Goal: Task Accomplishment & Management: Use online tool/utility

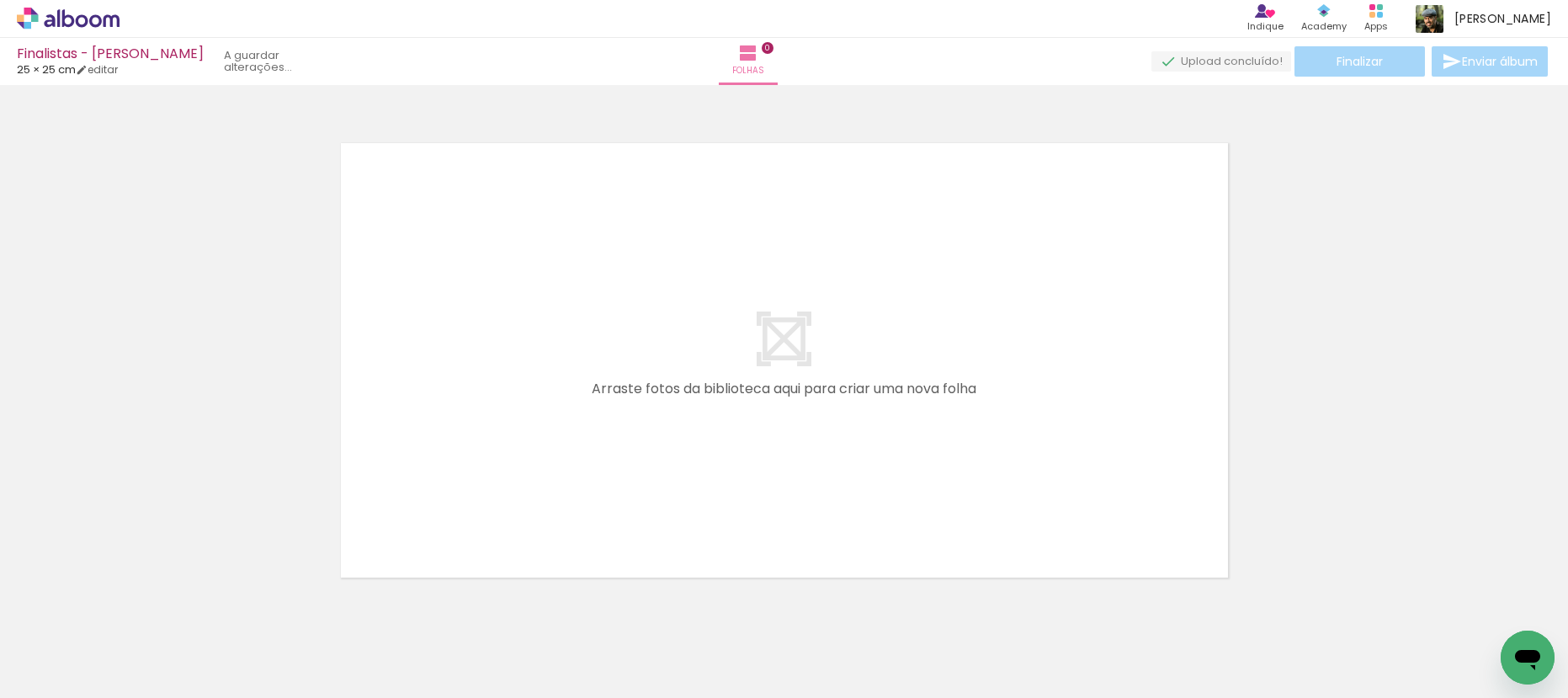
scroll to position [22, 0]
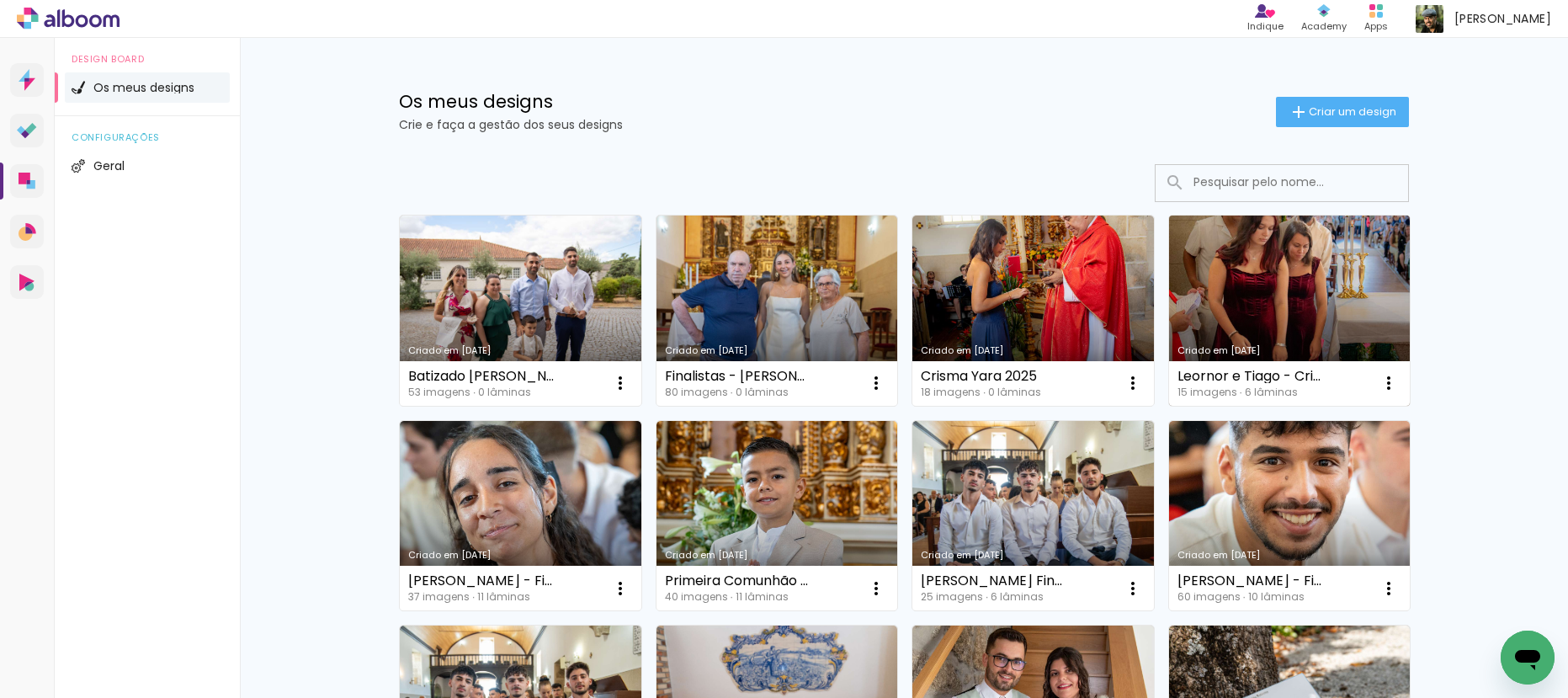
click at [1271, 314] on link "Criado em [DATE]" at bounding box center [1289, 311] width 241 height 191
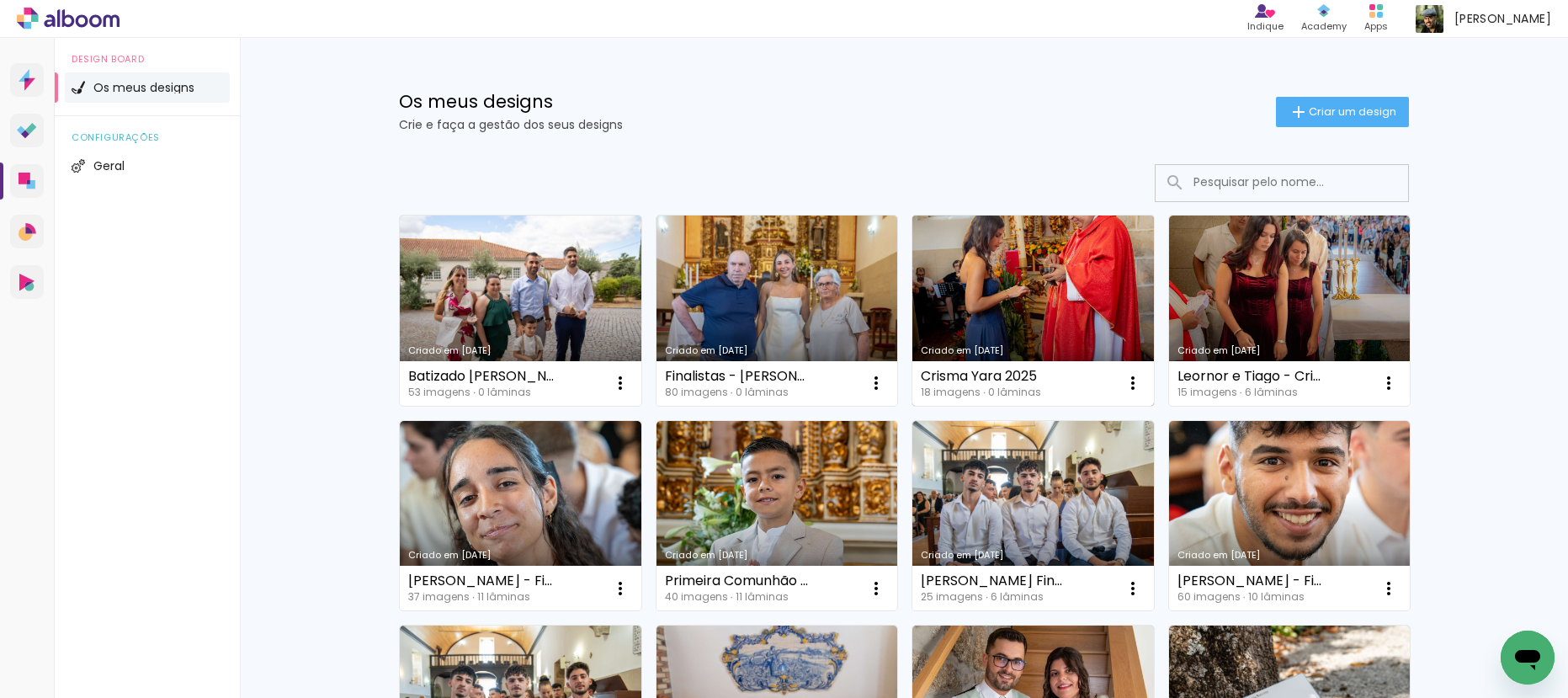
click at [1006, 262] on link "Criado em [DATE]" at bounding box center [1032, 311] width 241 height 191
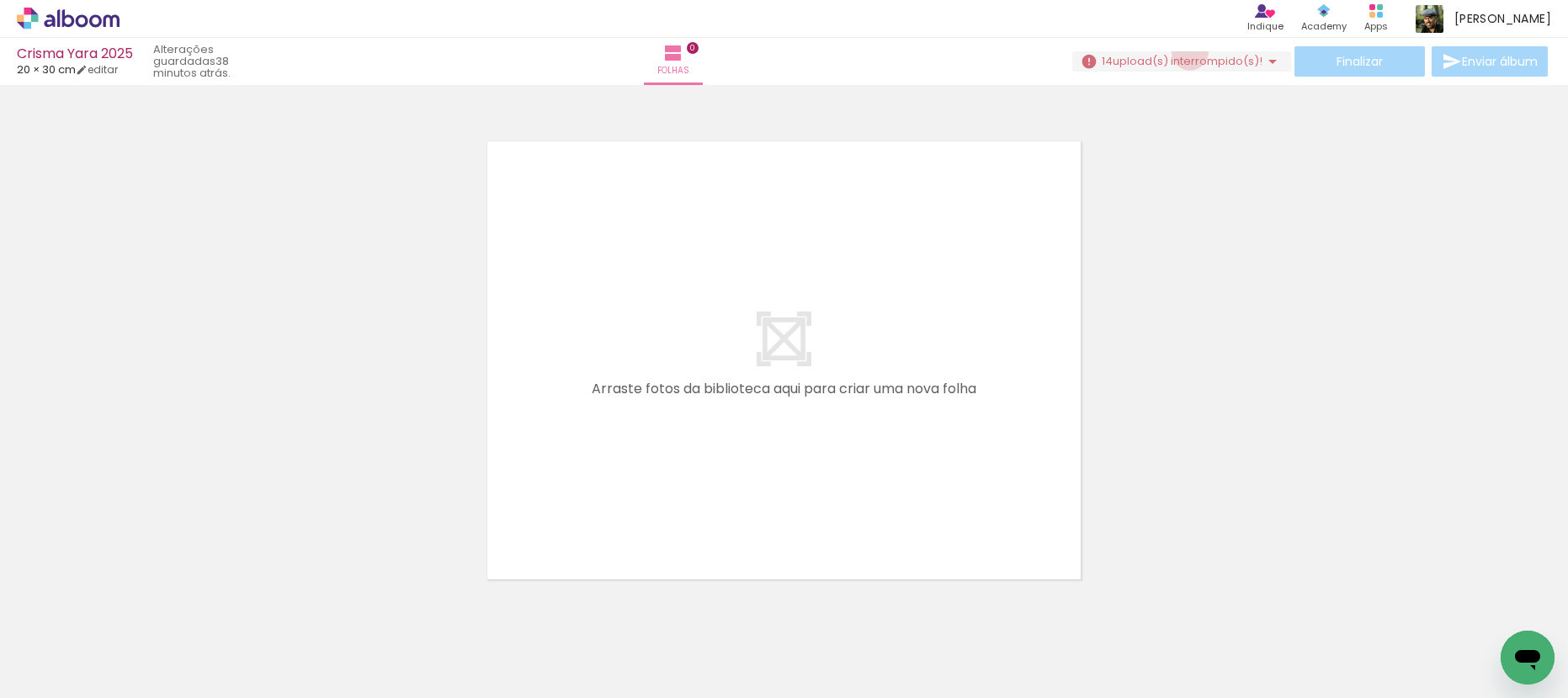
click at [1184, 53] on span "upload(s) interrompido(s)!" at bounding box center [1187, 61] width 150 height 16
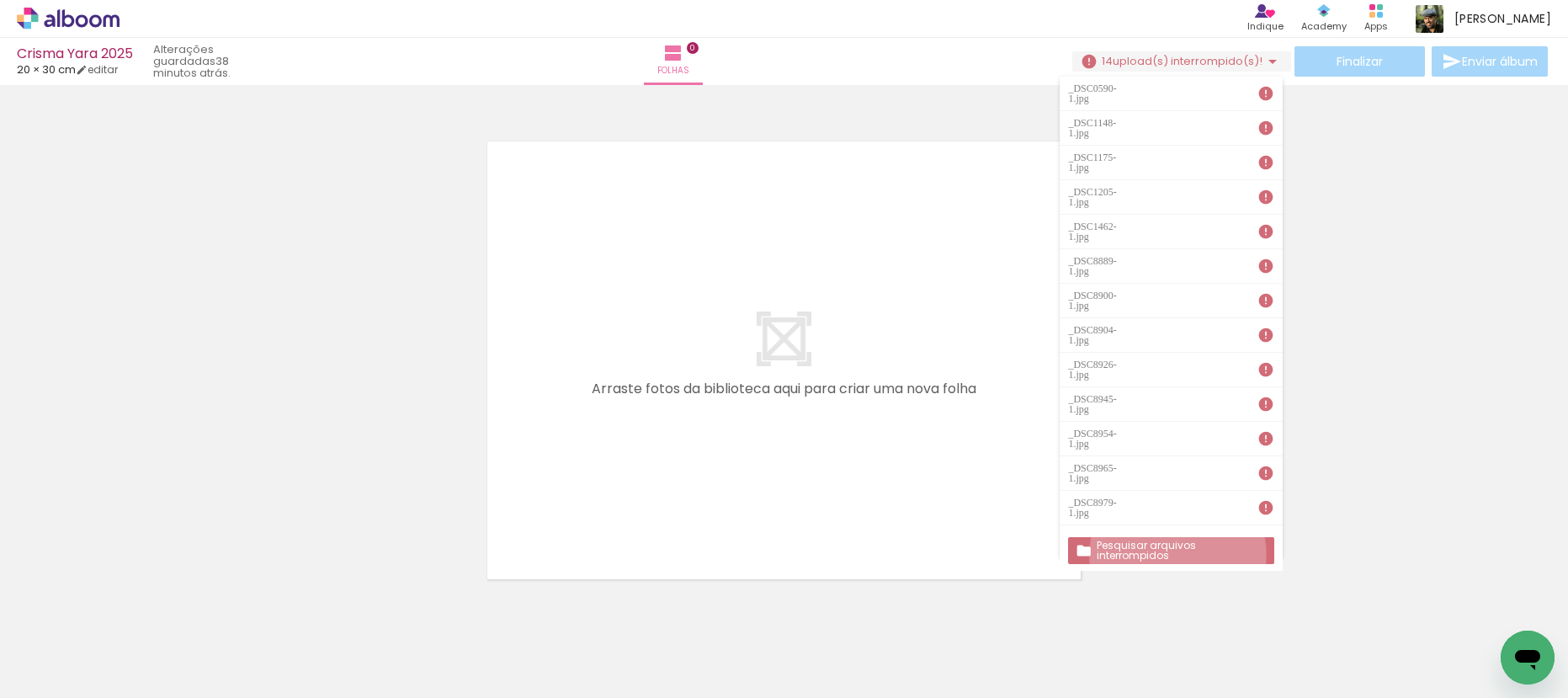
click at [1178, 537] on paper-button "Pesquisar arquivos interrompidos" at bounding box center [1170, 550] width 206 height 27
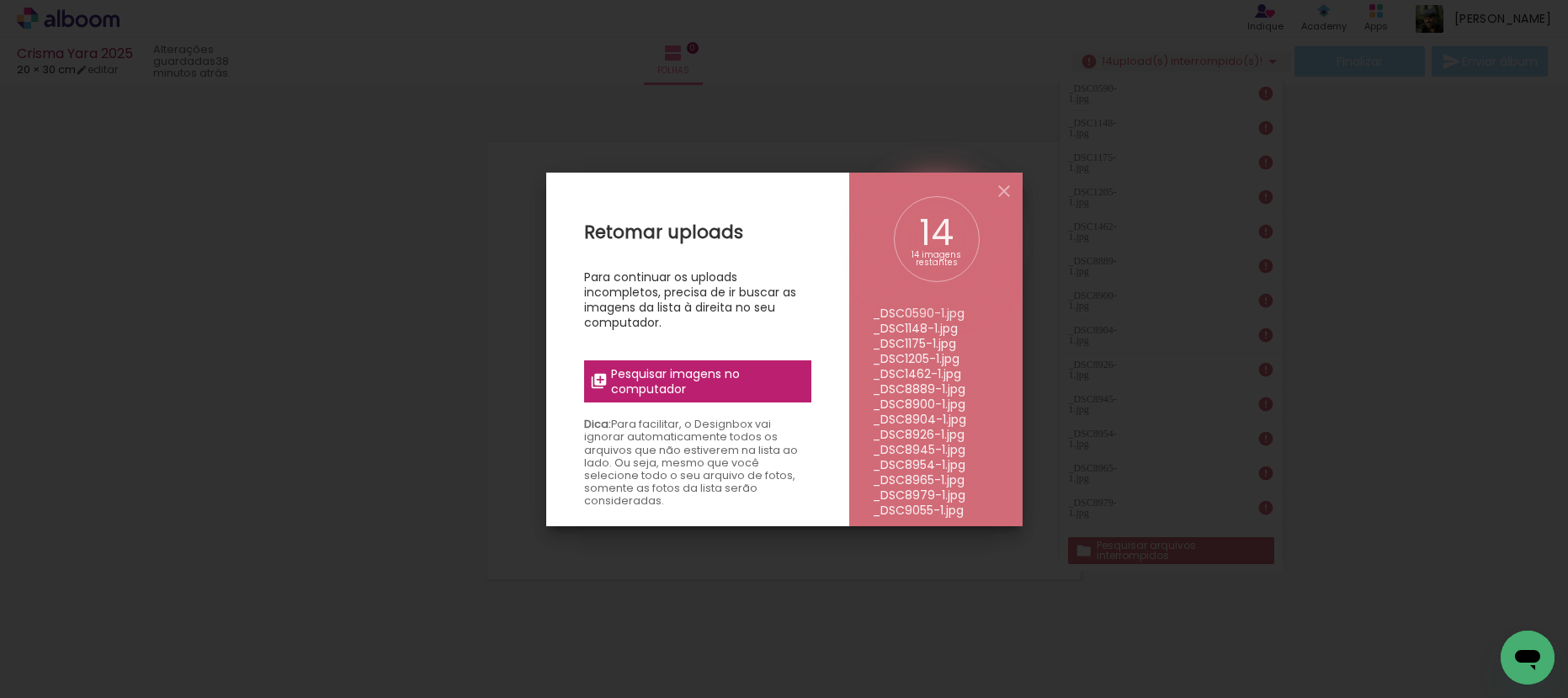
click at [793, 391] on span "Pesquisar imagens no computador" at bounding box center [706, 381] width 190 height 30
click at [0, 0] on input "file" at bounding box center [0, 0] width 0 height 0
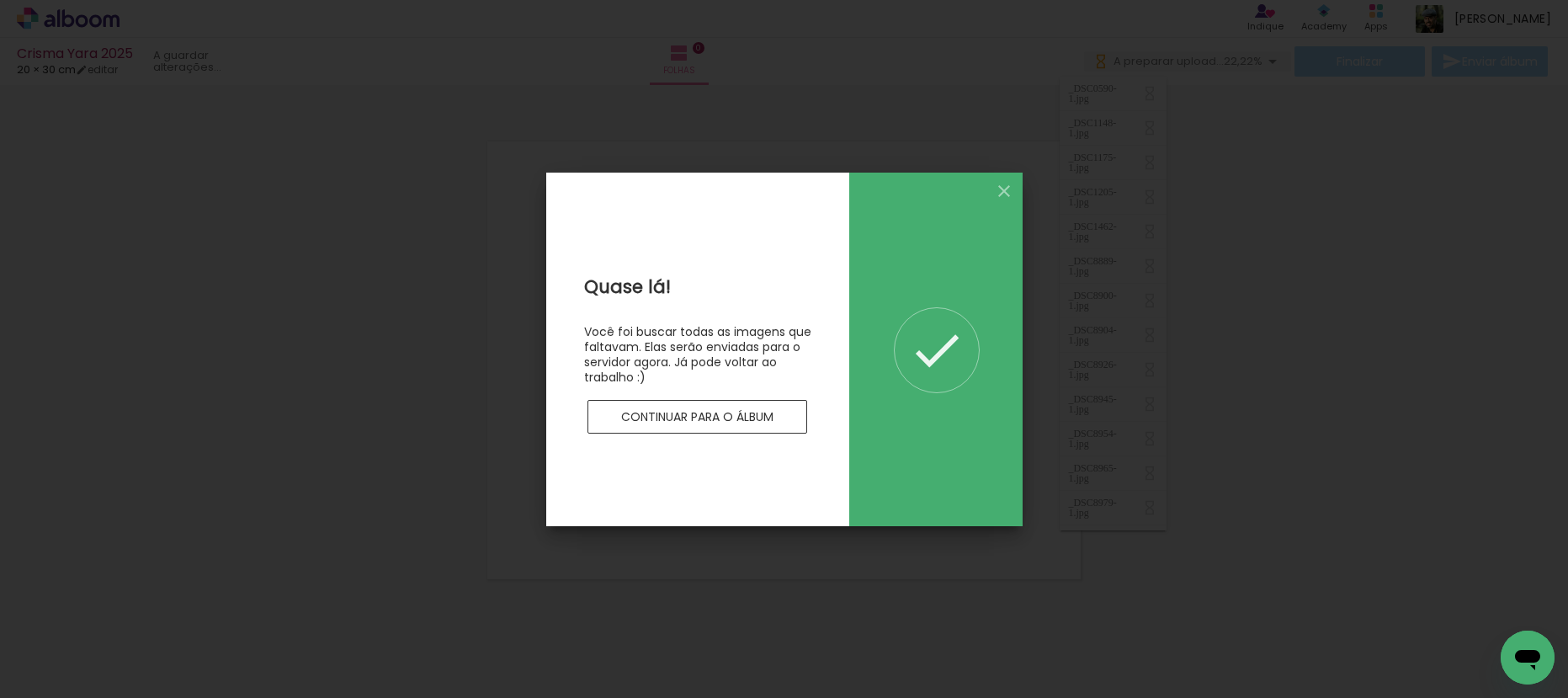
click at [0, 0] on slot "Continuar para o álbum" at bounding box center [0, 0] width 0 height 0
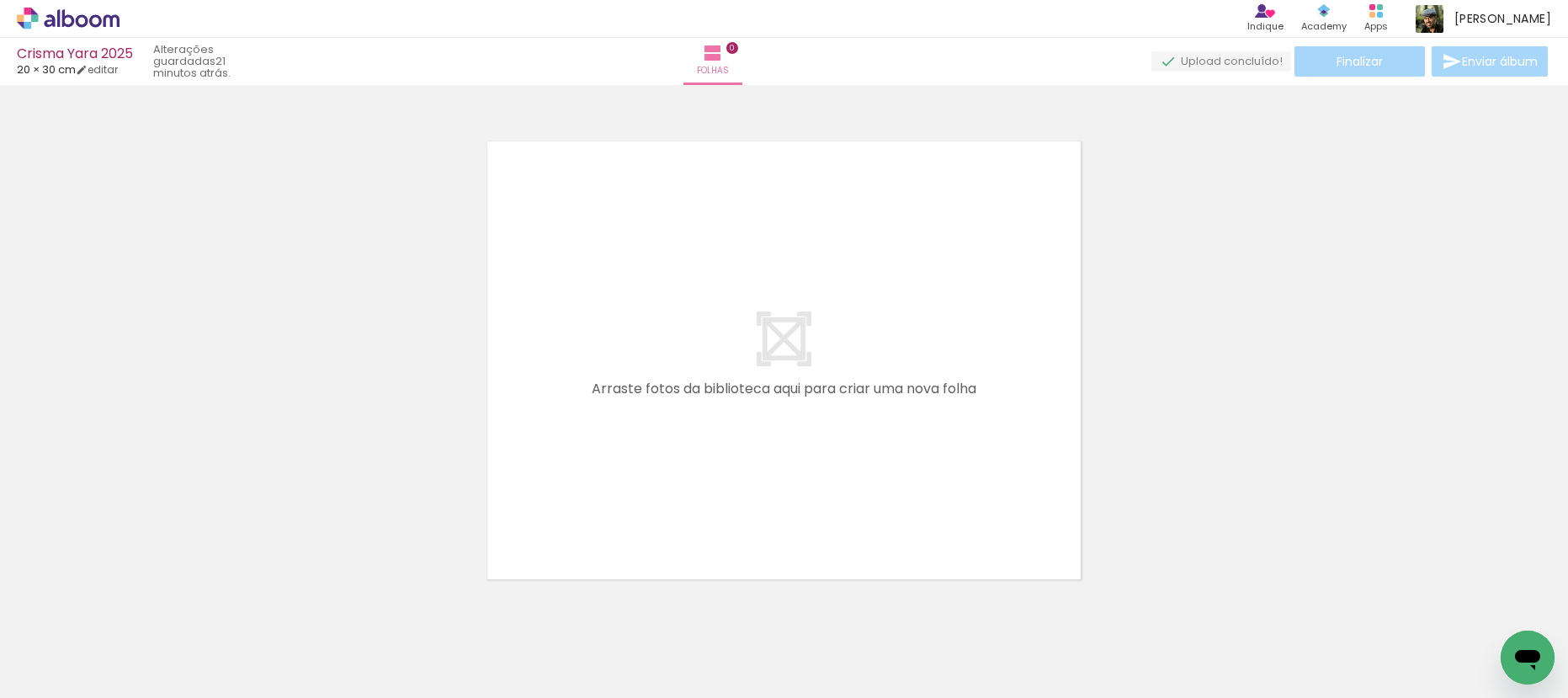
click at [79, 23] on icon at bounding box center [68, 19] width 102 height 22
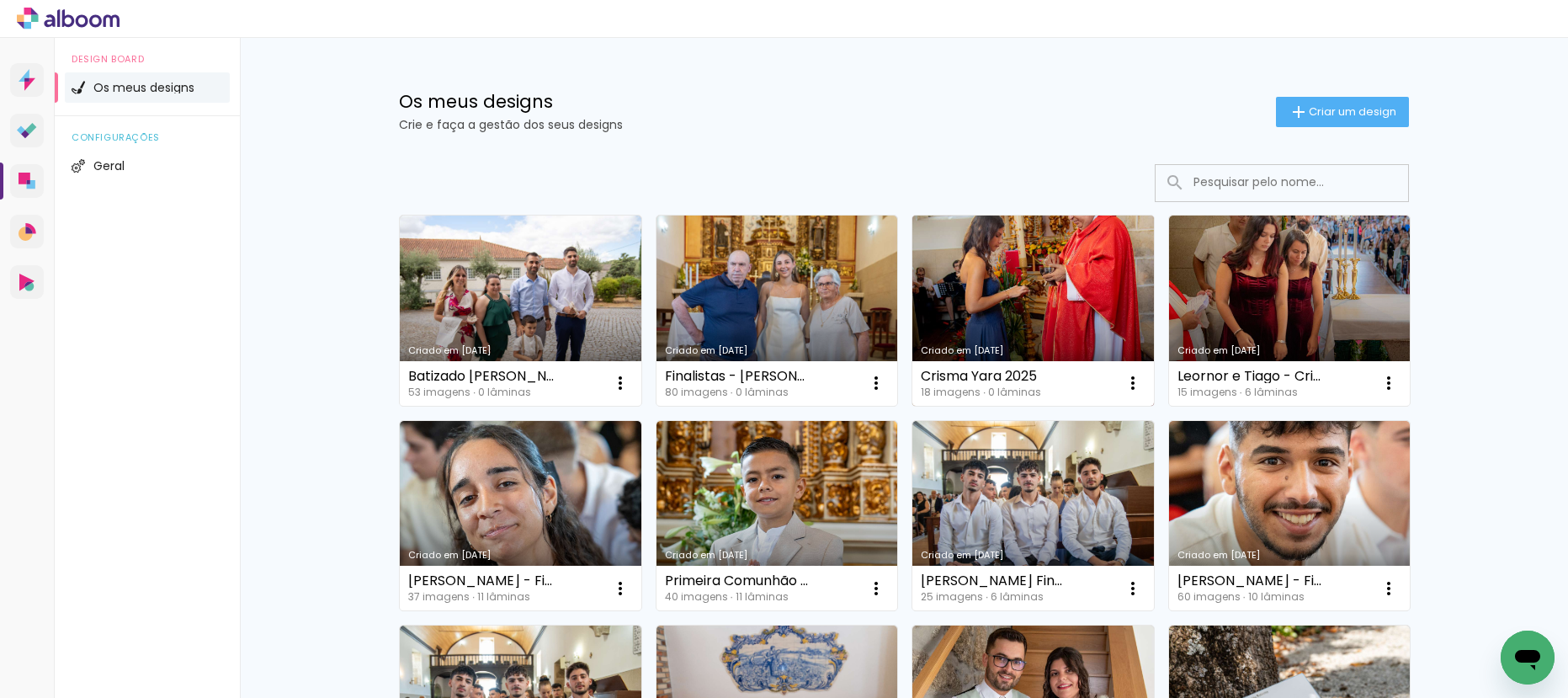
click at [985, 247] on link "Criado em [DATE]" at bounding box center [1032, 311] width 241 height 191
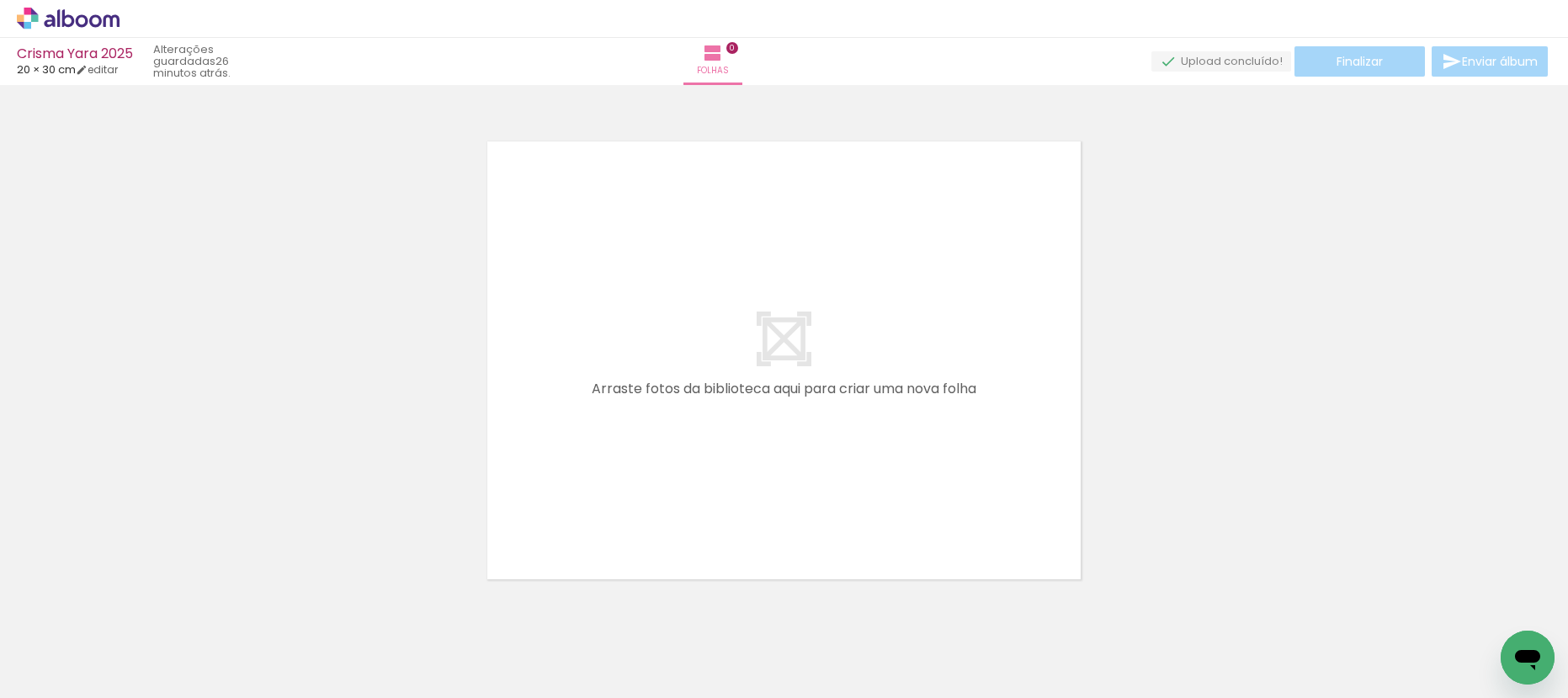
click at [1041, 645] on div at bounding box center [1016, 641] width 55 height 84
click at [56, 18] on icon at bounding box center [68, 19] width 102 height 22
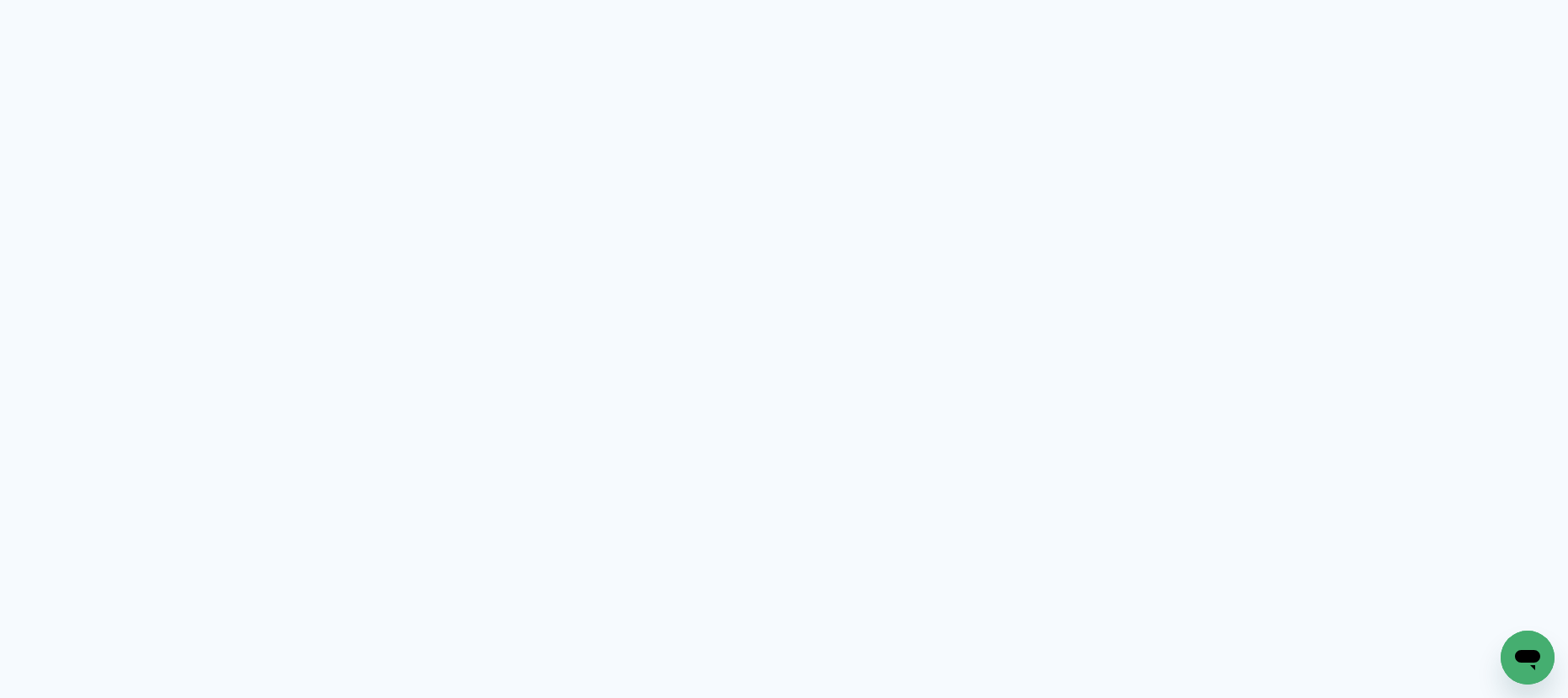
click at [56, 17] on quentale-app at bounding box center [784, 349] width 1568 height 698
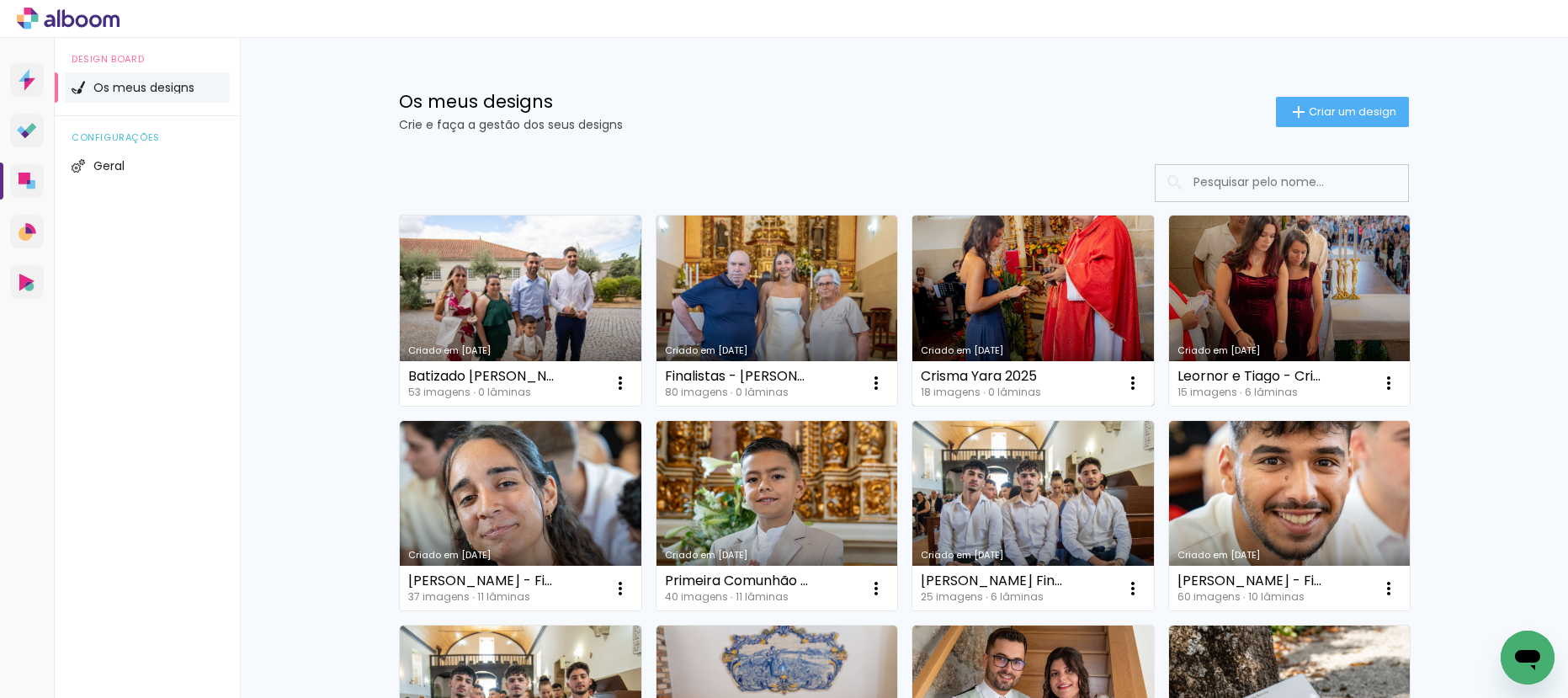
click at [1058, 298] on link "Criado em [DATE]" at bounding box center [1032, 311] width 241 height 191
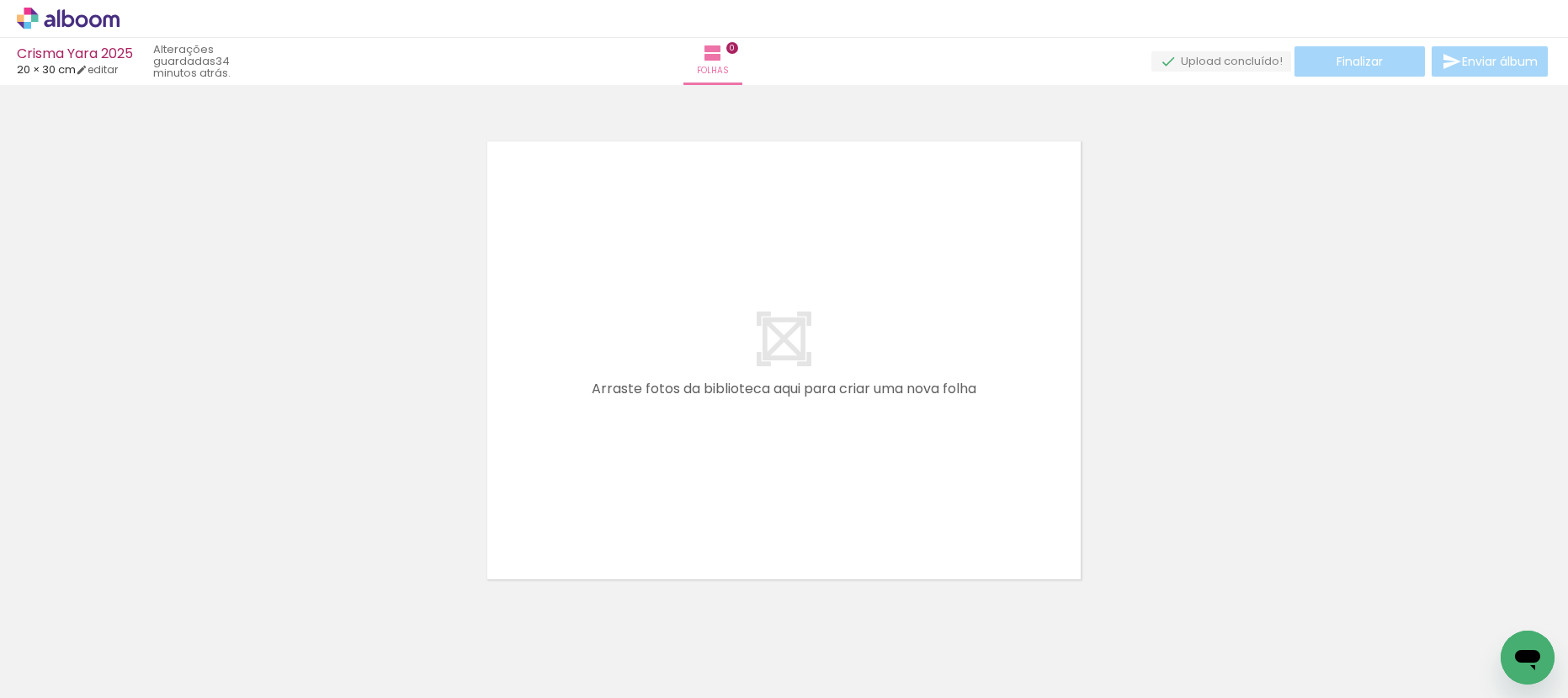
click at [579, 675] on quentale-thumb at bounding box center [546, 641] width 94 height 97
click at [575, 670] on iron-image at bounding box center [546, 640] width 59 height 86
click at [56, 674] on span "Adicionar Fotos" at bounding box center [60, 675] width 51 height 19
click at [0, 0] on input "file" at bounding box center [0, 0] width 0 height 0
click at [0, 0] on slot "Adicionar Fotos" at bounding box center [0, 0] width 0 height 0
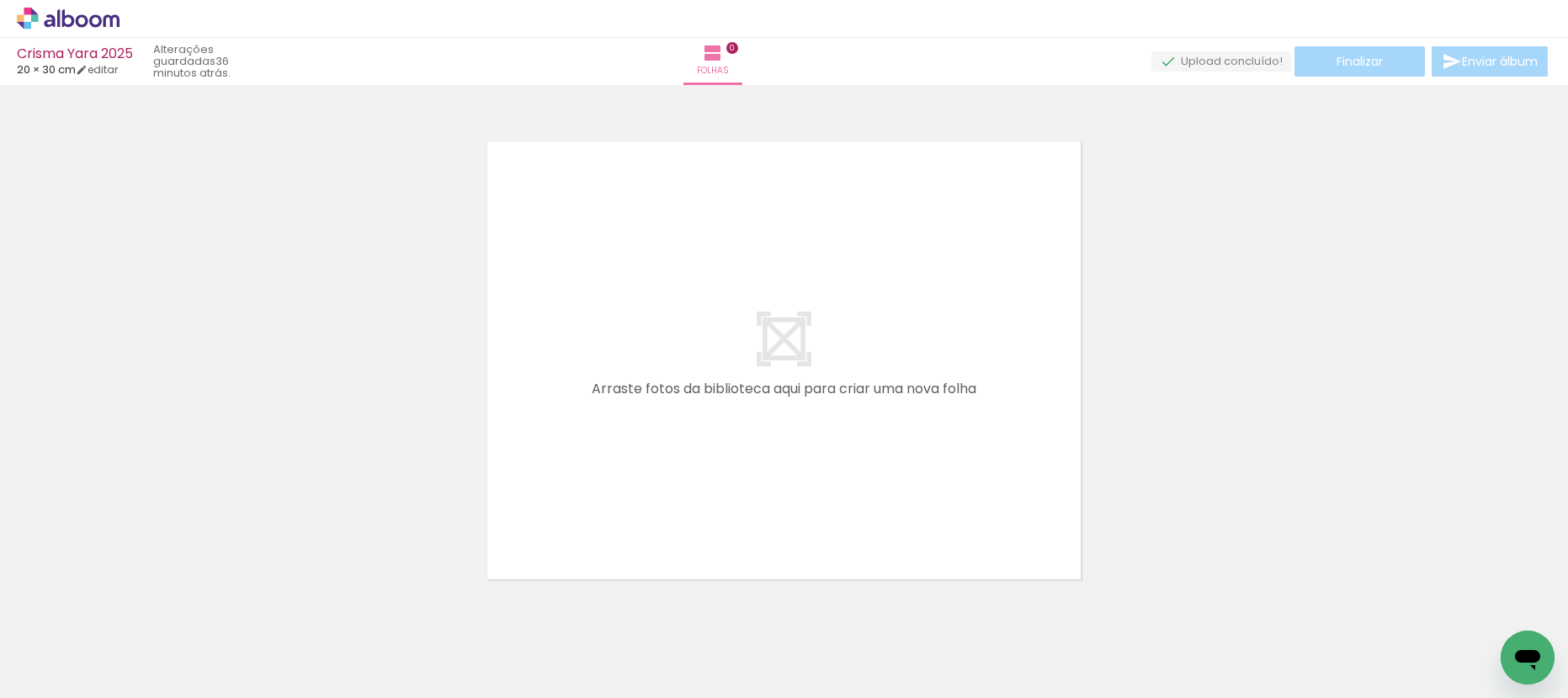
click at [0, 0] on input "file" at bounding box center [0, 0] width 0 height 0
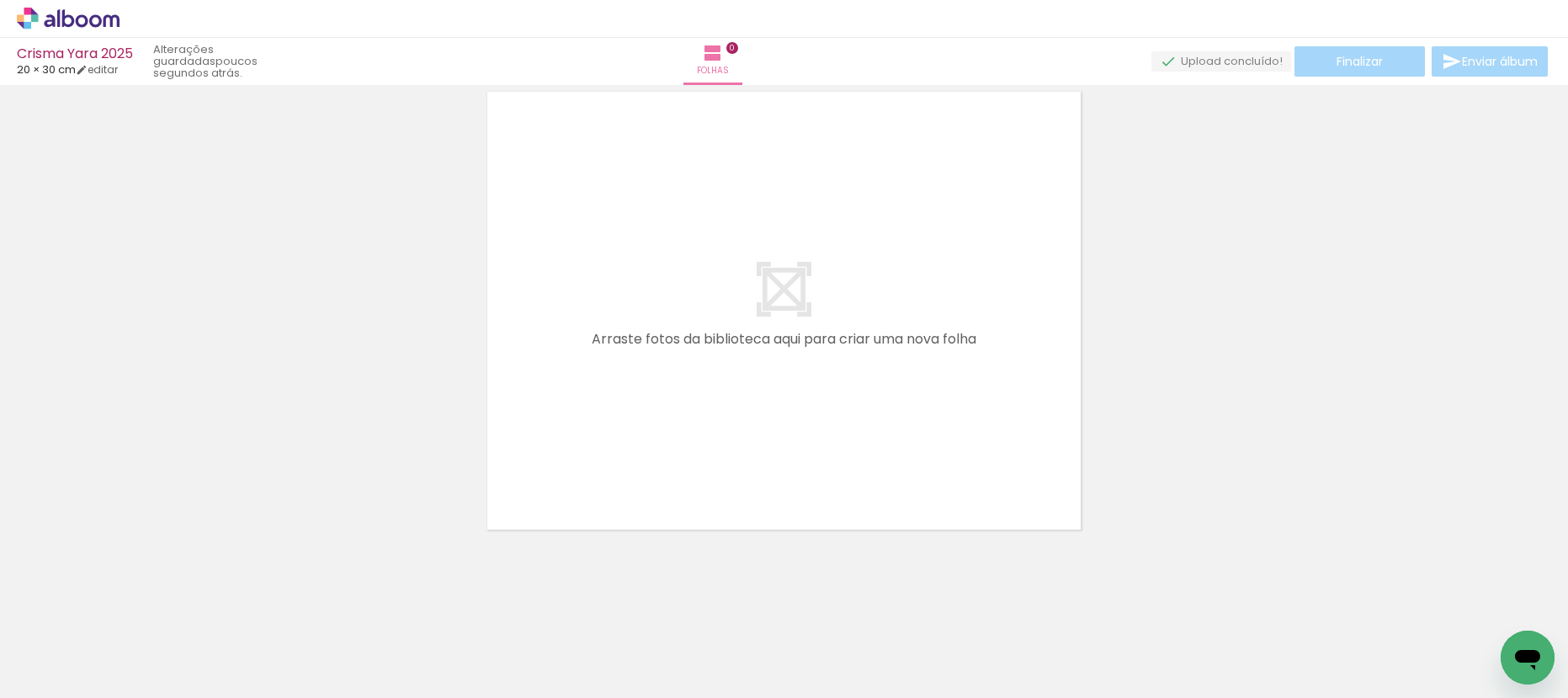
scroll to position [53, 0]
click at [1294, 620] on div at bounding box center [1300, 641] width 84 height 55
click at [85, 9] on icon at bounding box center [68, 19] width 102 height 22
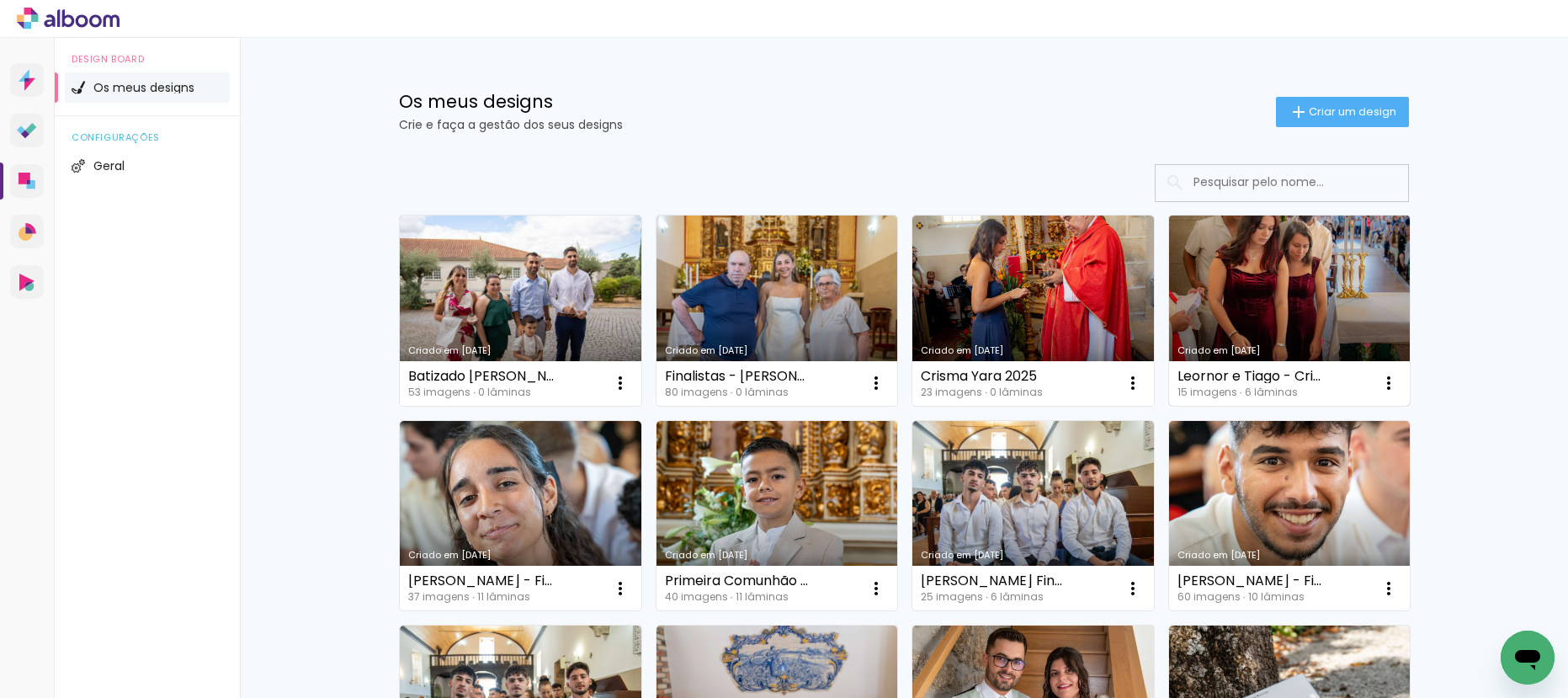
click at [1322, 287] on link "Criado em [DATE]" at bounding box center [1289, 311] width 241 height 191
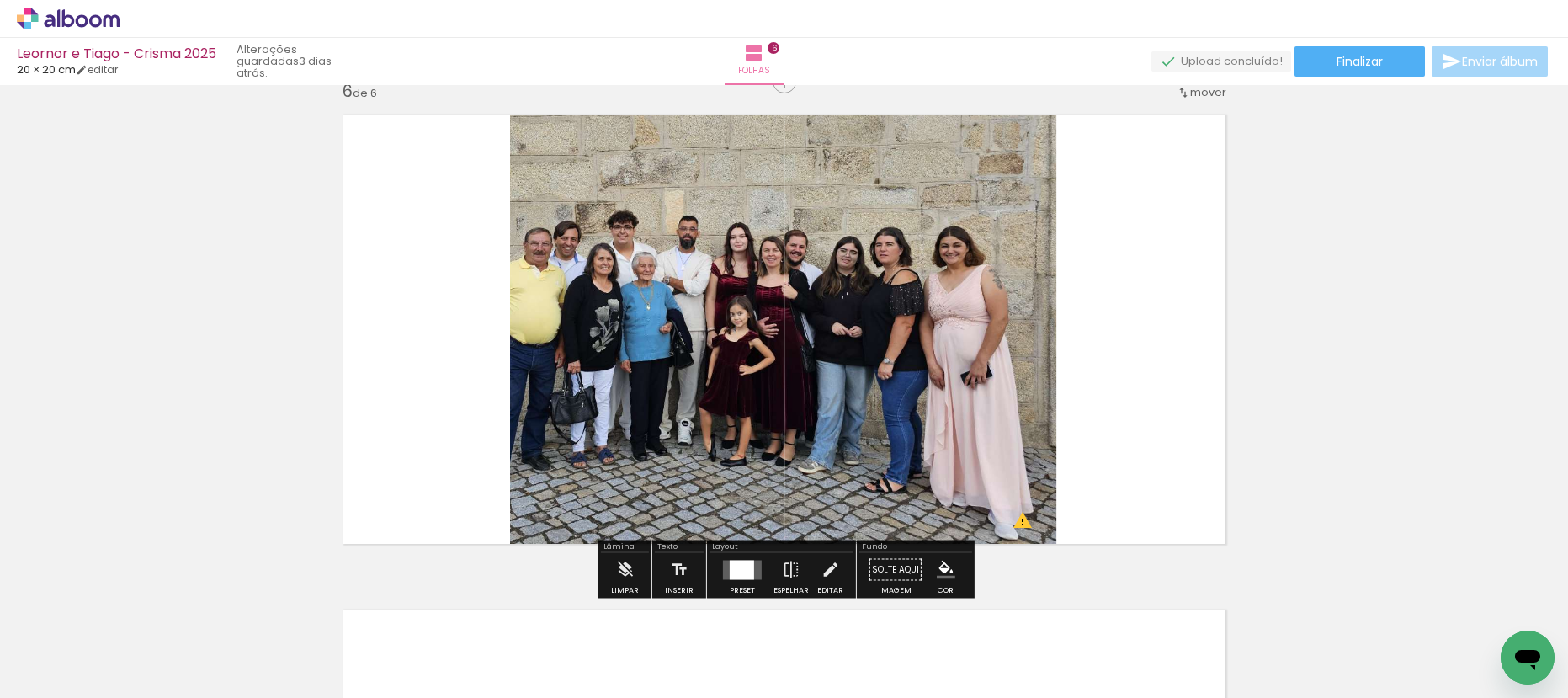
scroll to position [2611, 0]
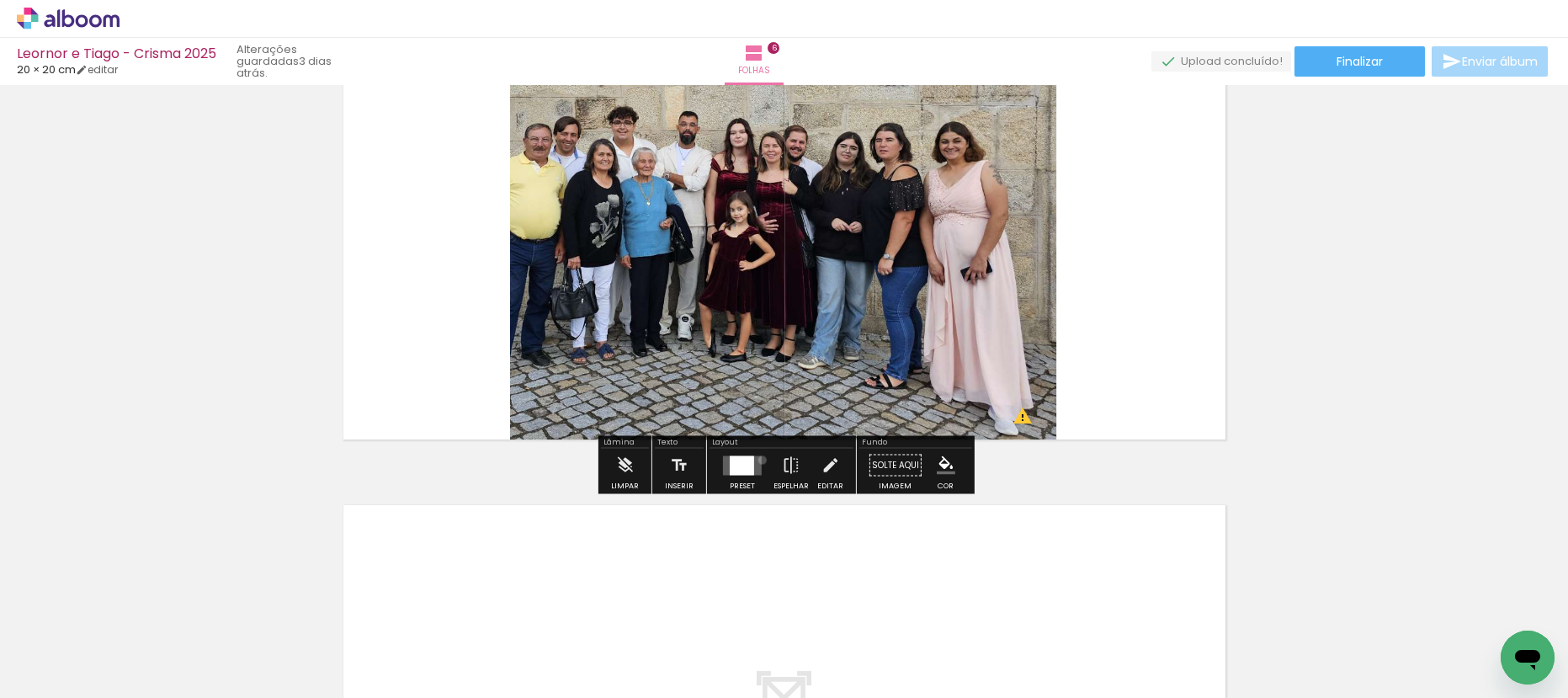
click at [758, 459] on div at bounding box center [742, 466] width 45 height 34
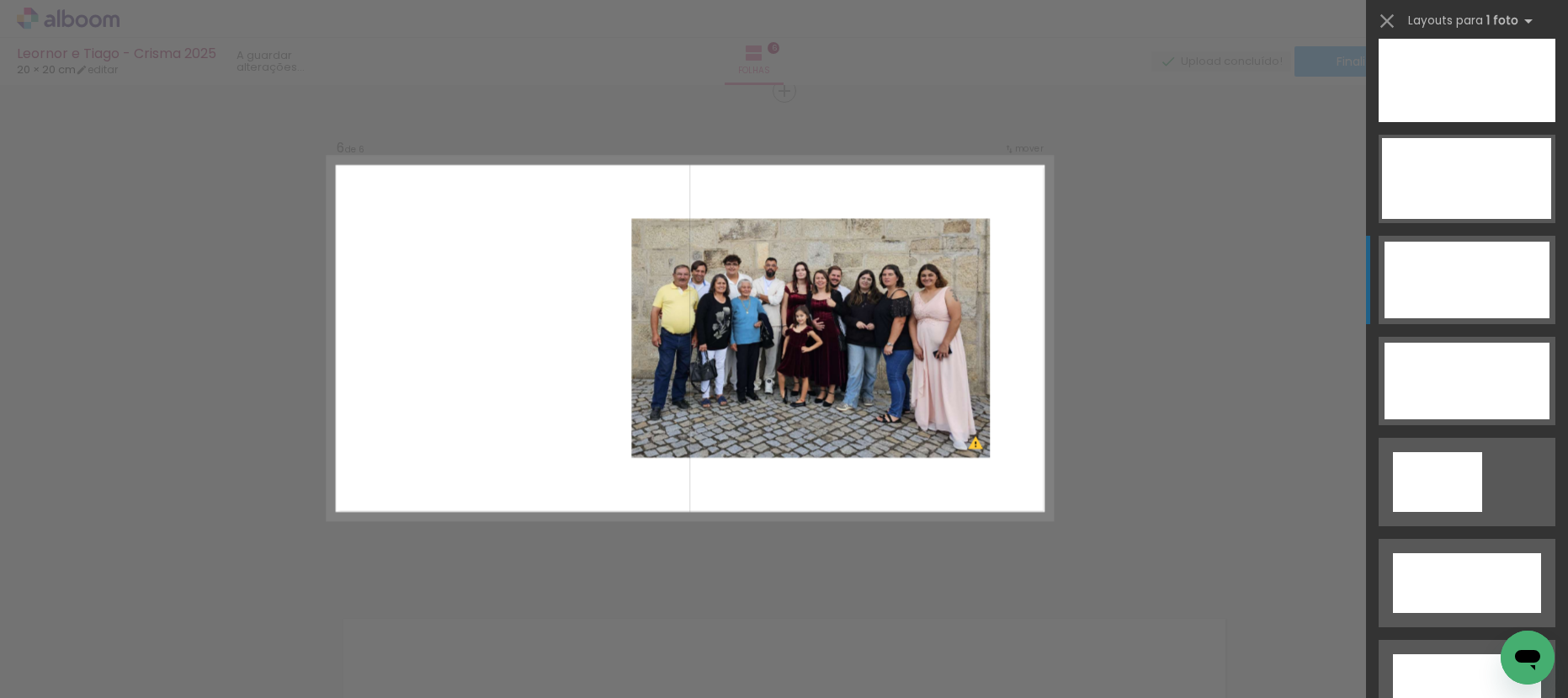
scroll to position [5302, 0]
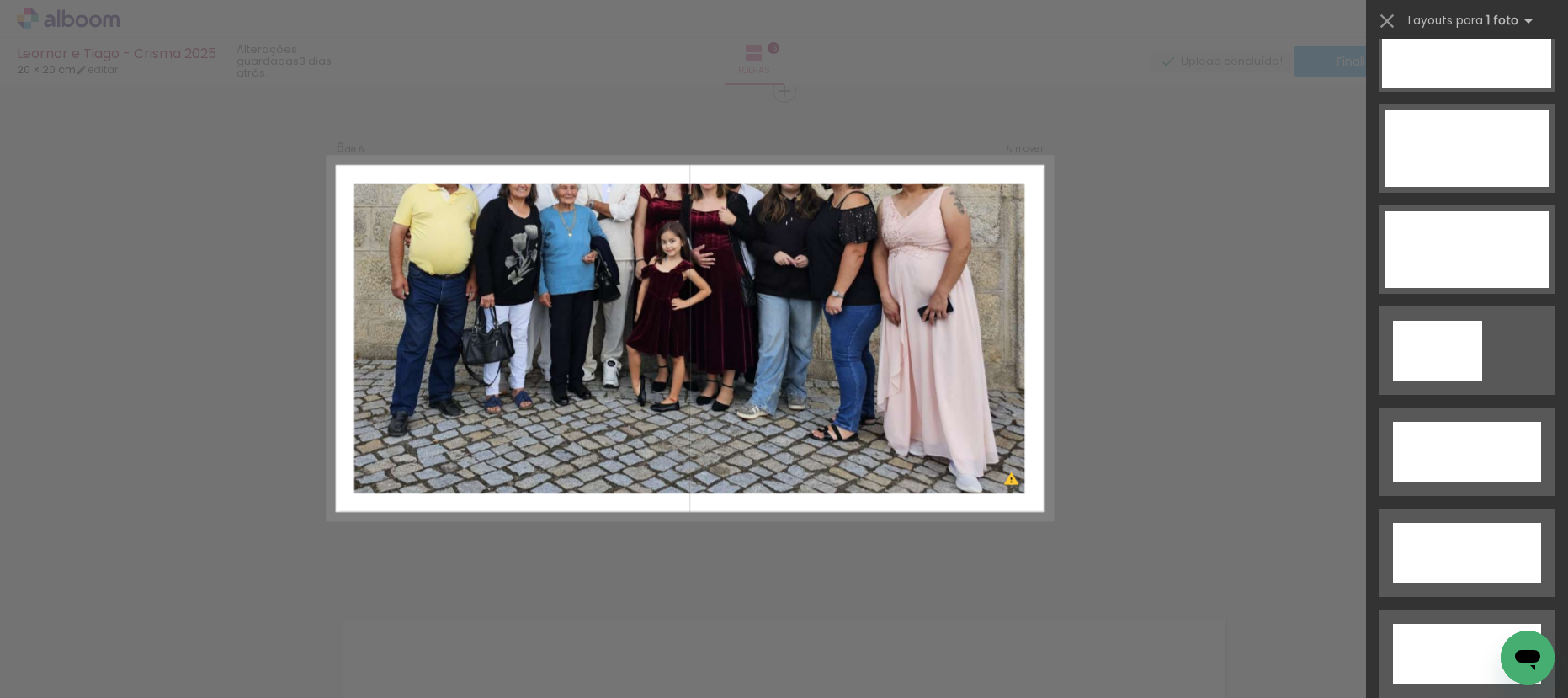
drag, startPoint x: 1454, startPoint y: 235, endPoint x: 1435, endPoint y: 238, distance: 19.2
click at [1453, 236] on div at bounding box center [1467, 249] width 165 height 77
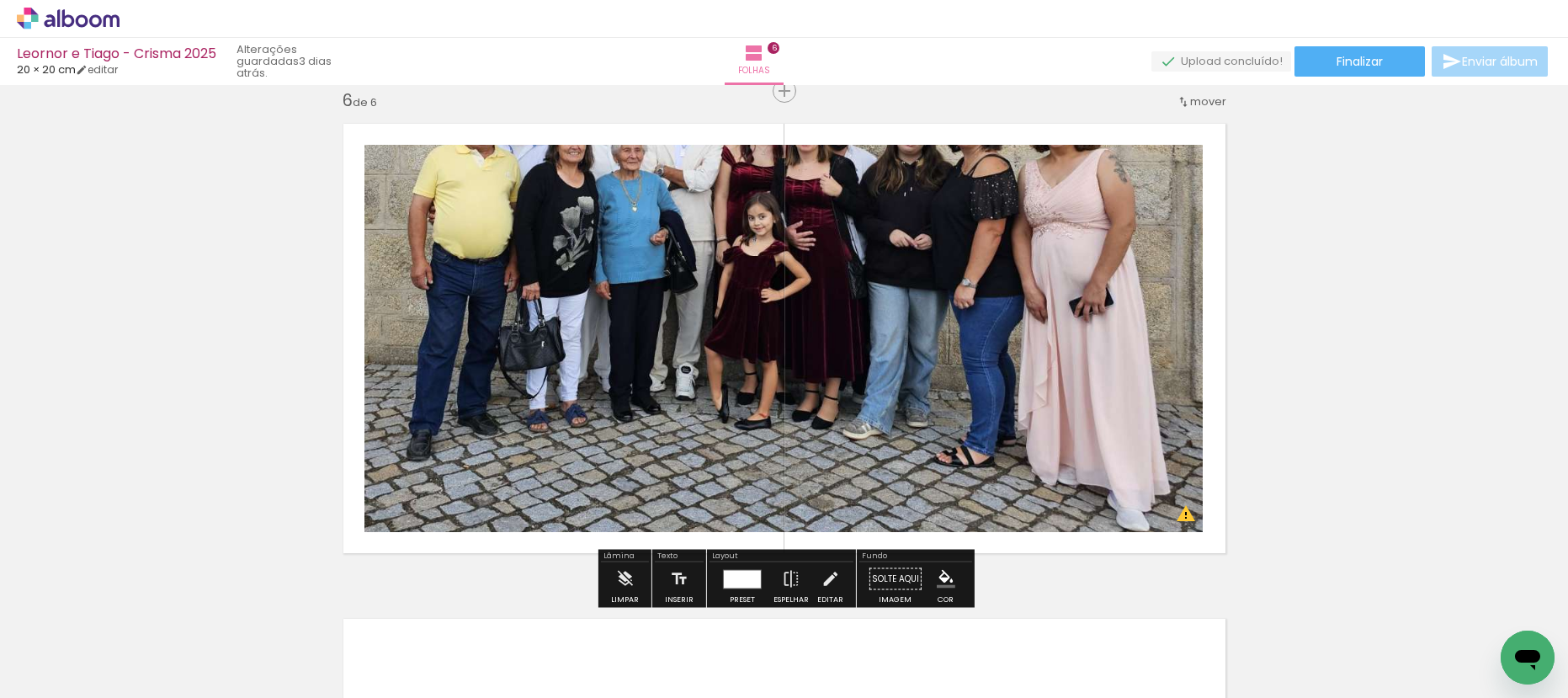
click at [880, 294] on quentale-photo at bounding box center [784, 338] width 840 height 387
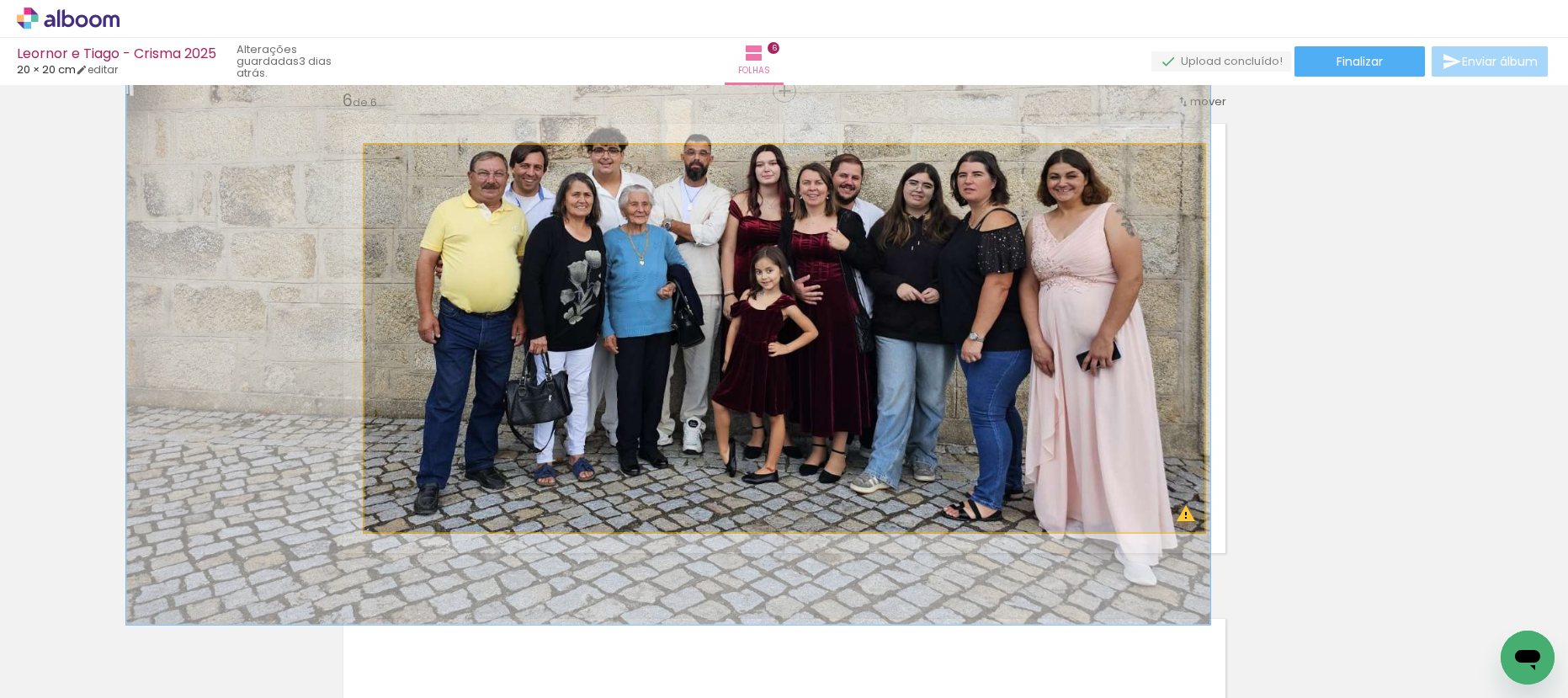
drag, startPoint x: 891, startPoint y: 254, endPoint x: 896, endPoint y: 335, distance: 81.2
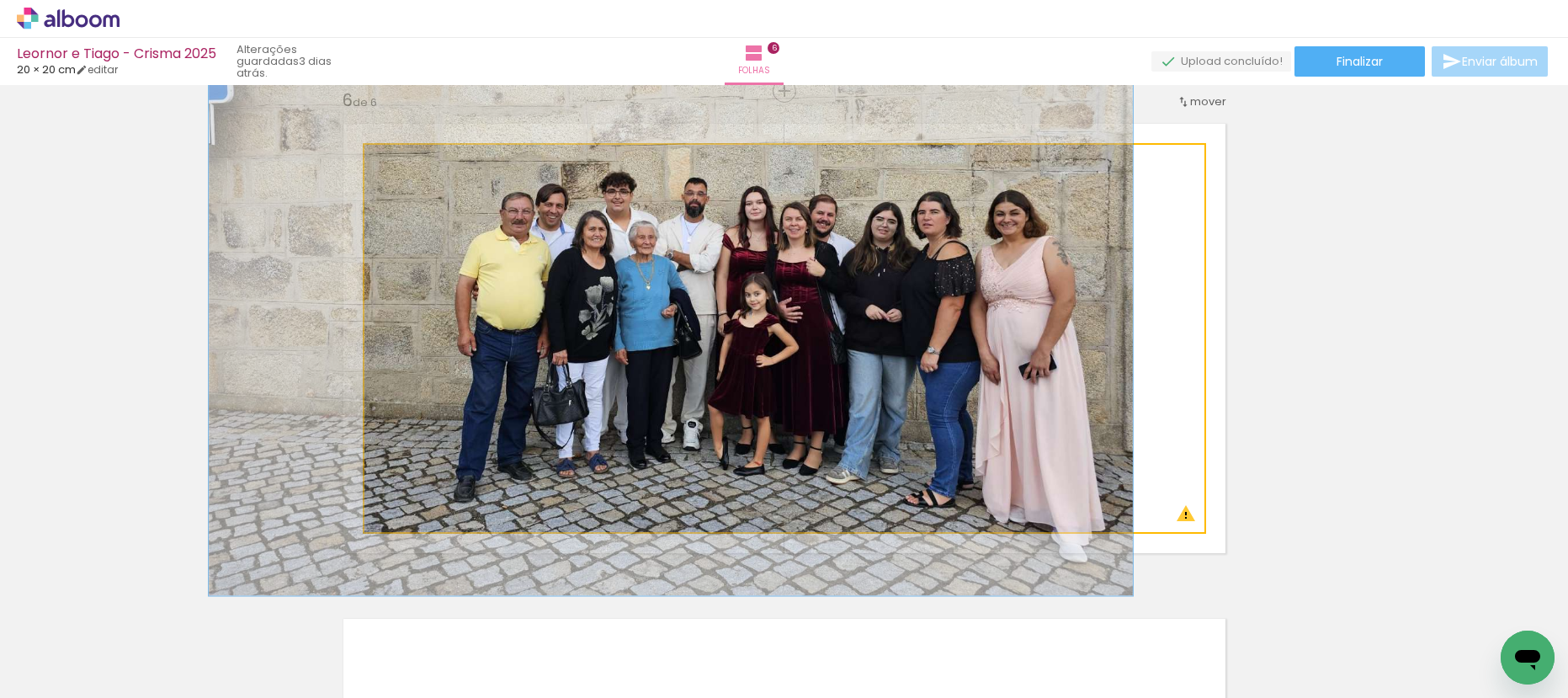
drag, startPoint x: 435, startPoint y: 166, endPoint x: 423, endPoint y: 172, distance: 13.4
click at [423, 172] on div at bounding box center [409, 162] width 27 height 27
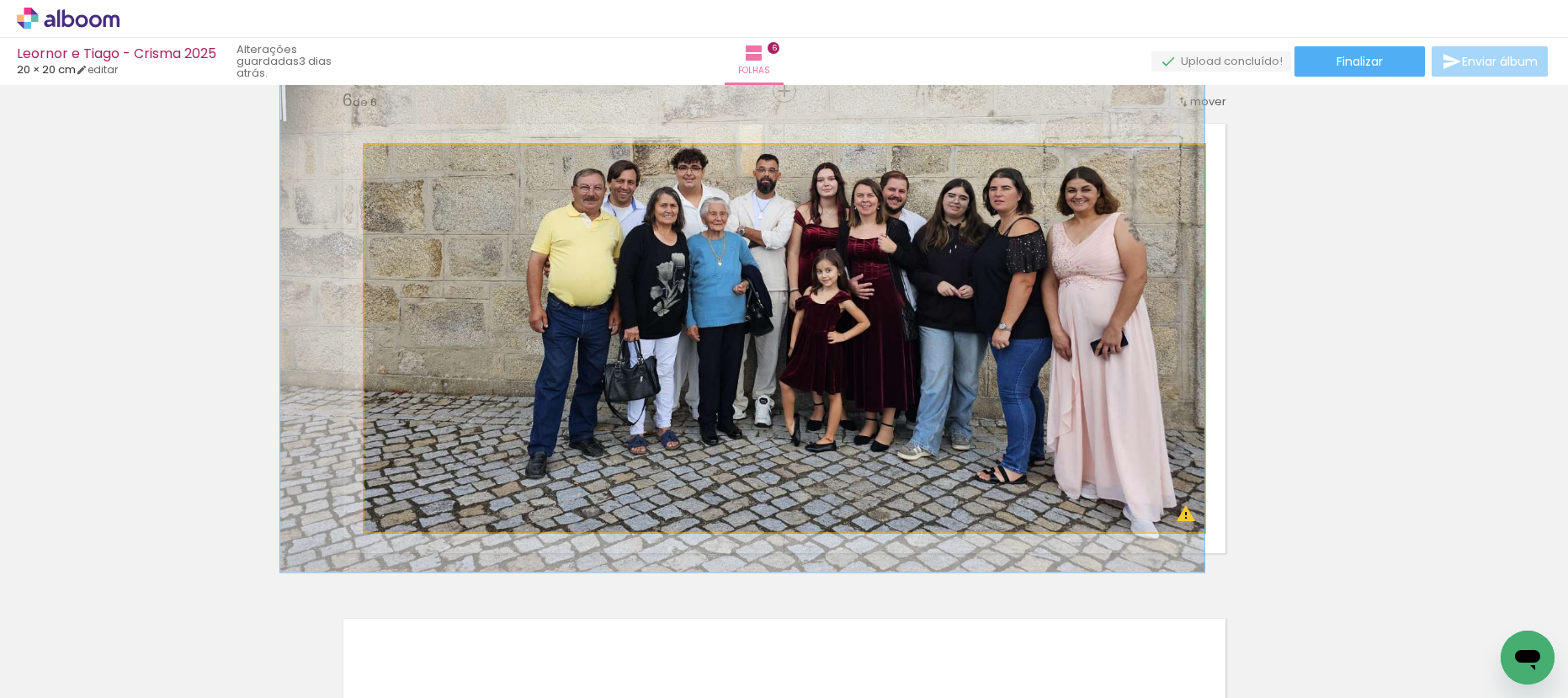
drag, startPoint x: 713, startPoint y: 280, endPoint x: 706, endPoint y: 253, distance: 27.9
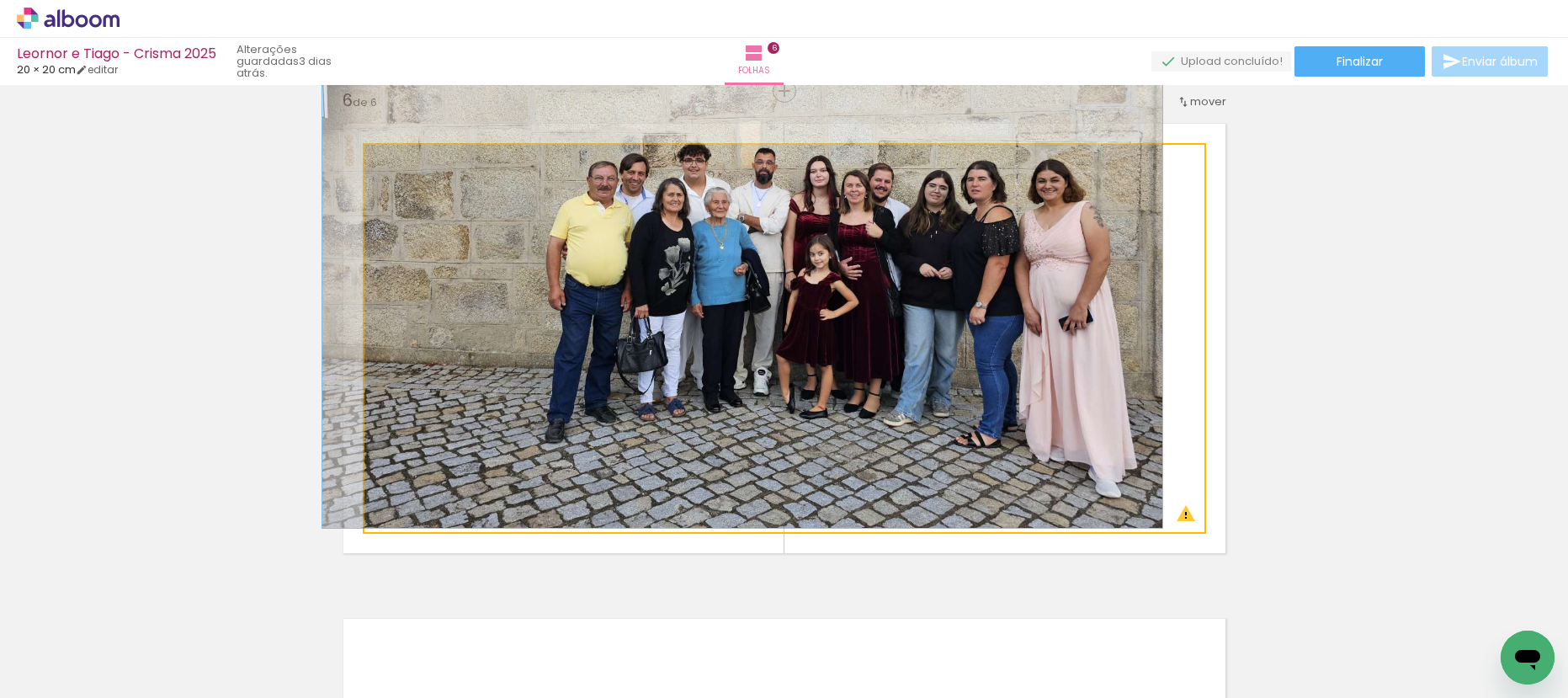
drag, startPoint x: 417, startPoint y: 161, endPoint x: 620, endPoint y: 207, distance: 208.1
type paper-slider "100"
click at [390, 178] on quentale-photo at bounding box center [784, 338] width 840 height 387
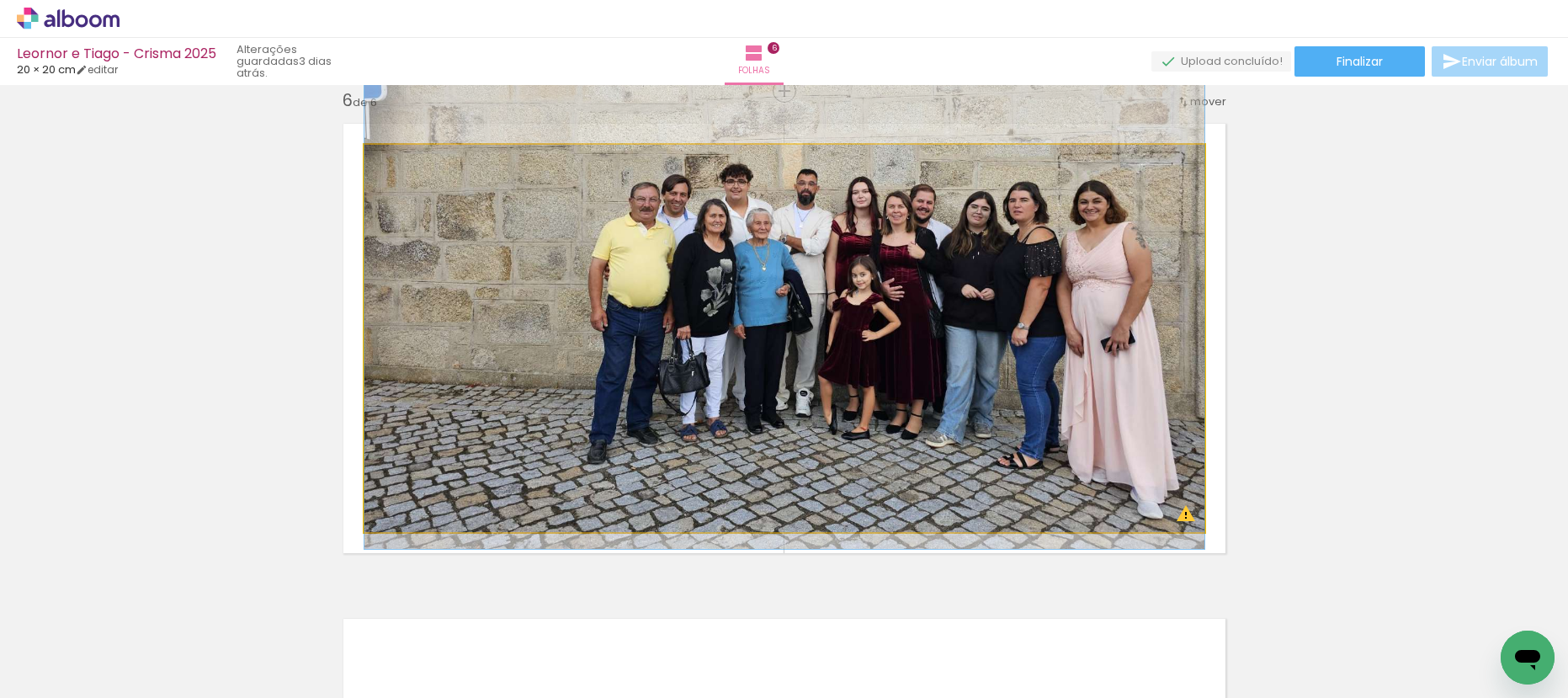
drag, startPoint x: 944, startPoint y: 209, endPoint x: 937, endPoint y: 231, distance: 23.1
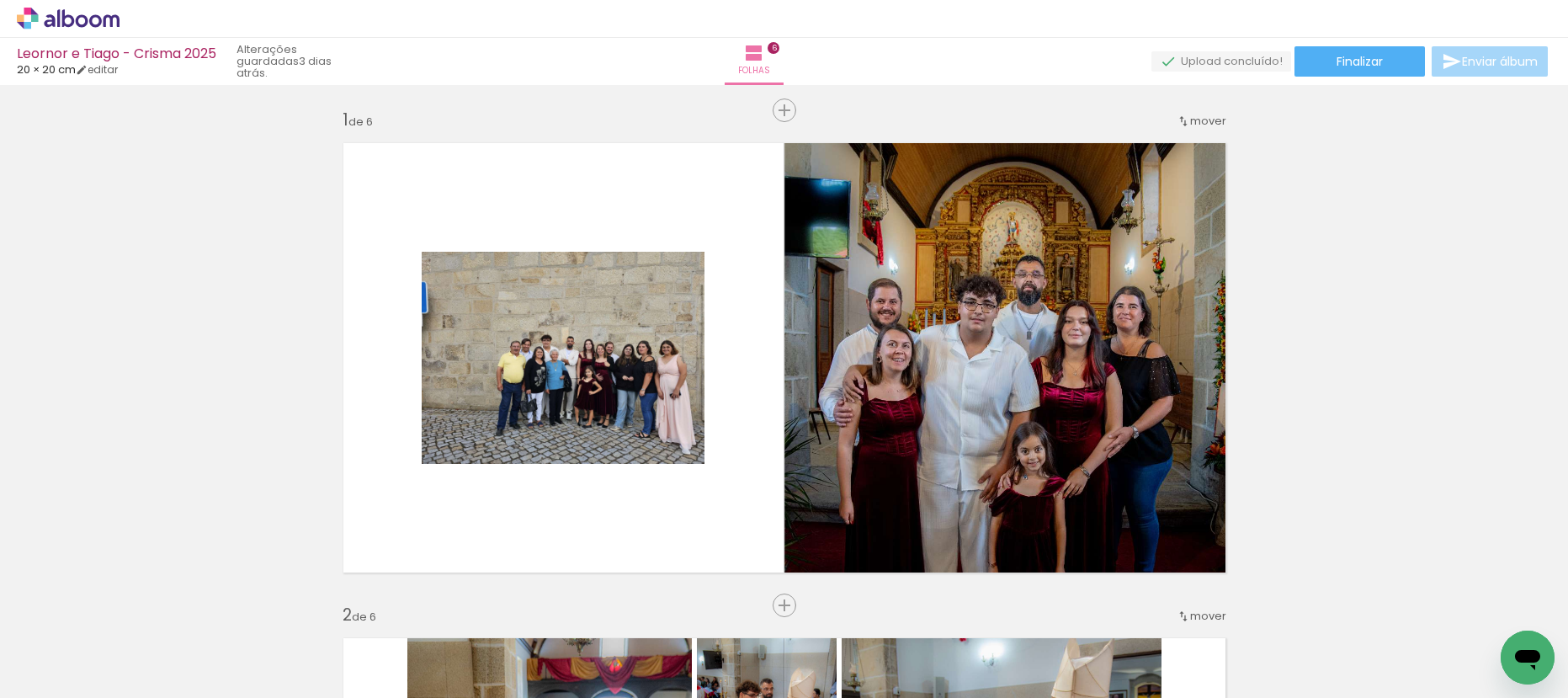
scroll to position [0, 0]
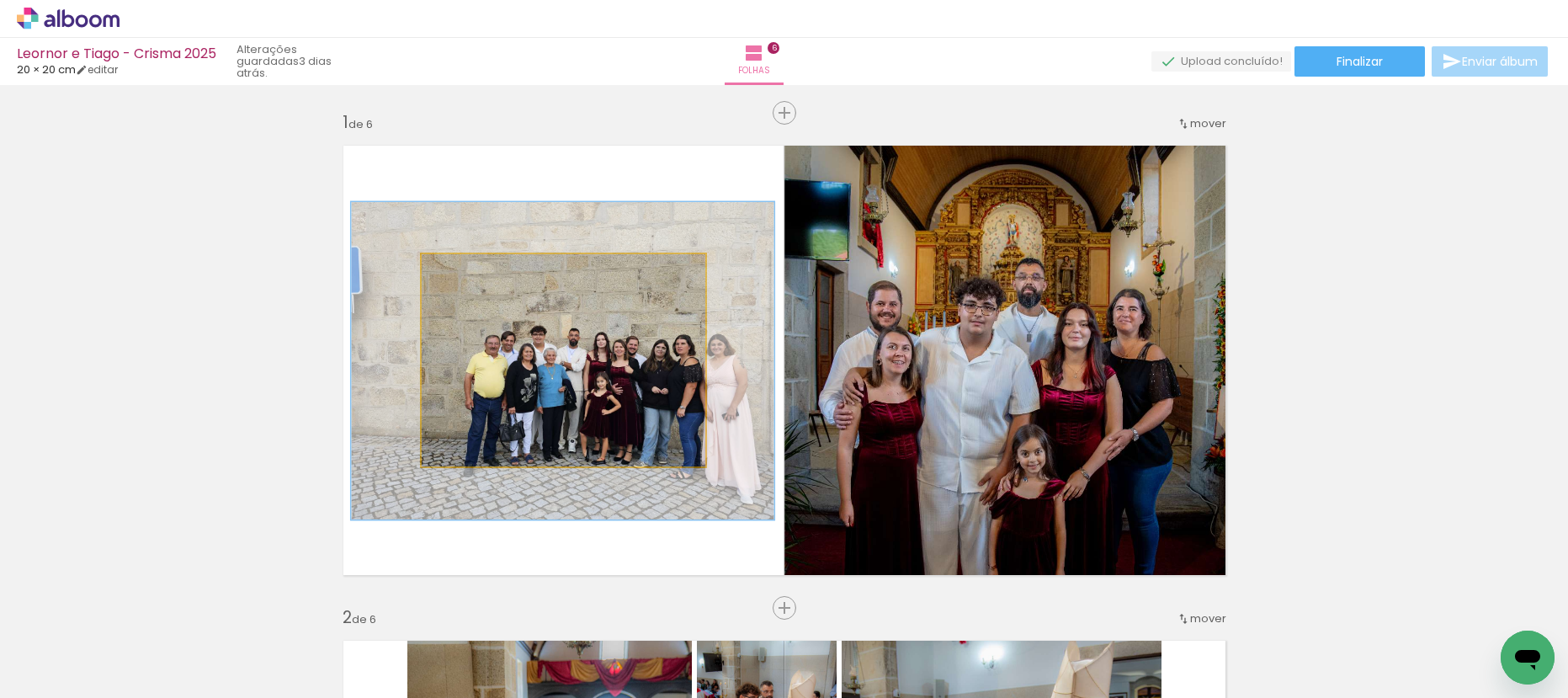
drag, startPoint x: 462, startPoint y: 270, endPoint x: 494, endPoint y: 285, distance: 35.3
click at [494, 285] on quentale-photo at bounding box center [563, 361] width 283 height 213
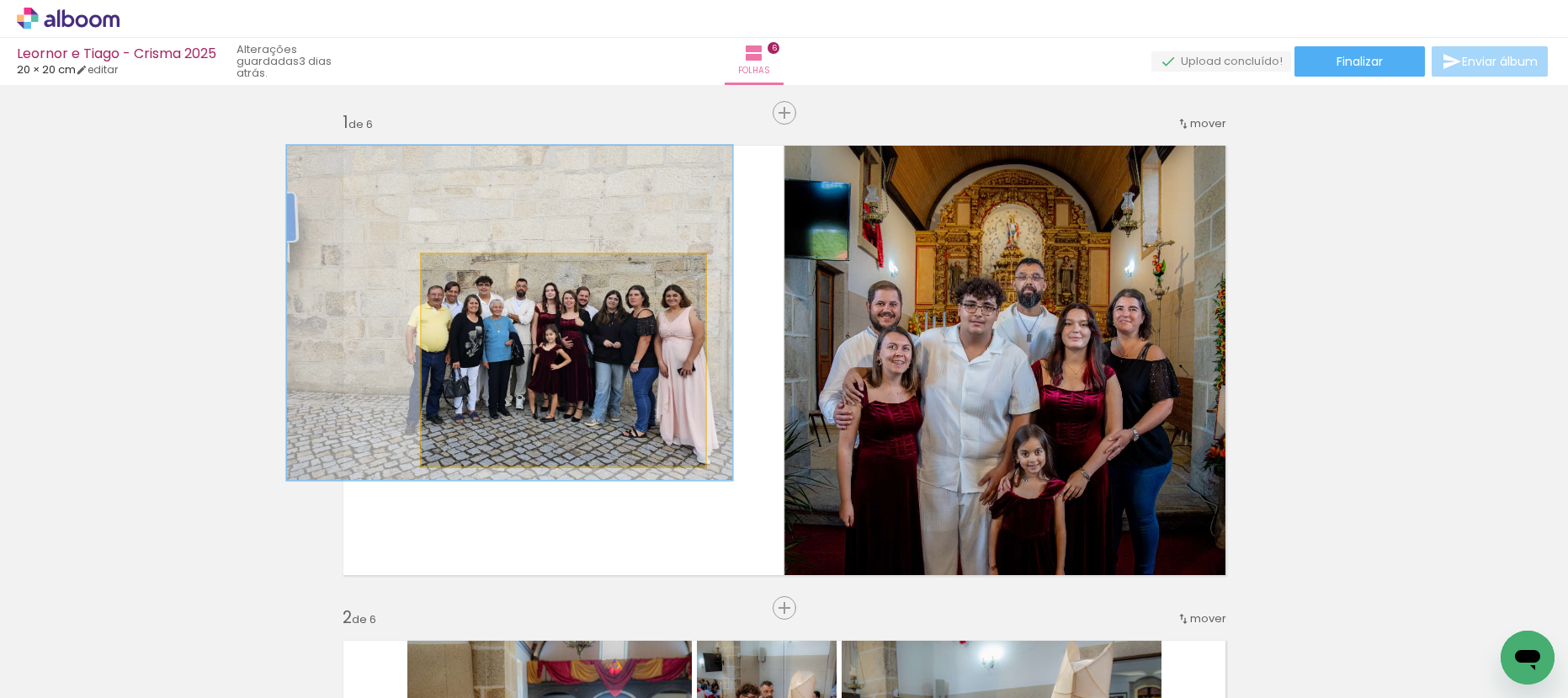
drag, startPoint x: 592, startPoint y: 369, endPoint x: 547, endPoint y: 324, distance: 63.6
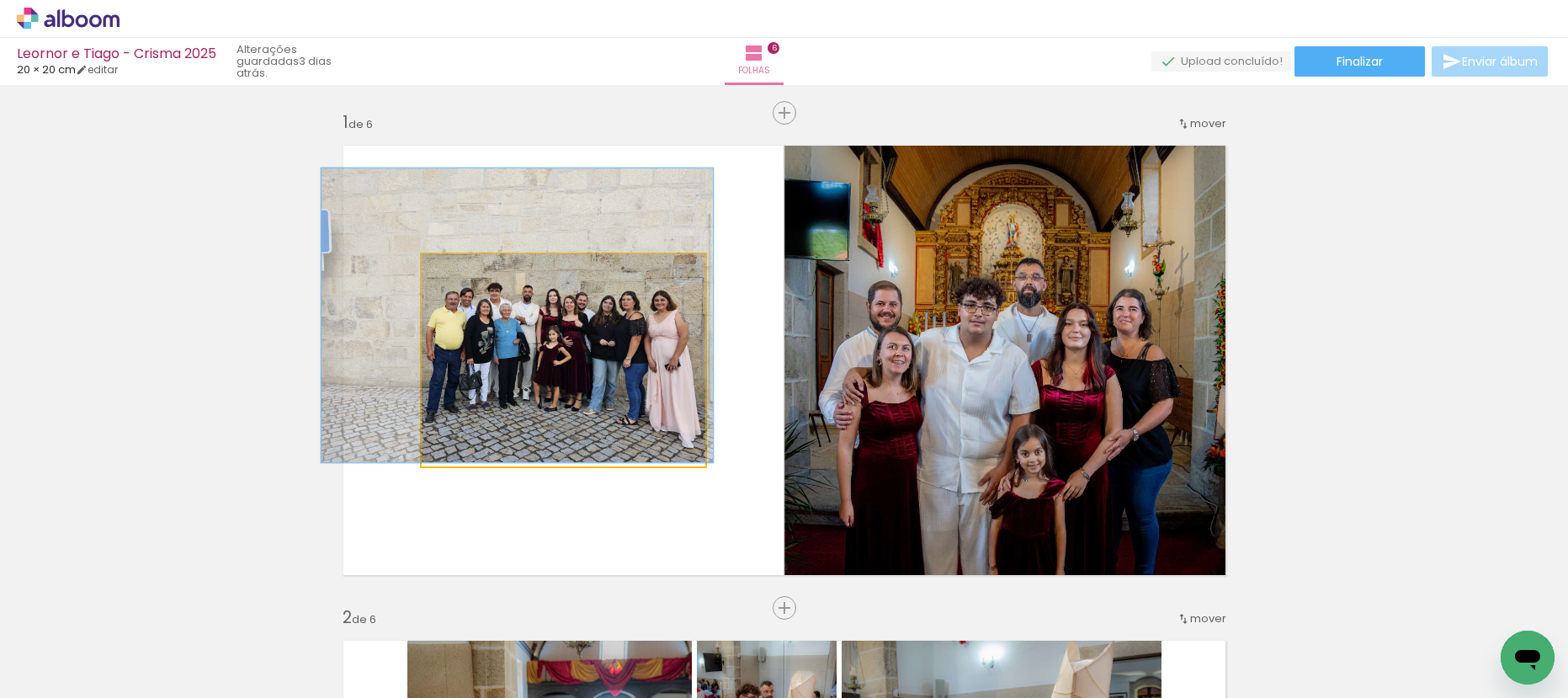
drag, startPoint x: 489, startPoint y: 272, endPoint x: 477, endPoint y: 280, distance: 14.4
click at [477, 280] on div at bounding box center [486, 272] width 27 height 27
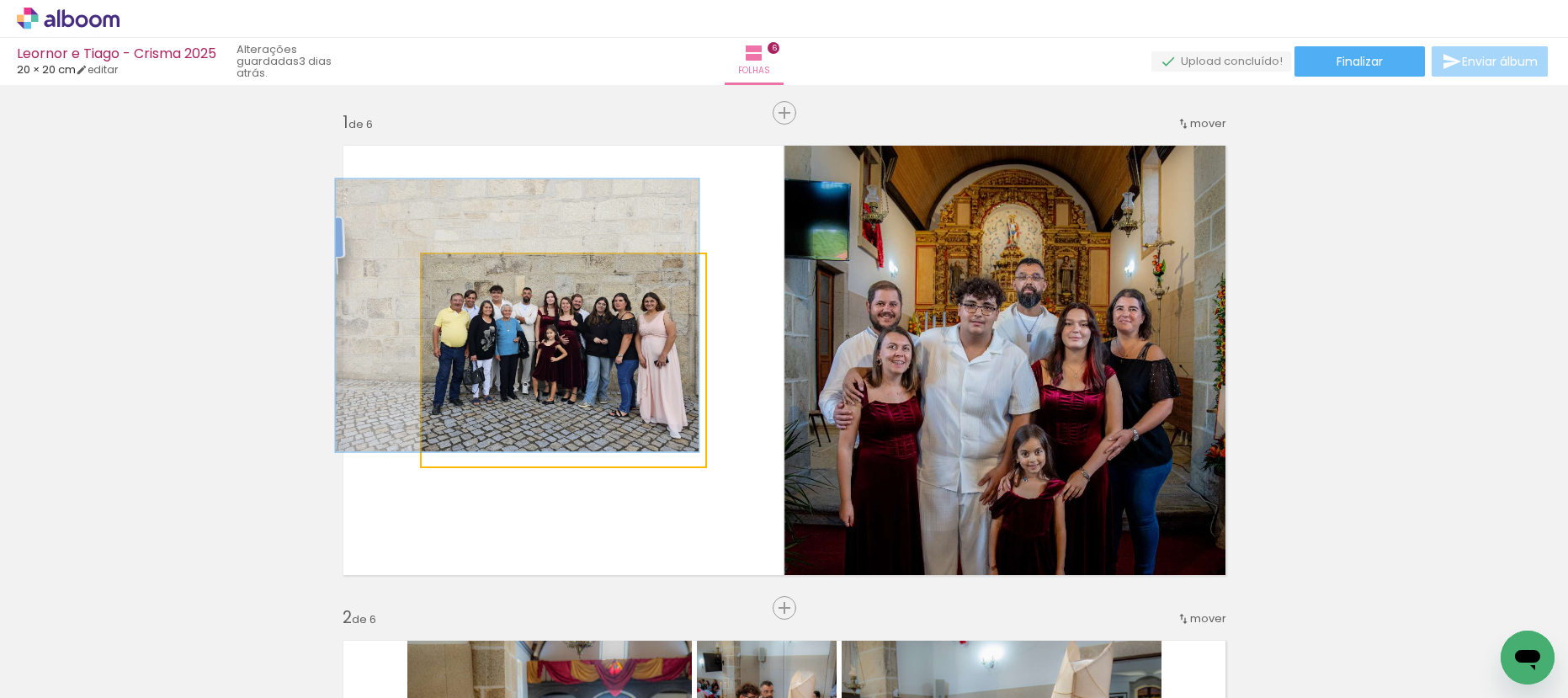
type paper-slider "128"
click at [481, 277] on div at bounding box center [480, 272] width 15 height 15
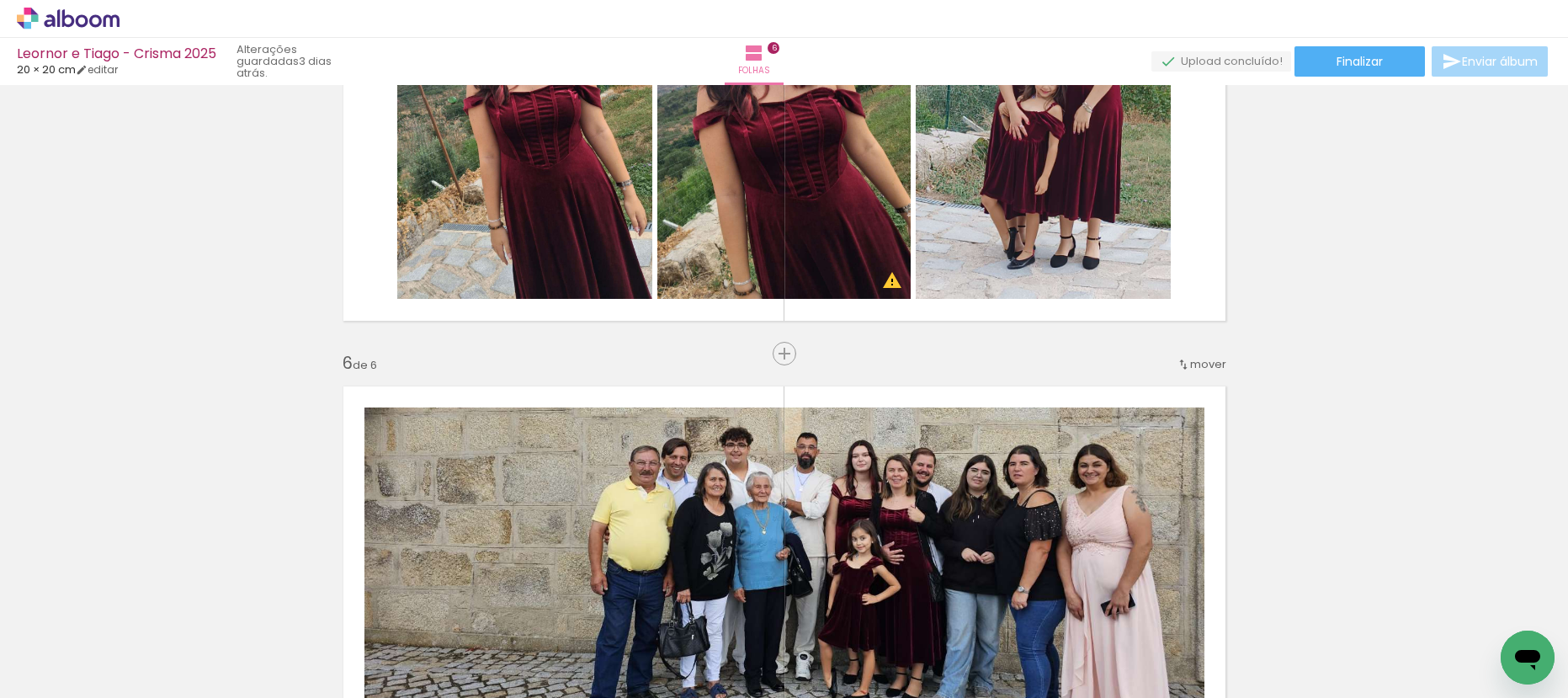
scroll to position [2501, 0]
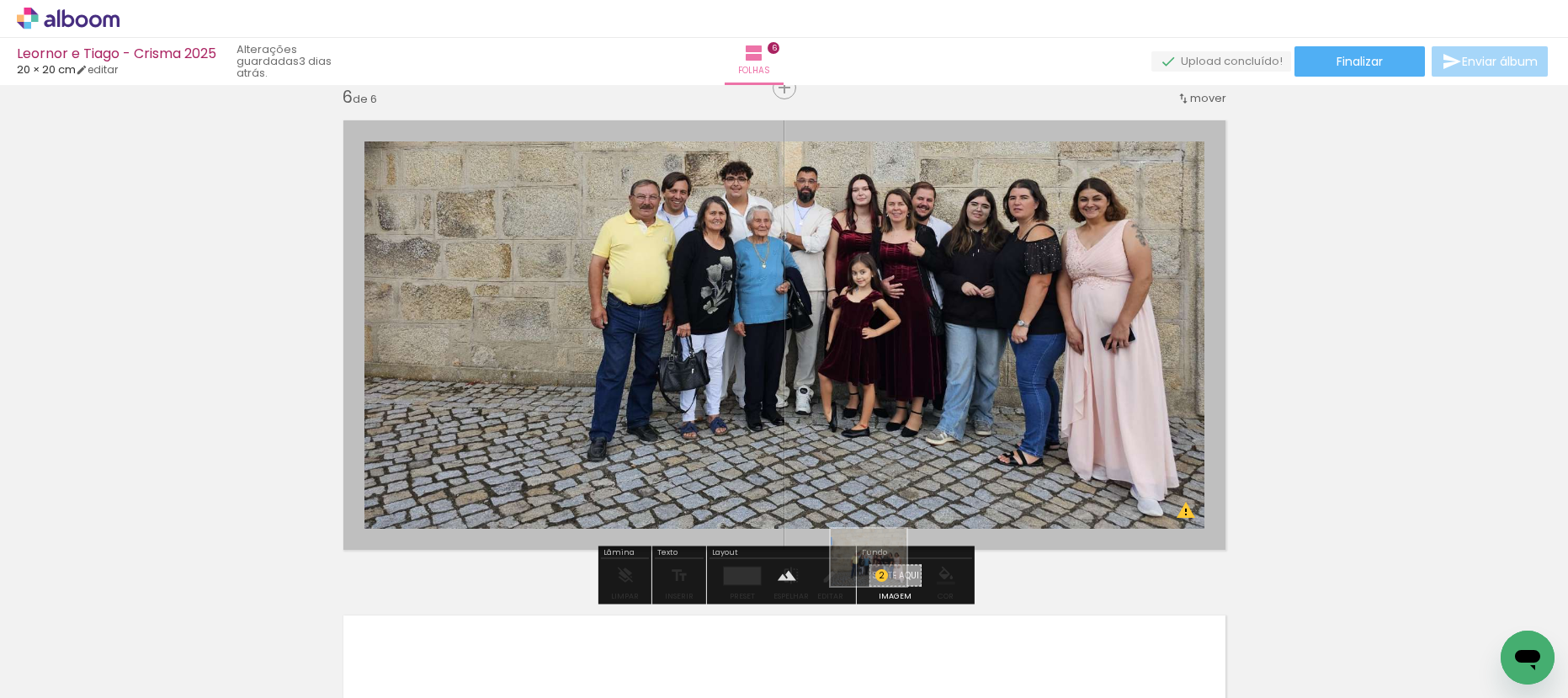
drag, startPoint x: 1476, startPoint y: 645, endPoint x: 881, endPoint y: 580, distance: 598.5
click at [881, 580] on quentale-workspace at bounding box center [784, 349] width 1568 height 698
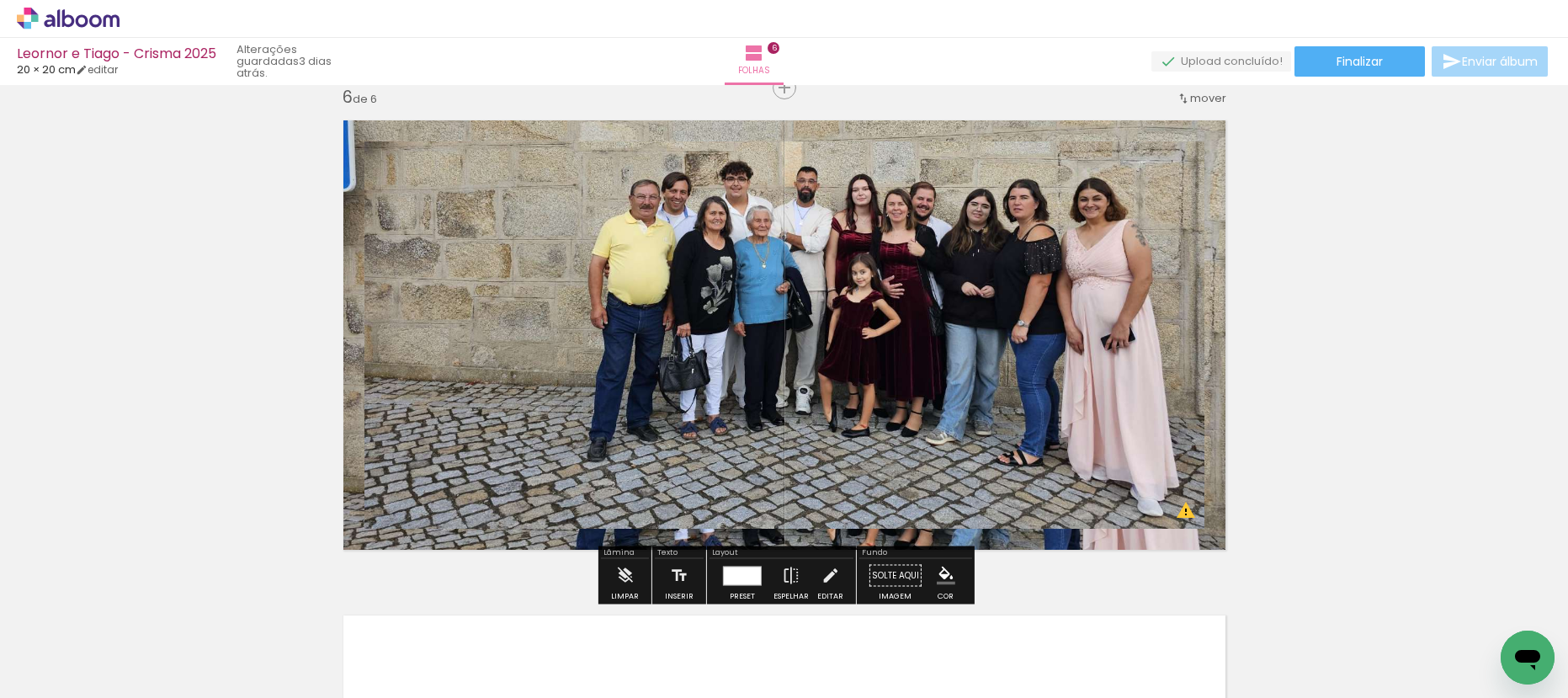
click at [1003, 541] on quentale-layouter at bounding box center [785, 335] width 906 height 453
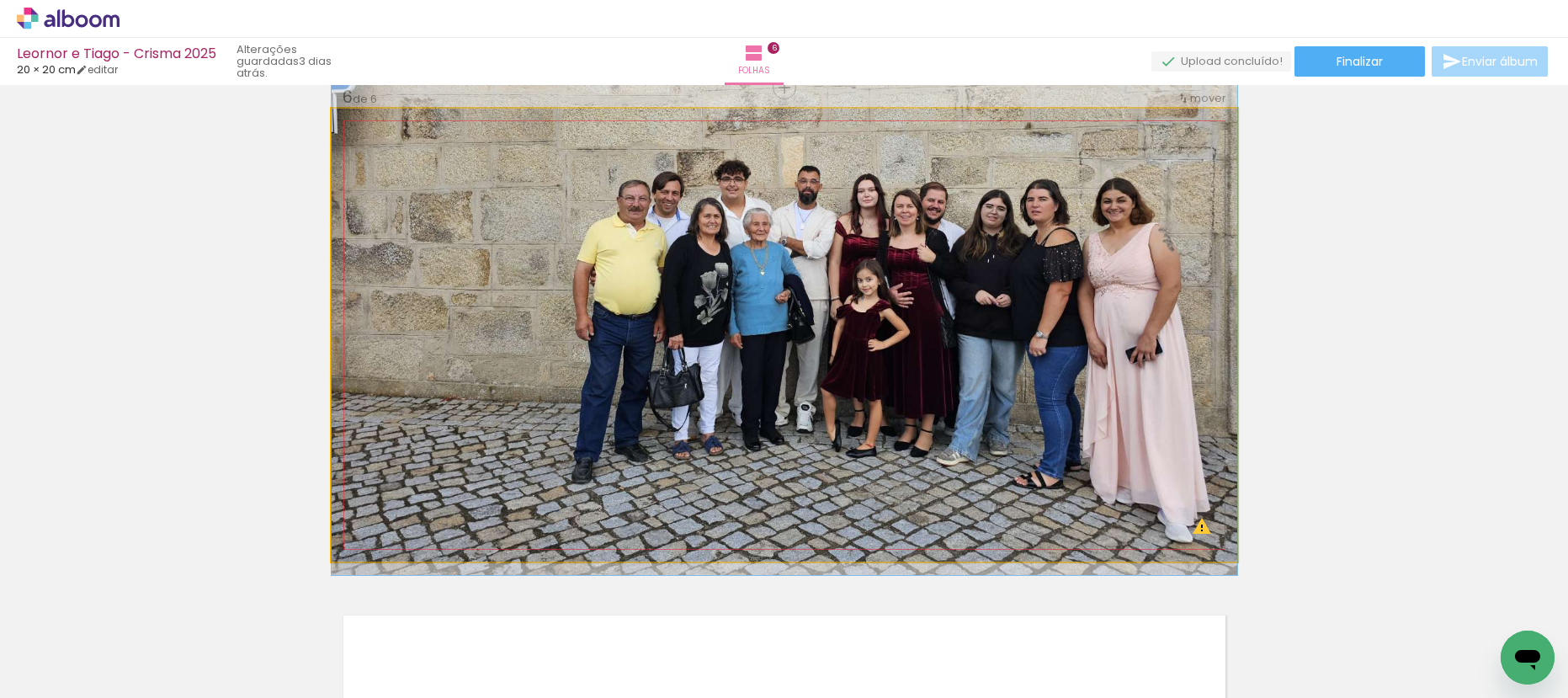
drag, startPoint x: 1036, startPoint y: 541, endPoint x: 1034, endPoint y: 440, distance: 101.0
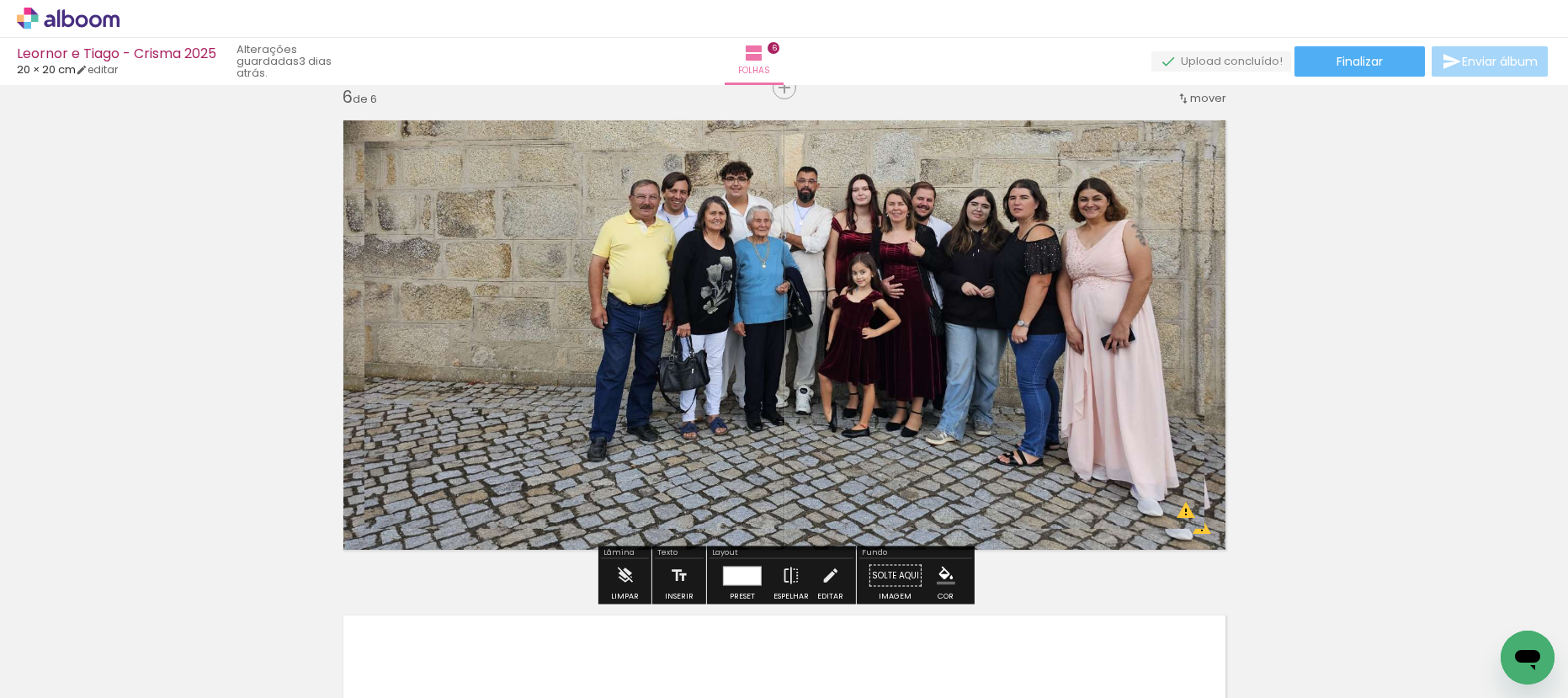
click at [1185, 543] on quentale-layouter at bounding box center [785, 335] width 906 height 453
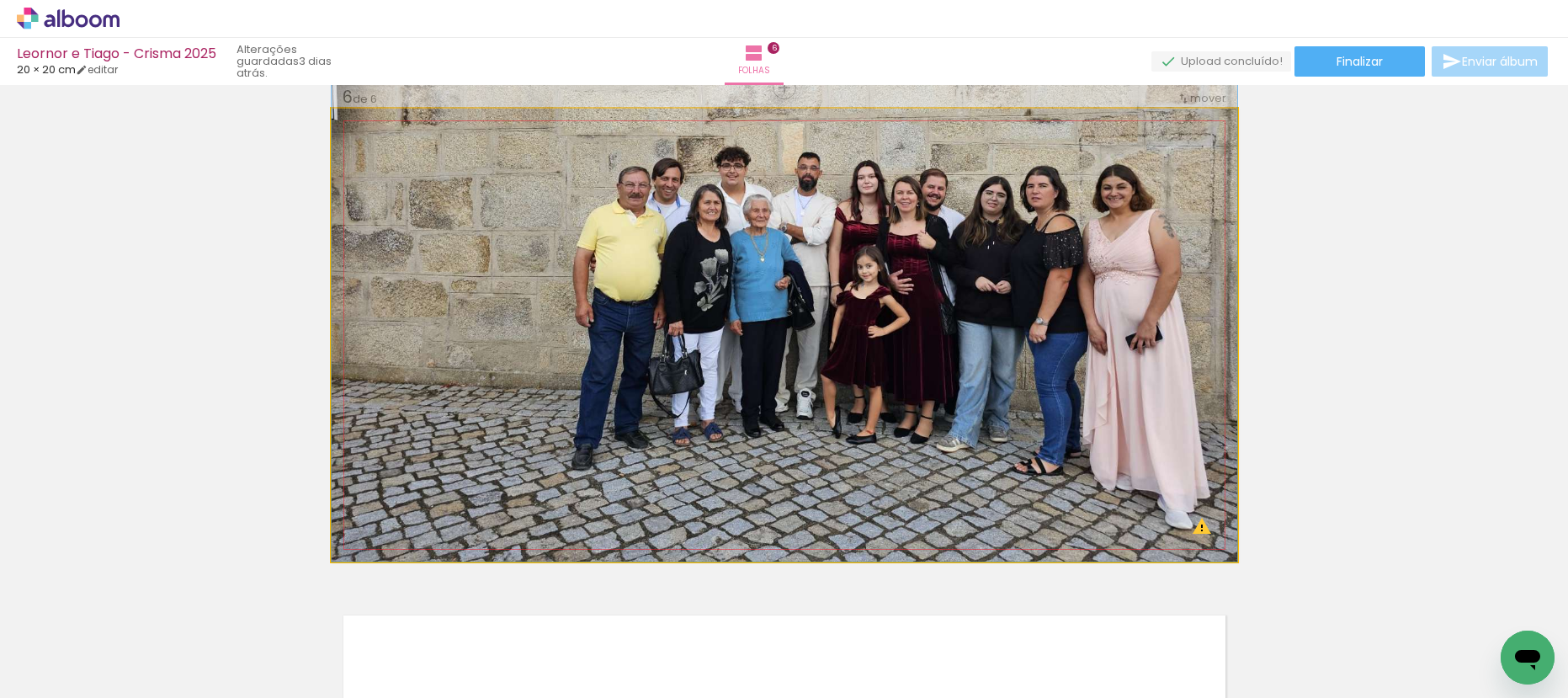
drag, startPoint x: 1163, startPoint y: 519, endPoint x: 1274, endPoint y: 480, distance: 117.7
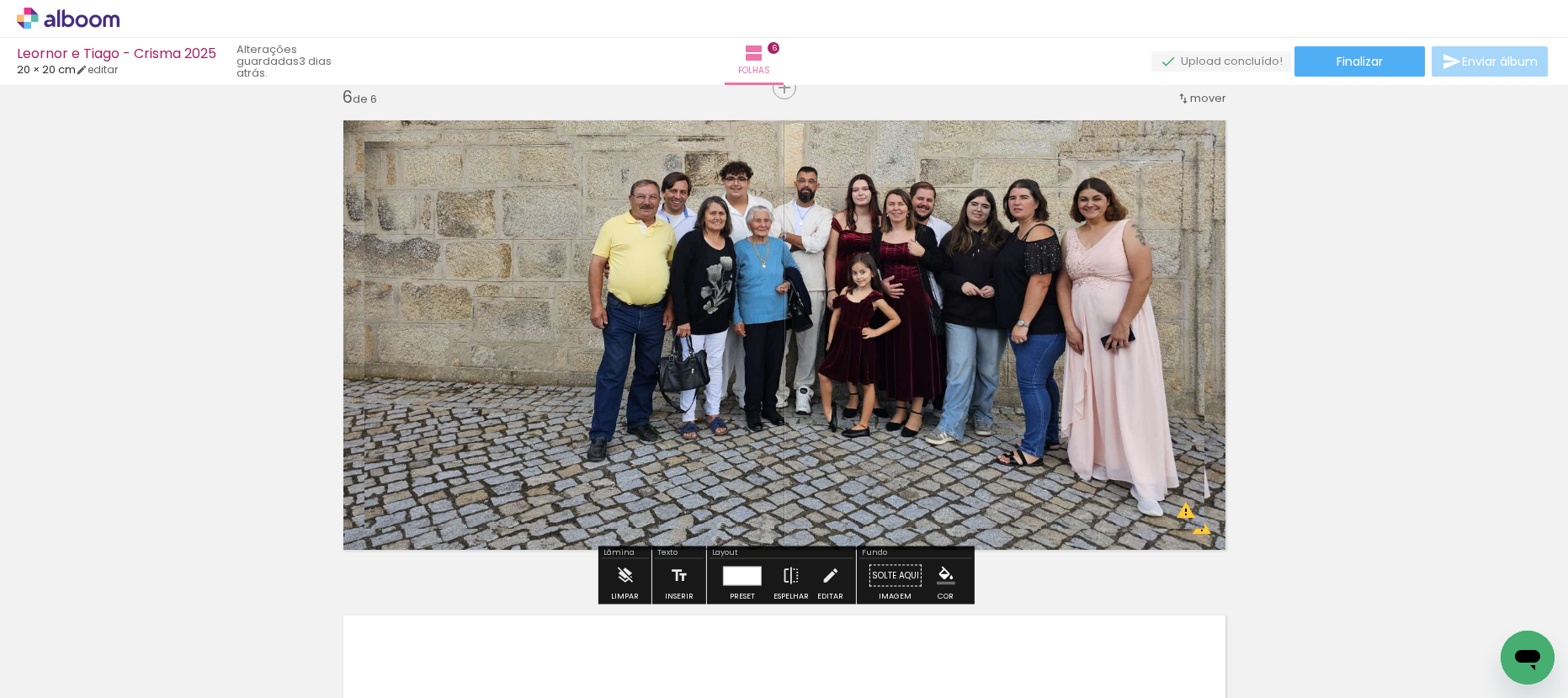
click at [352, 276] on quentale-layouter at bounding box center [785, 335] width 906 height 453
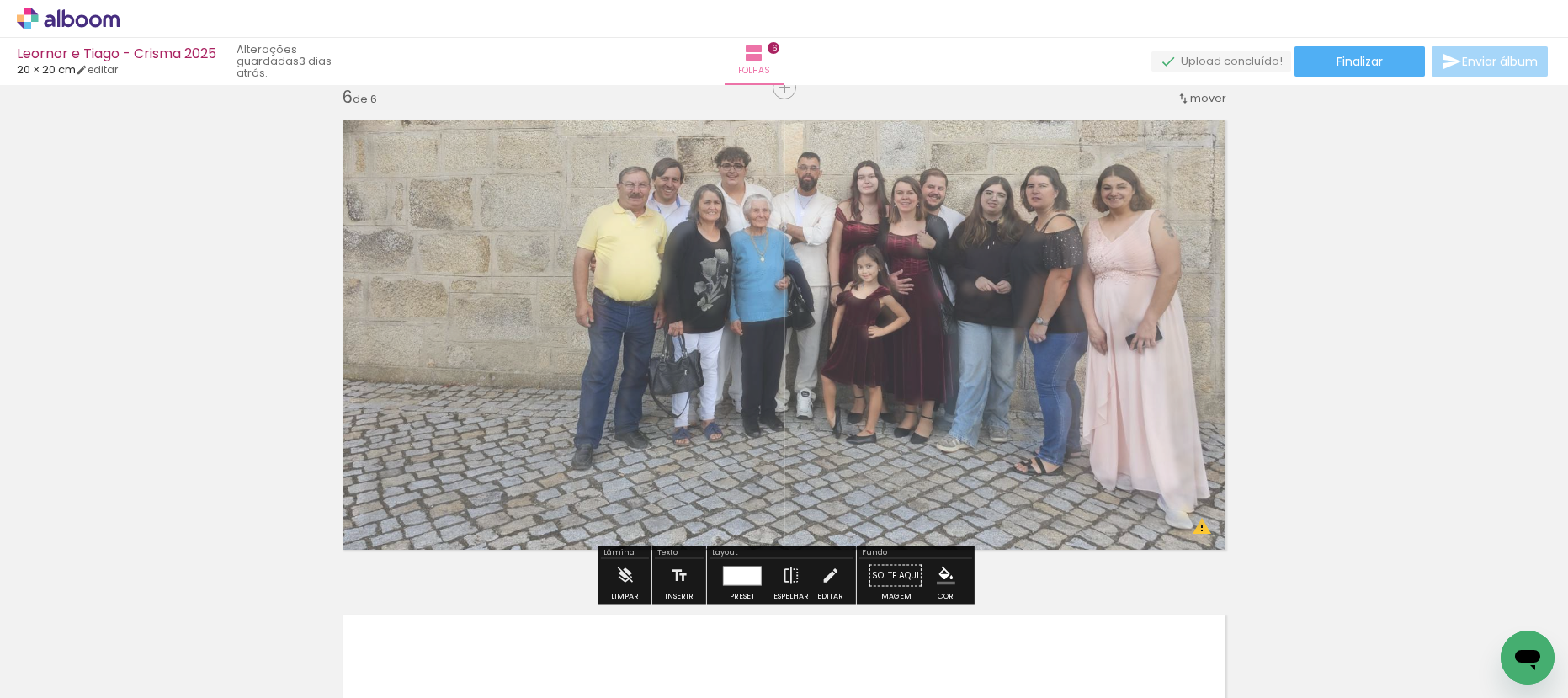
drag, startPoint x: 566, startPoint y: 152, endPoint x: 550, endPoint y: 167, distance: 21.9
type paper-slider "75"
click at [550, 167] on quentale-photo at bounding box center [785, 335] width 906 height 453
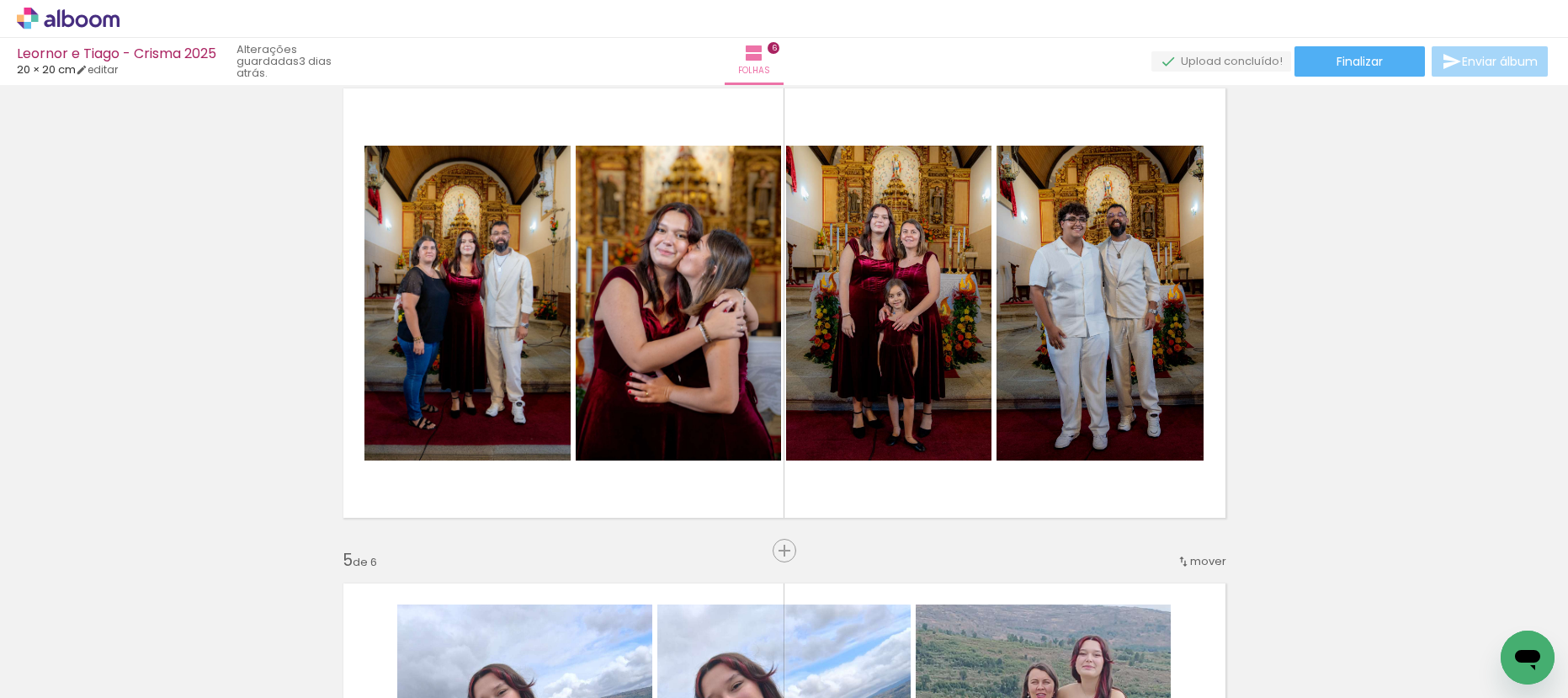
scroll to position [1528, 0]
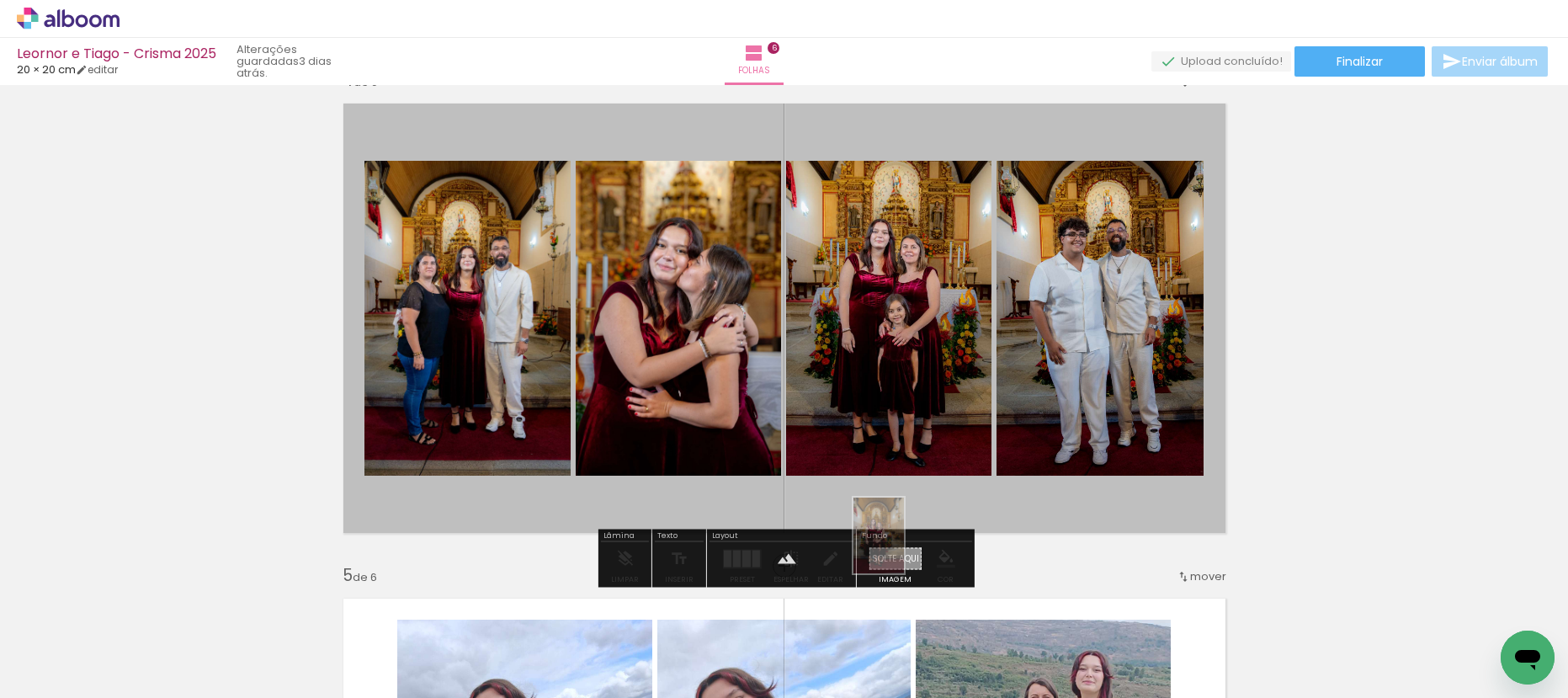
drag, startPoint x: 757, startPoint y: 642, endPoint x: 904, endPoint y: 548, distance: 174.5
click at [904, 548] on quentale-workspace at bounding box center [784, 349] width 1568 height 698
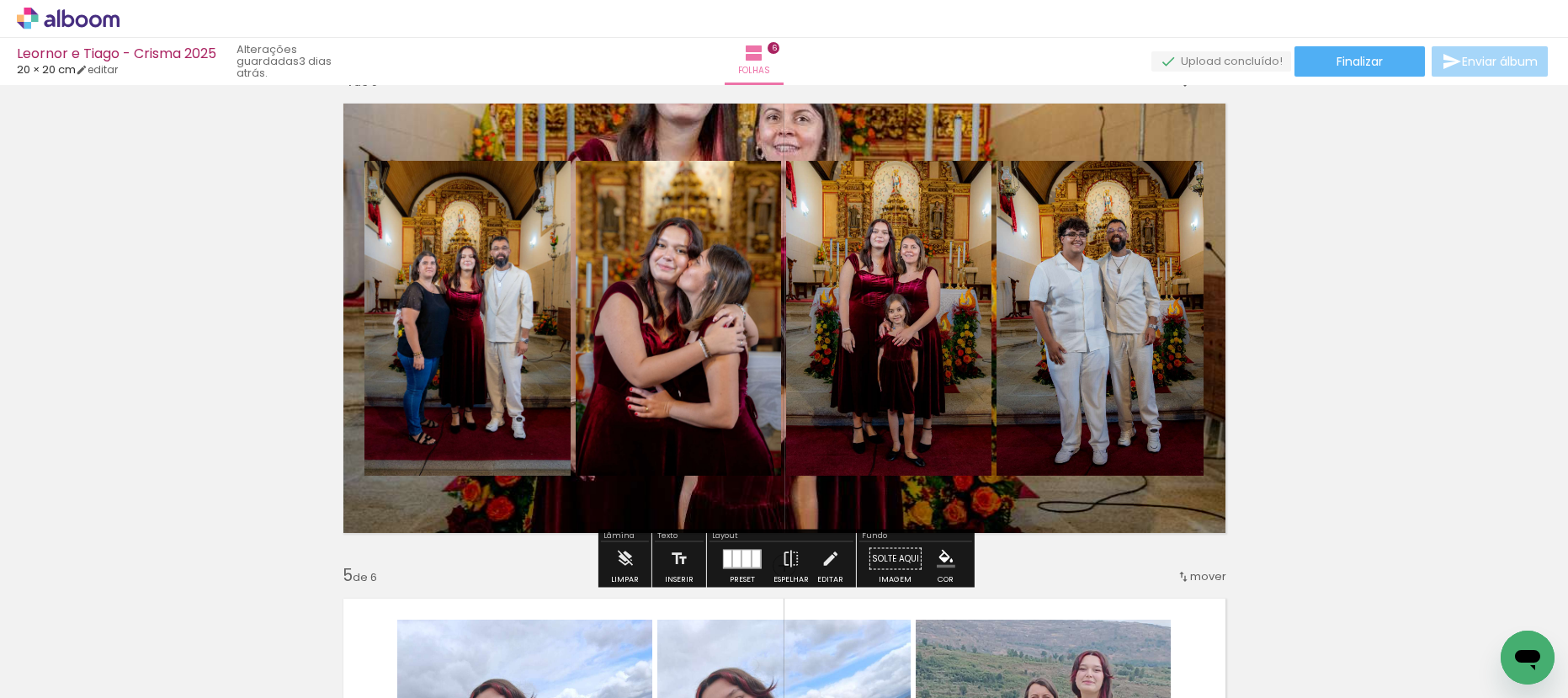
click at [868, 136] on quentale-layouter at bounding box center [785, 318] width 906 height 453
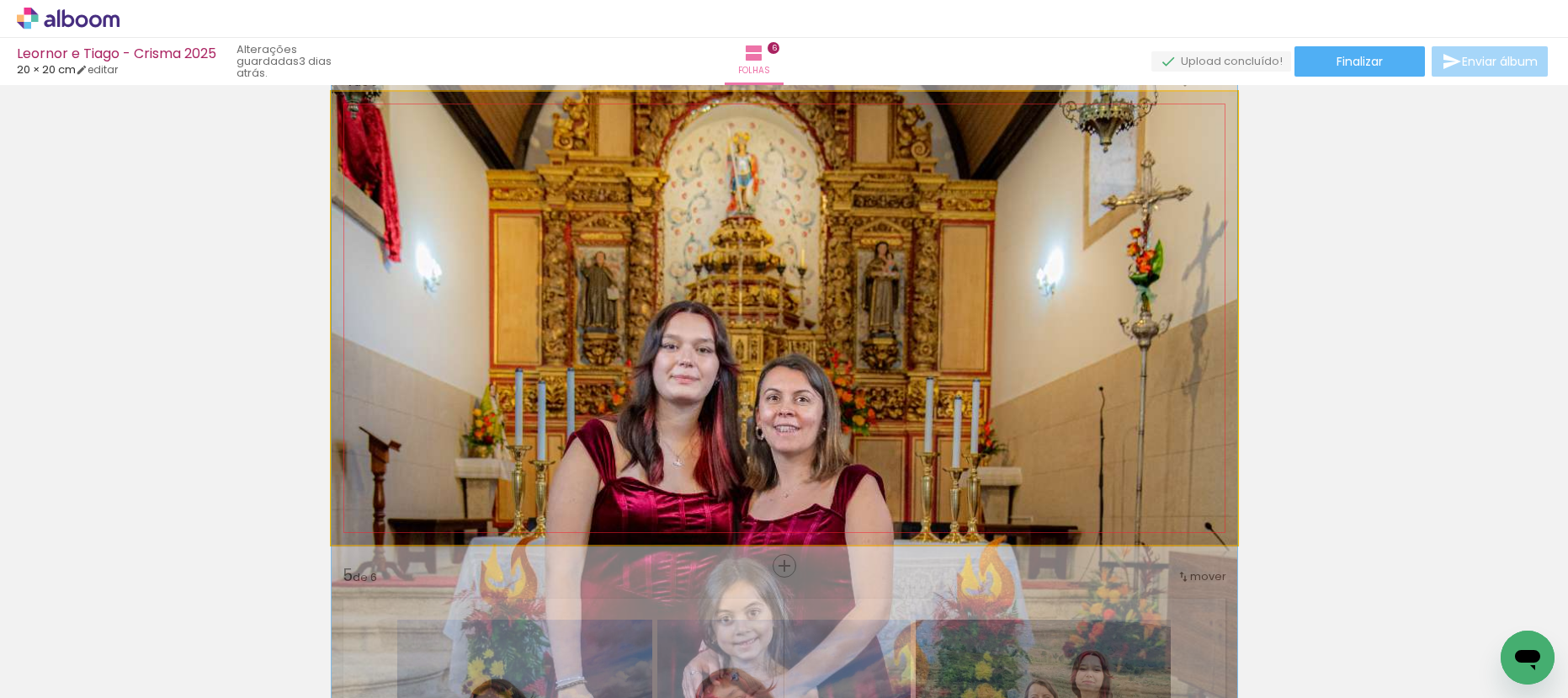
drag, startPoint x: 873, startPoint y: 144, endPoint x: 892, endPoint y: 424, distance: 280.6
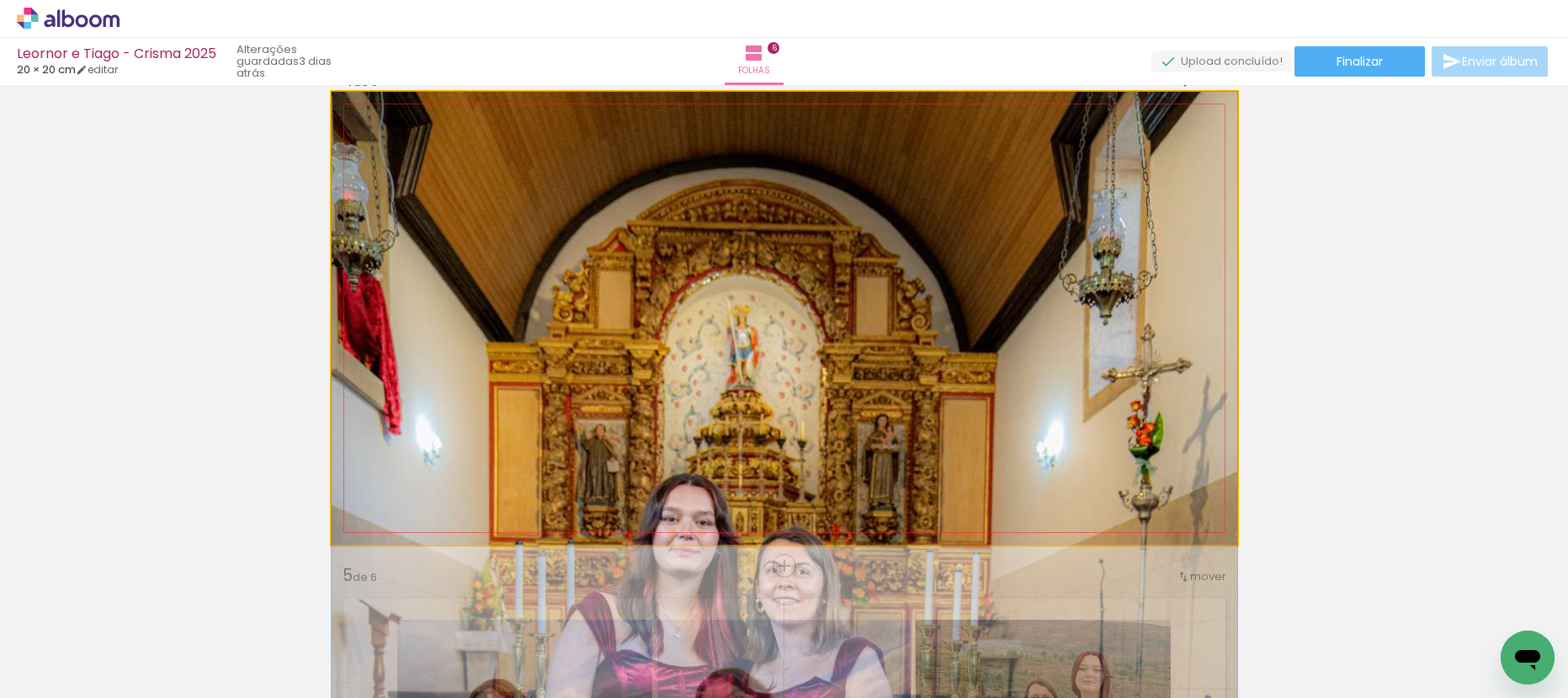
drag, startPoint x: 846, startPoint y: 169, endPoint x: 860, endPoint y: 359, distance: 190.5
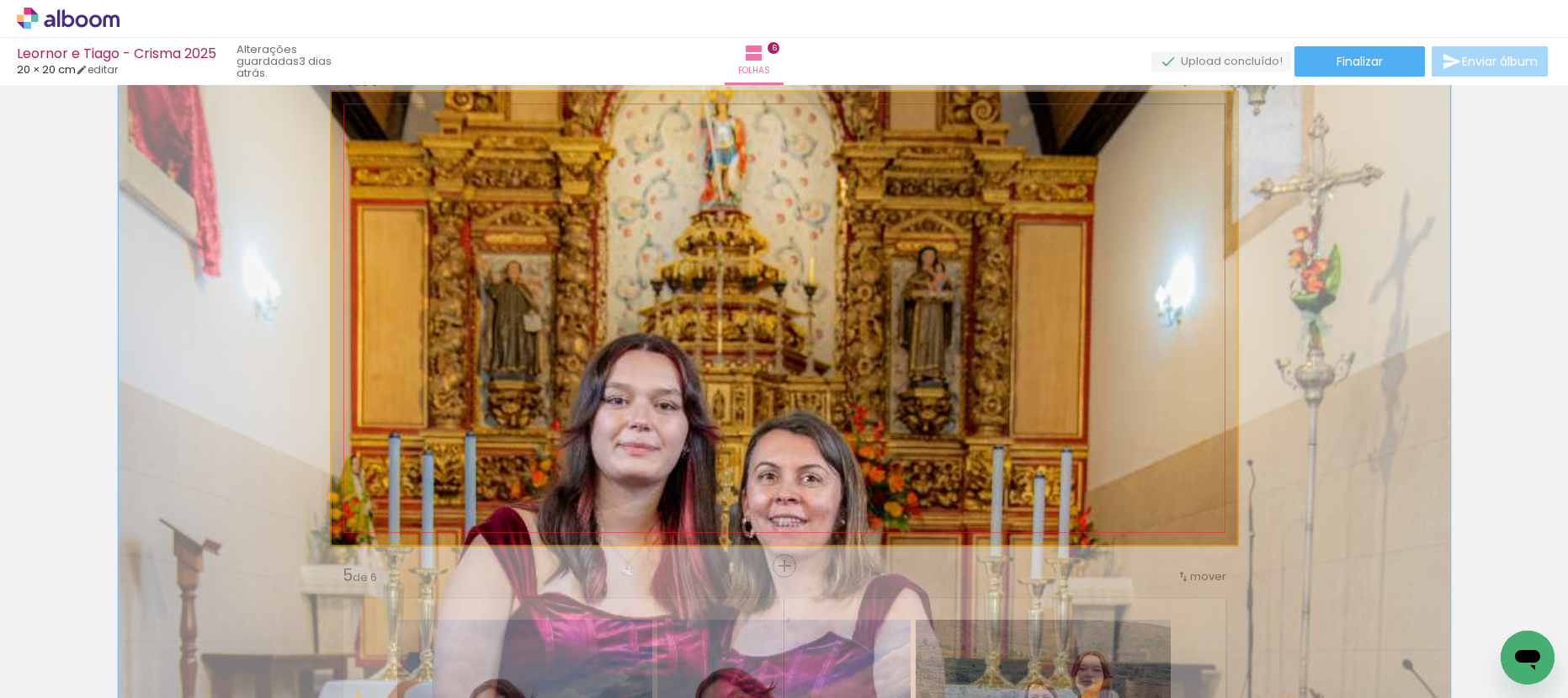
drag, startPoint x: 407, startPoint y: 132, endPoint x: 473, endPoint y: 152, distance: 69.0
type paper-slider "149"
click at [435, 140] on div at bounding box center [424, 134] width 27 height 27
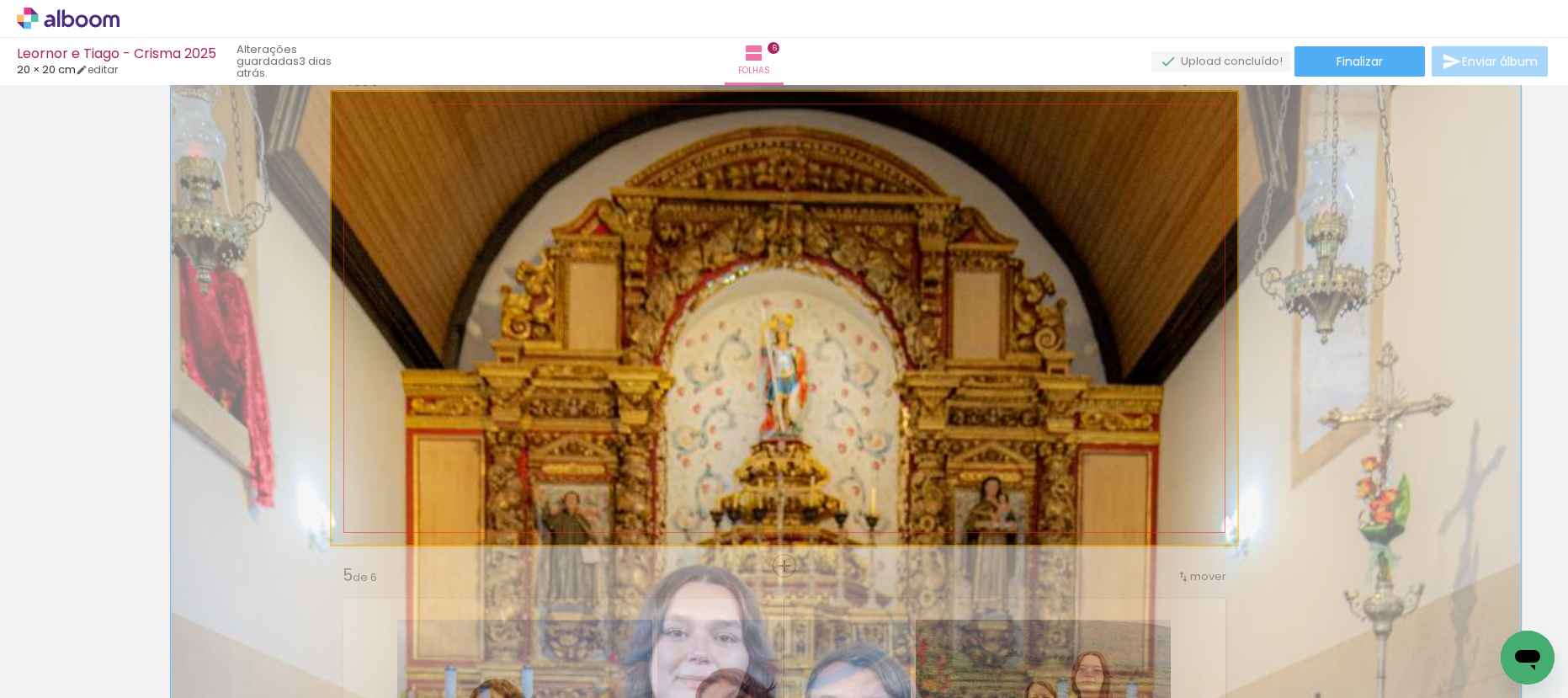
drag, startPoint x: 853, startPoint y: 235, endPoint x: 911, endPoint y: 458, distance: 230.4
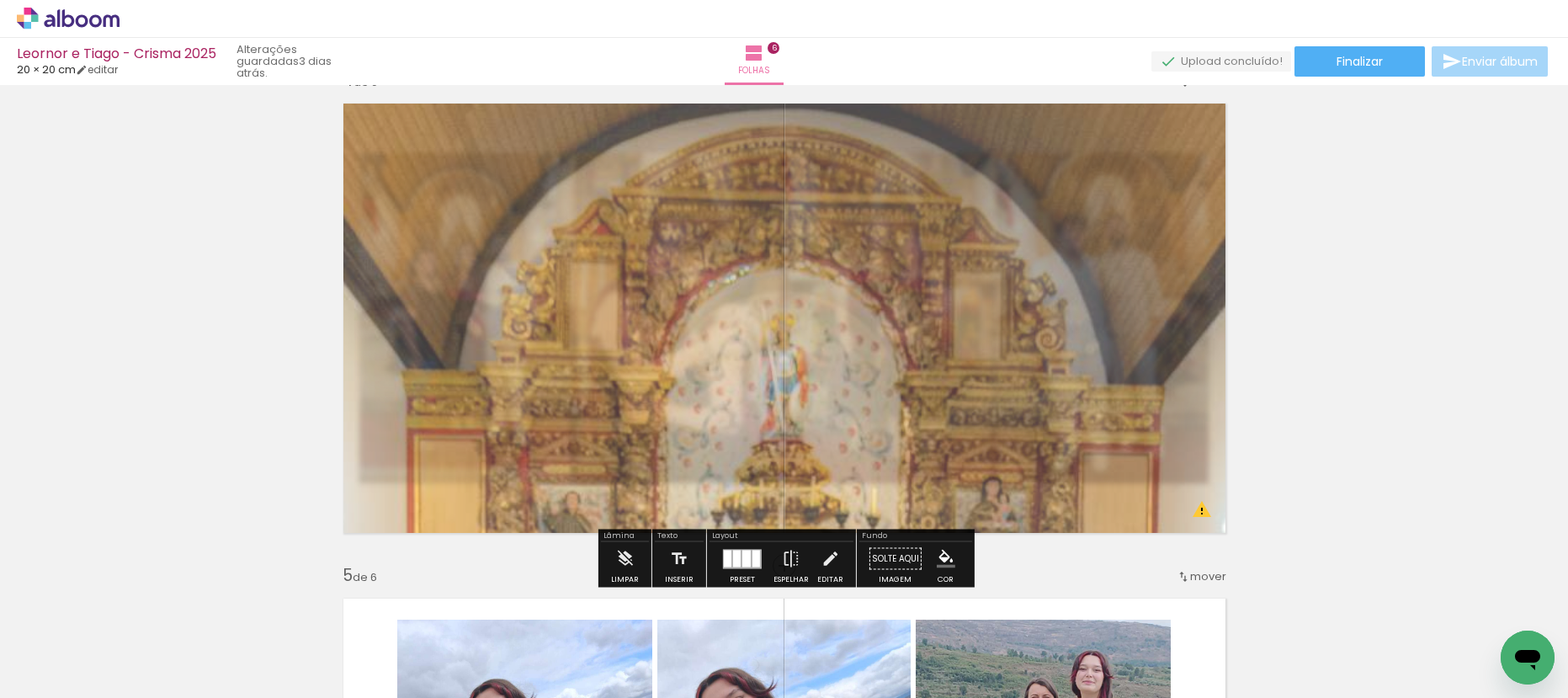
drag, startPoint x: 586, startPoint y: 139, endPoint x: 566, endPoint y: 154, distance: 25.0
type paper-slider "70"
click at [566, 154] on quentale-photo at bounding box center [785, 318] width 906 height 453
click at [1372, 241] on div "Inserir folha 1 de 6 Inserir folha 2 de 6 Inserir folha 3 de 6 Inserir folha 4 …" at bounding box center [784, 296] width 1568 height 3466
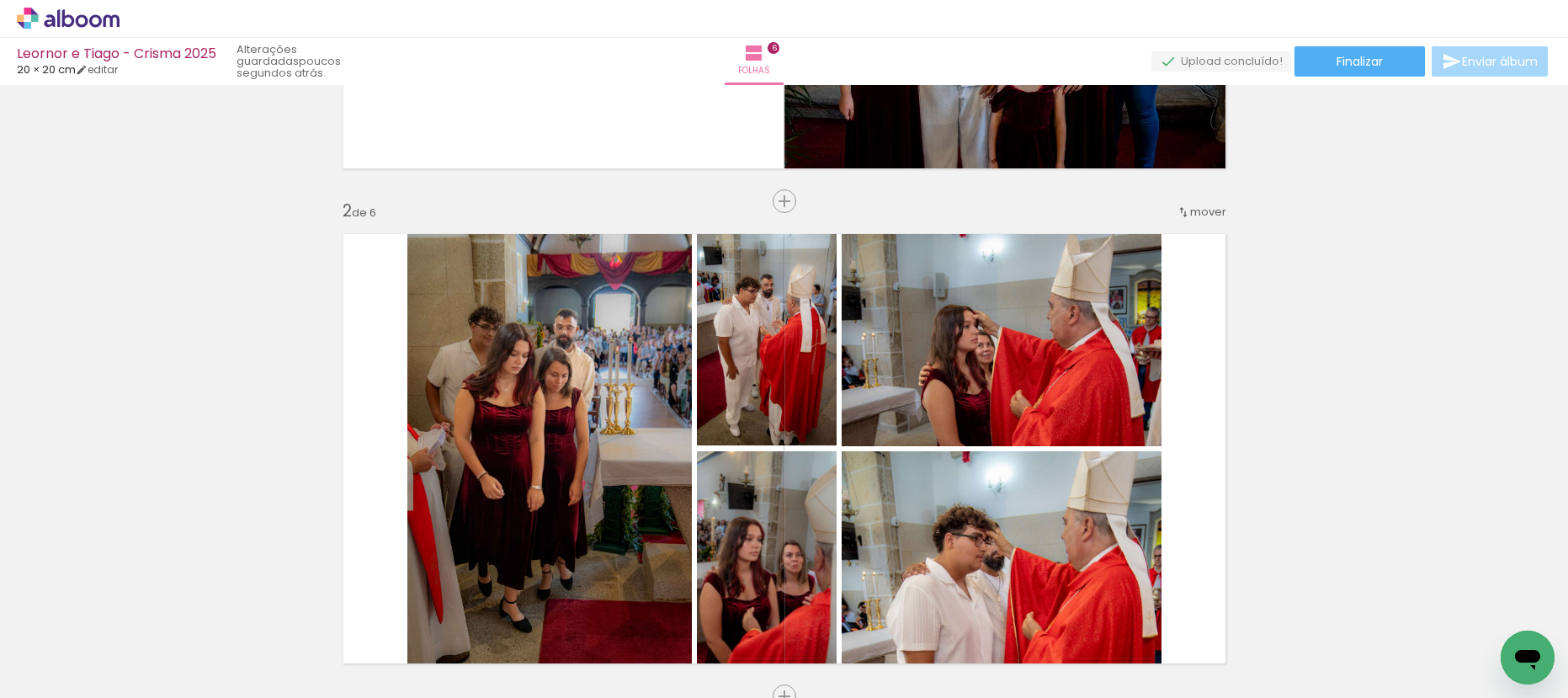
scroll to position [0, 0]
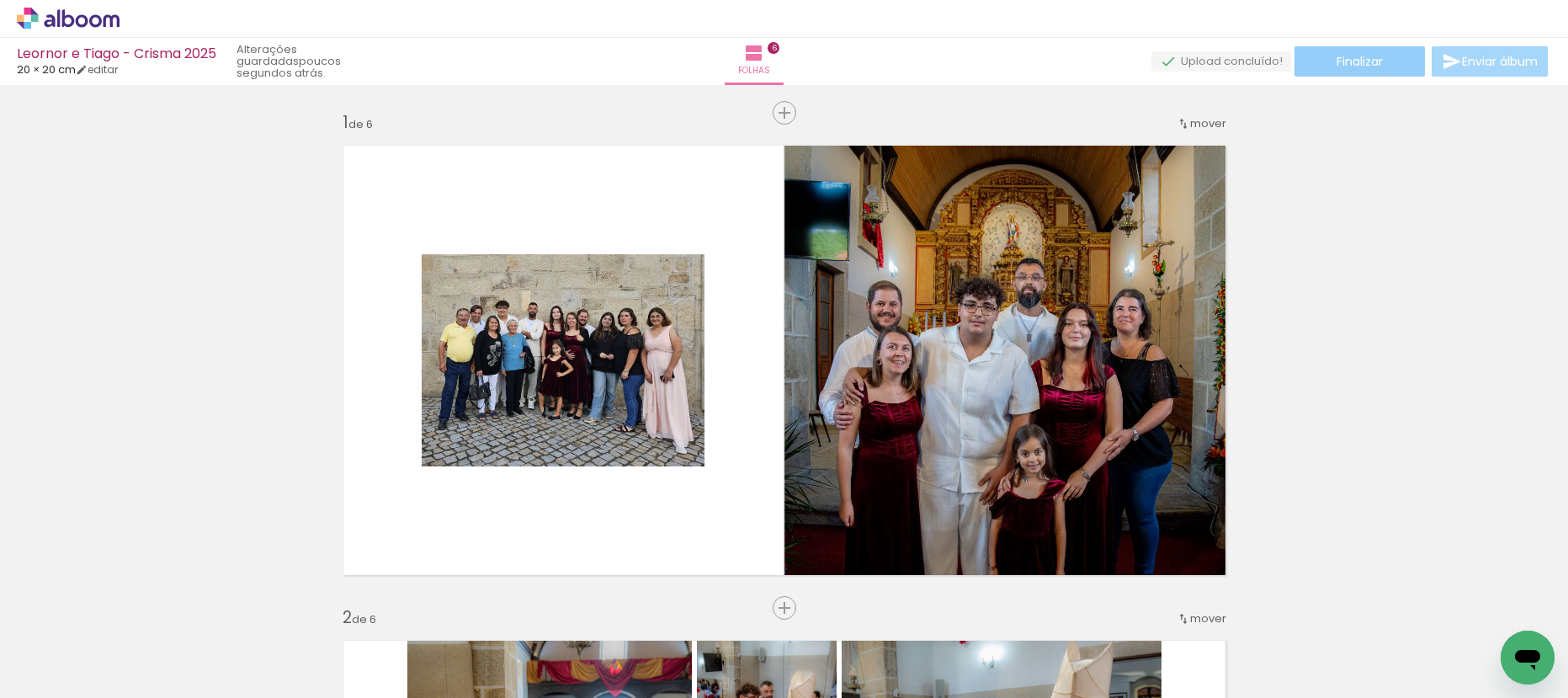
click at [1312, 50] on paper-button "Finalizar" at bounding box center [1360, 61] width 131 height 30
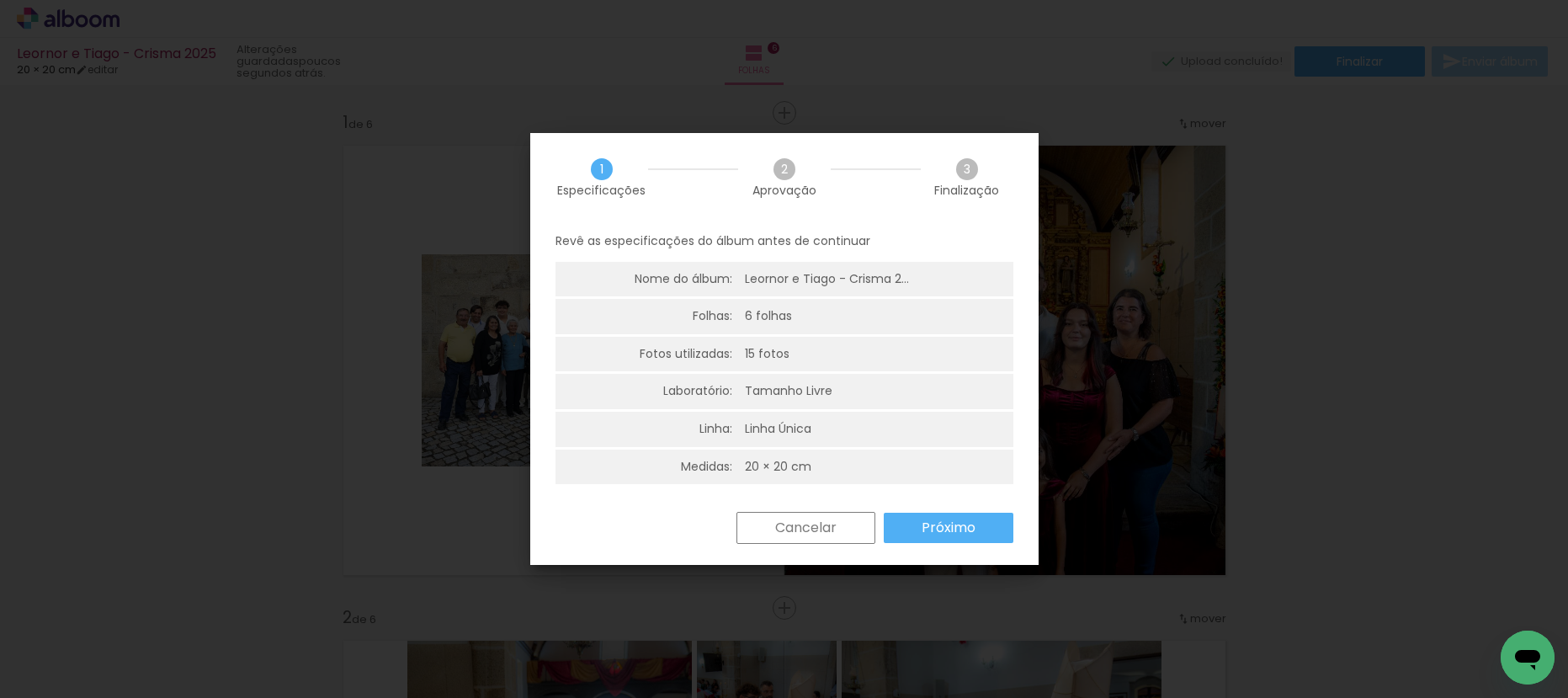
click at [0, 0] on slot "Próximo" at bounding box center [0, 0] width 0 height 0
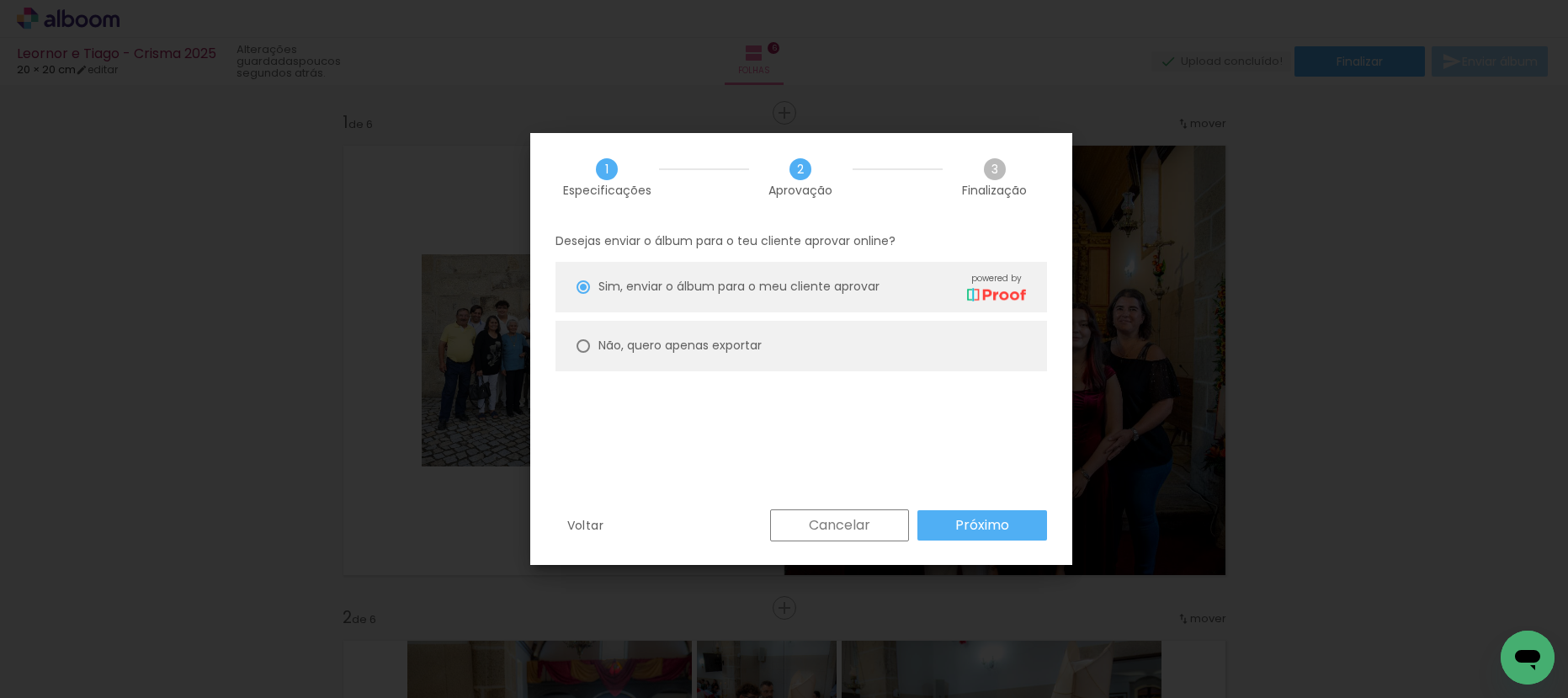
click at [0, 0] on slot "Não, quero apenas exportar" at bounding box center [0, 0] width 0 height 0
type paper-radio-button "on"
click at [966, 540] on paper-button "Próximo" at bounding box center [982, 525] width 130 height 30
type input "Alta, 300 DPI"
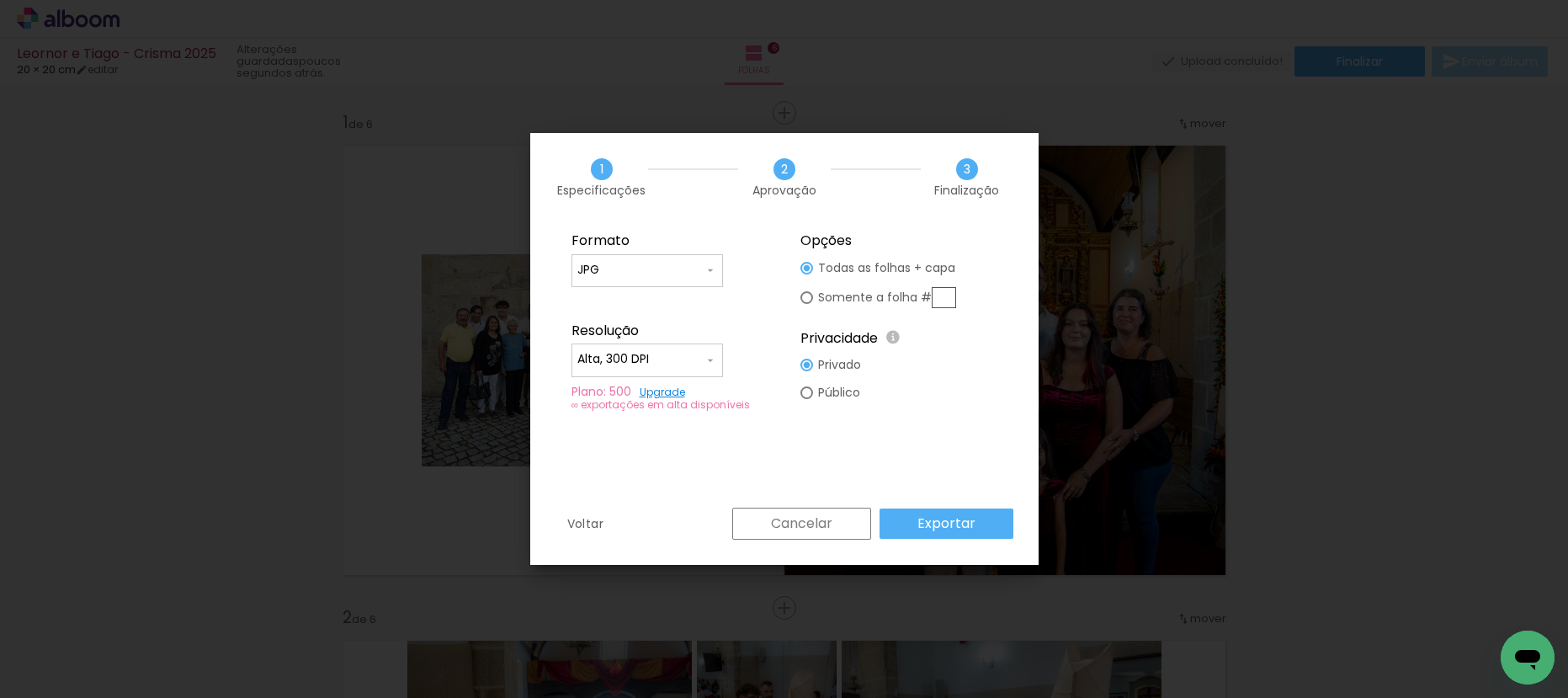
click at [0, 0] on slot "Exportar" at bounding box center [0, 0] width 0 height 0
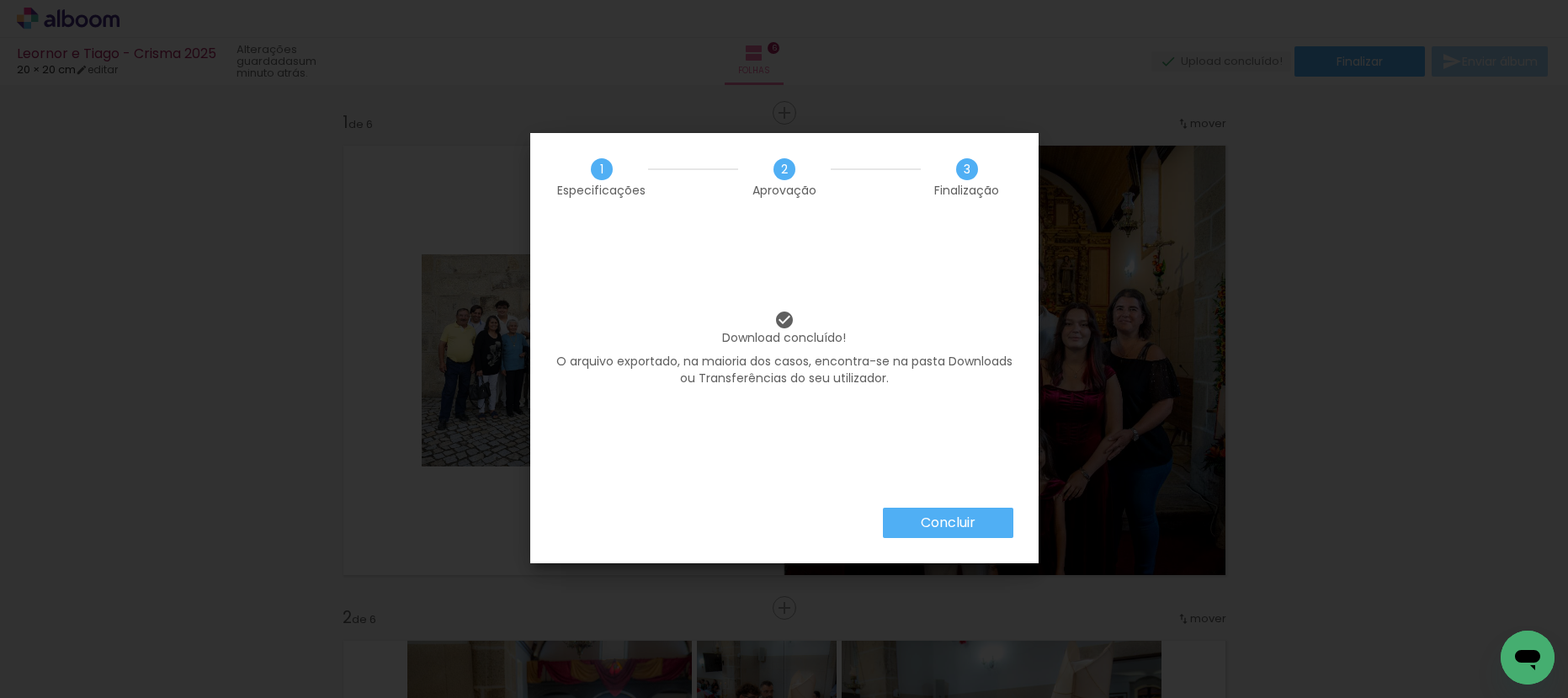
click at [984, 526] on paper-button "Concluir" at bounding box center [948, 523] width 131 height 30
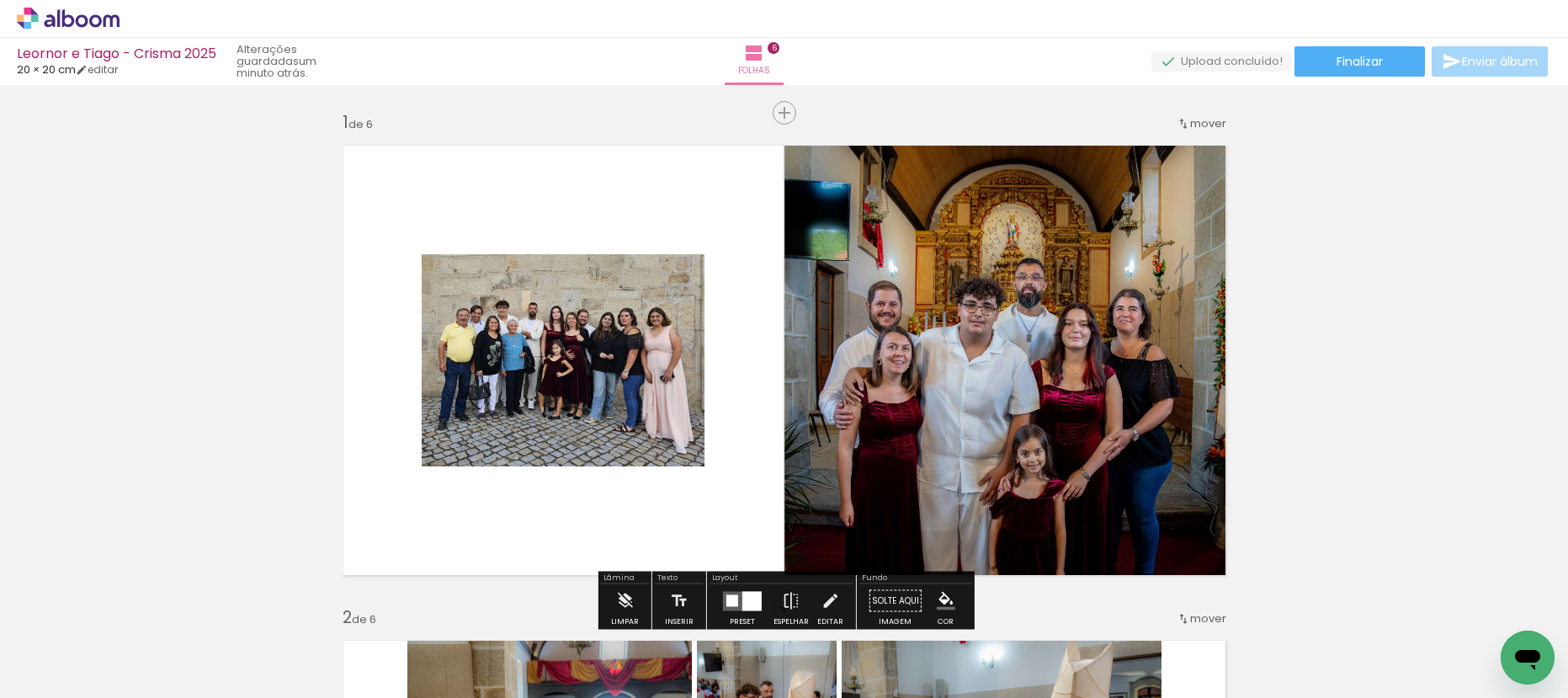
drag, startPoint x: 47, startPoint y: 17, endPoint x: 50, endPoint y: 6, distance: 11.4
click at [47, 18] on icon at bounding box center [68, 19] width 102 height 22
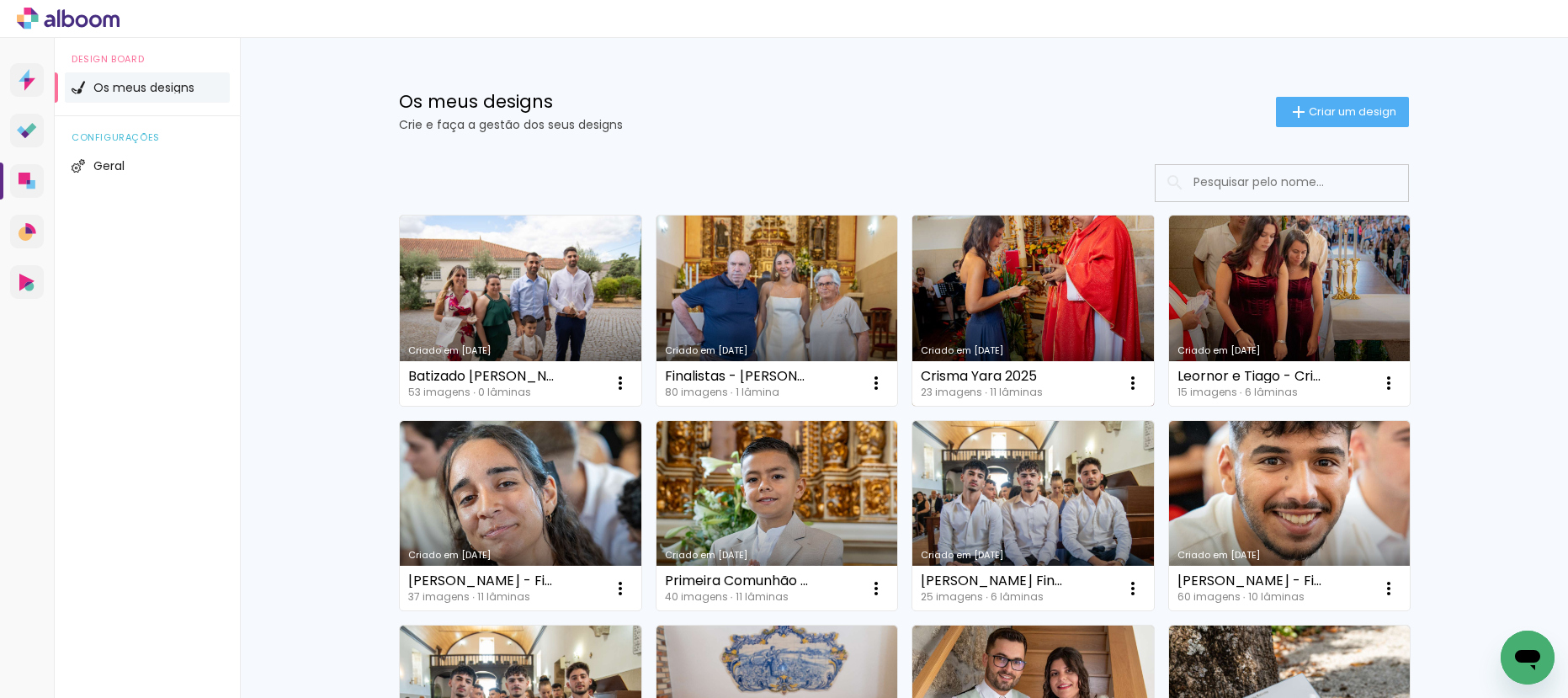
click at [1006, 256] on link "Criado em [DATE]" at bounding box center [1032, 311] width 241 height 191
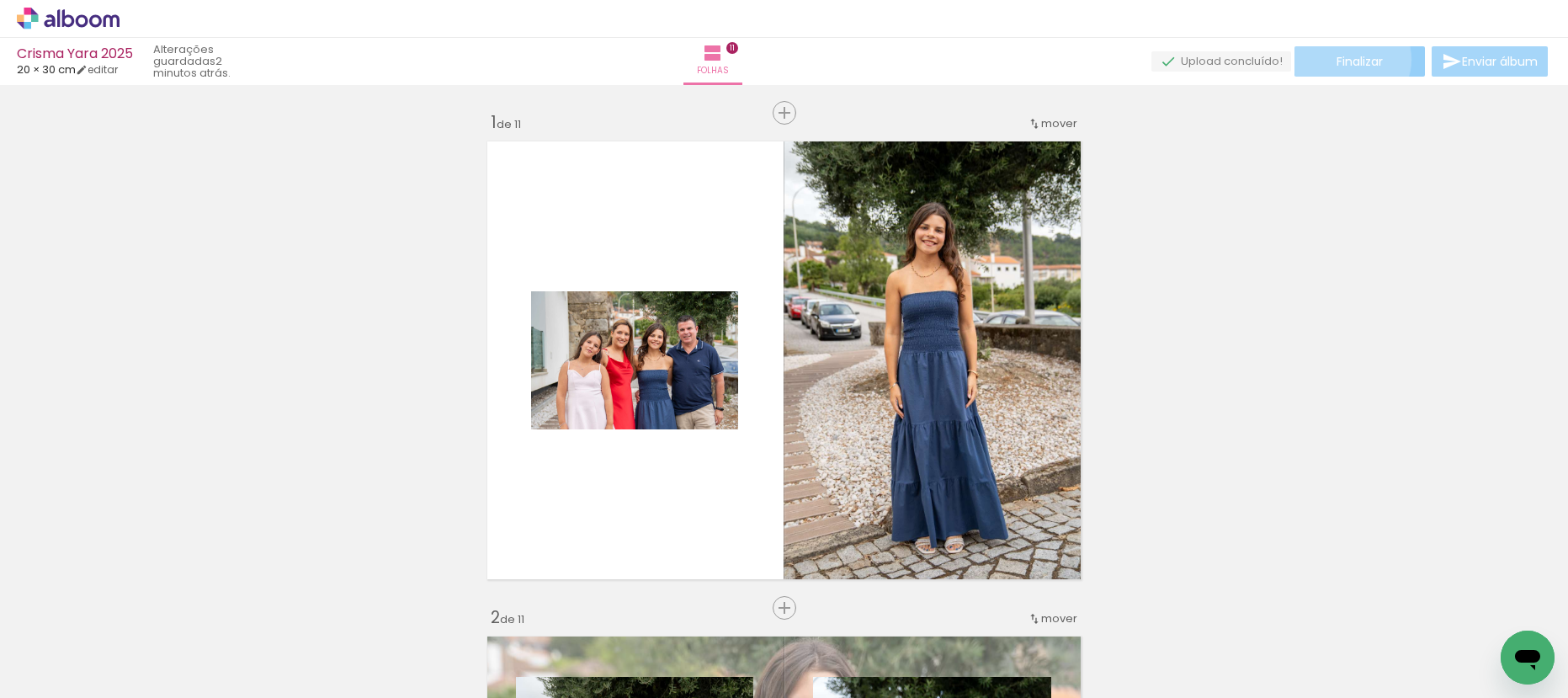
click at [1345, 59] on span "Finalizar" at bounding box center [1360, 61] width 46 height 12
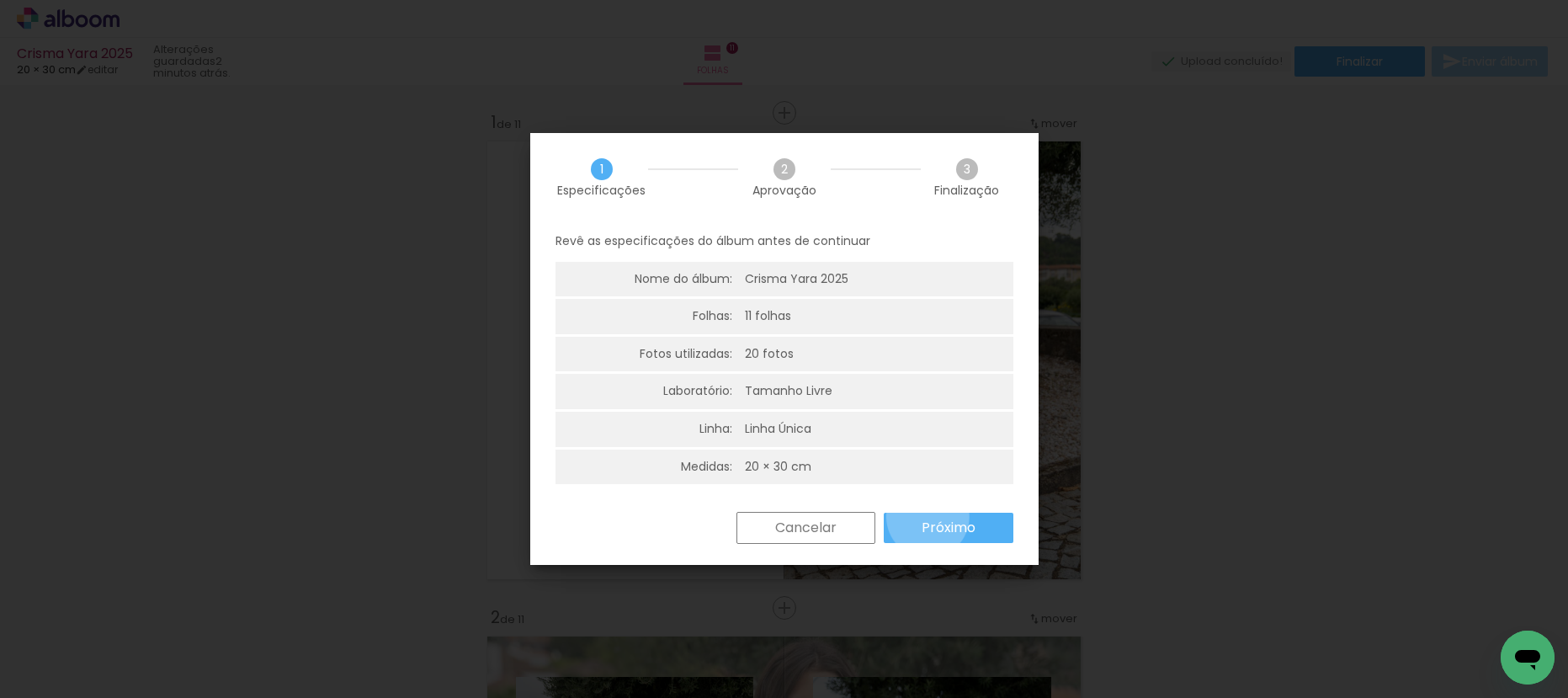
click at [0, 0] on slot "Próximo" at bounding box center [0, 0] width 0 height 0
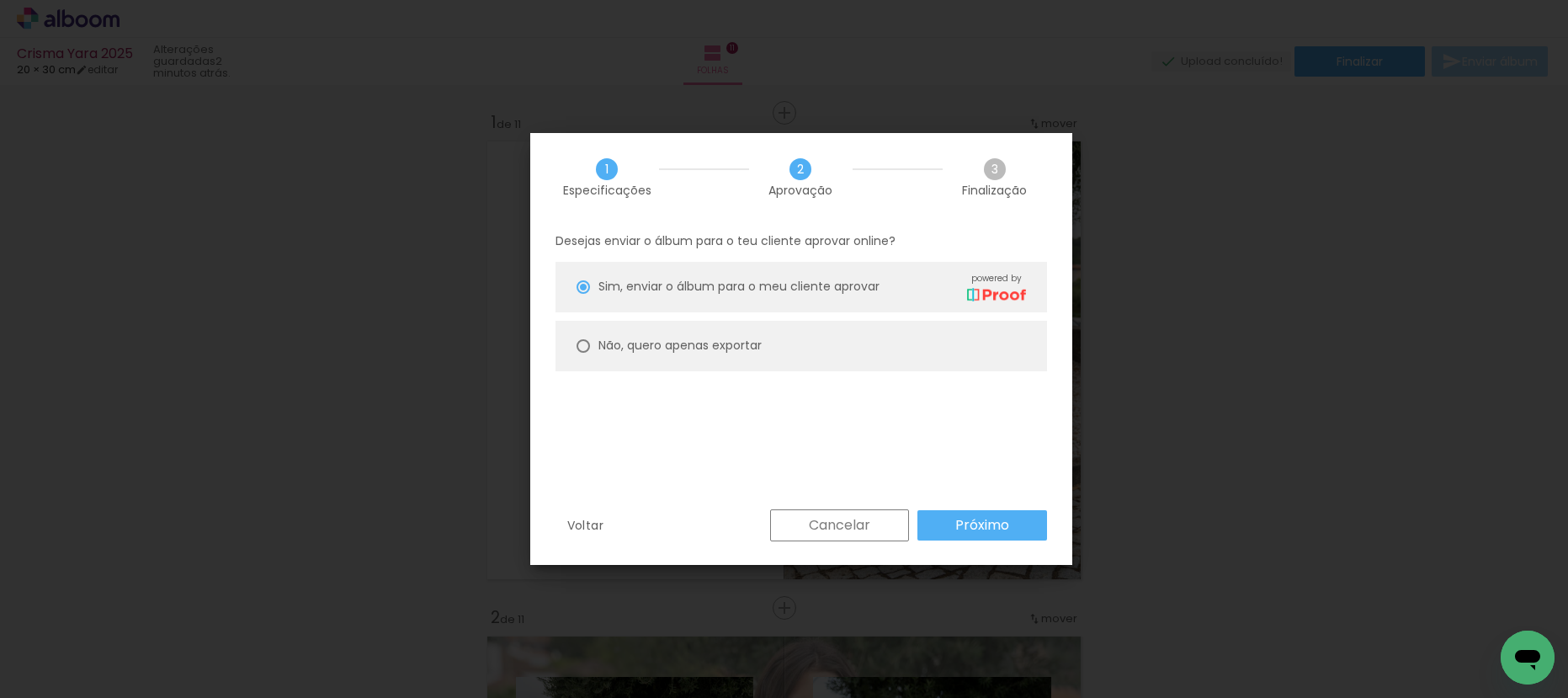
drag, startPoint x: 723, startPoint y: 352, endPoint x: 772, endPoint y: 373, distance: 53.3
click at [0, 0] on slot "Não, quero apenas exportar" at bounding box center [0, 0] width 0 height 0
type paper-radio-button "on"
click at [0, 0] on slot "Próximo" at bounding box center [0, 0] width 0 height 0
type input "Alta, 300 DPI"
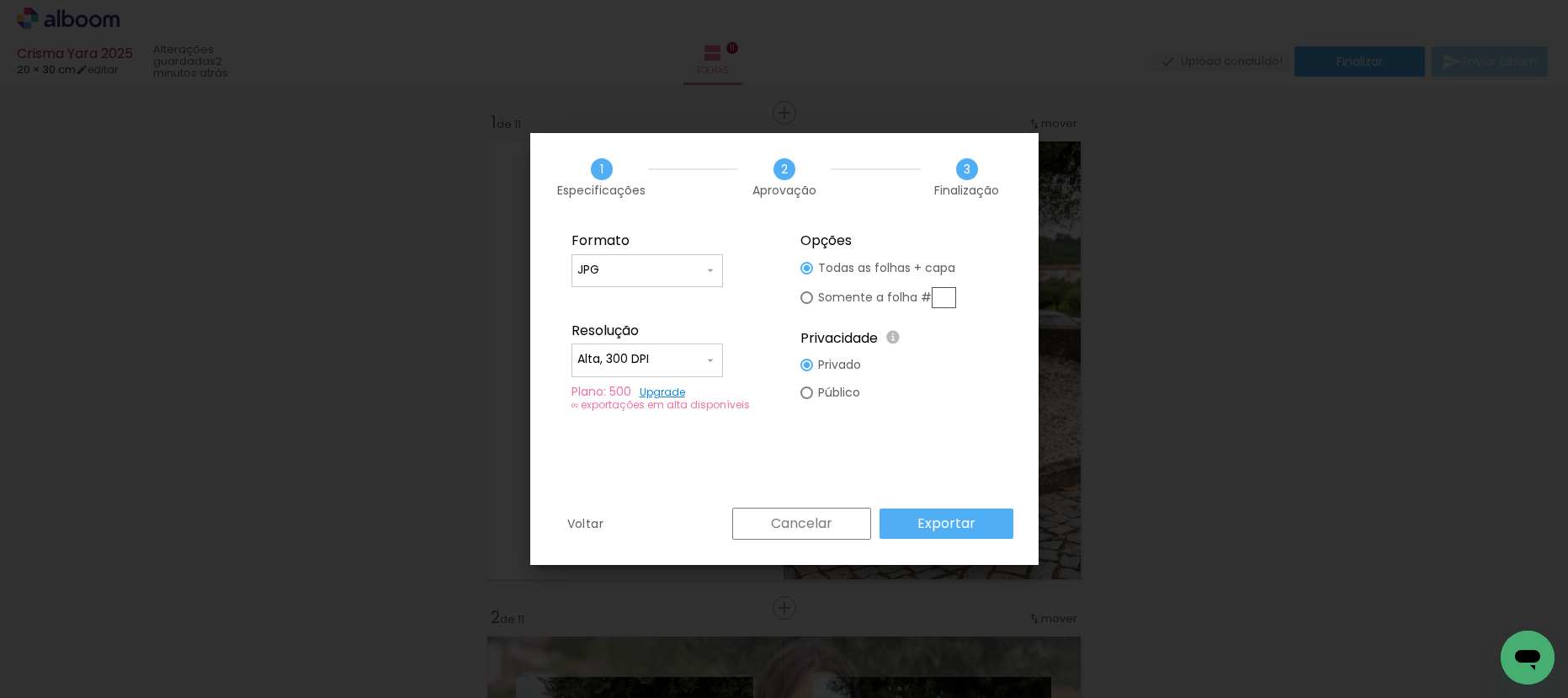
click at [0, 0] on slot "Exportar" at bounding box center [0, 0] width 0 height 0
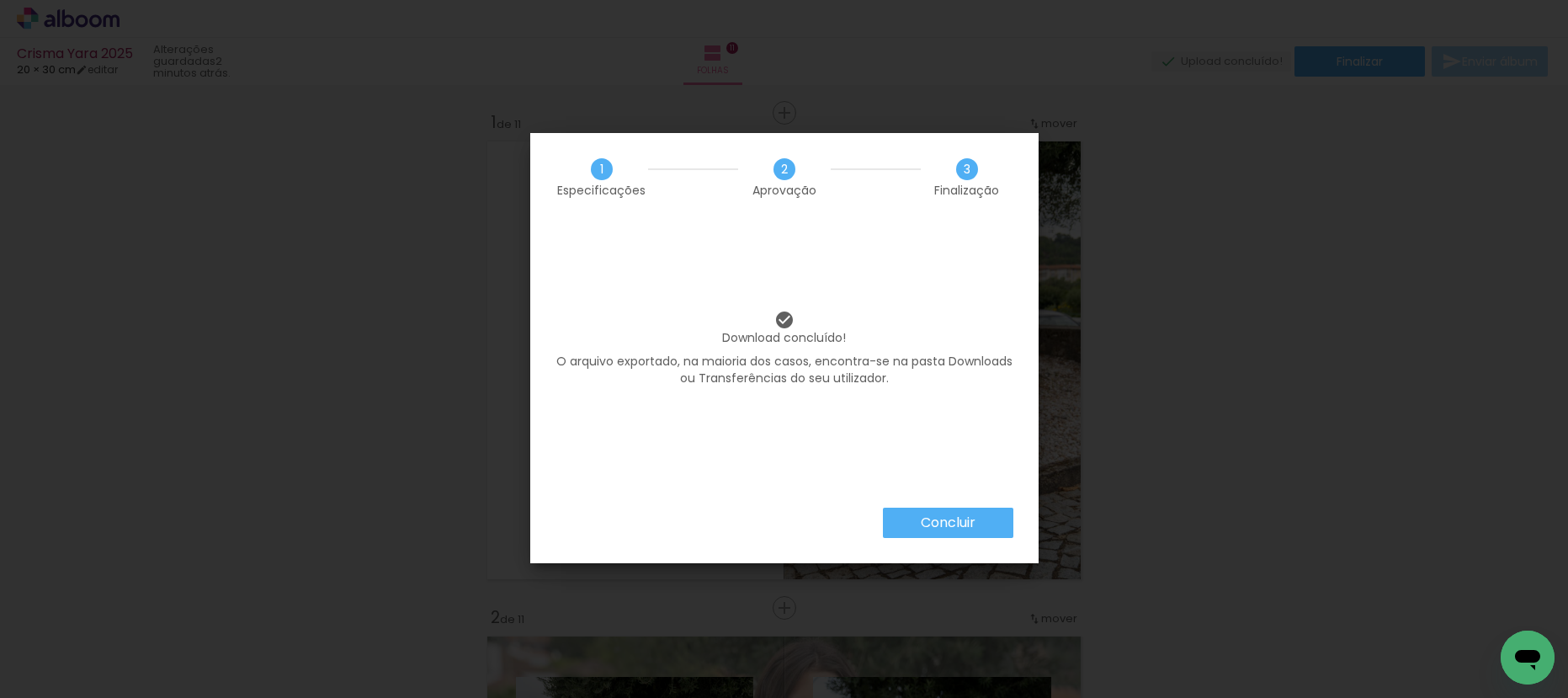
click at [0, 0] on slot "Concluir" at bounding box center [0, 0] width 0 height 0
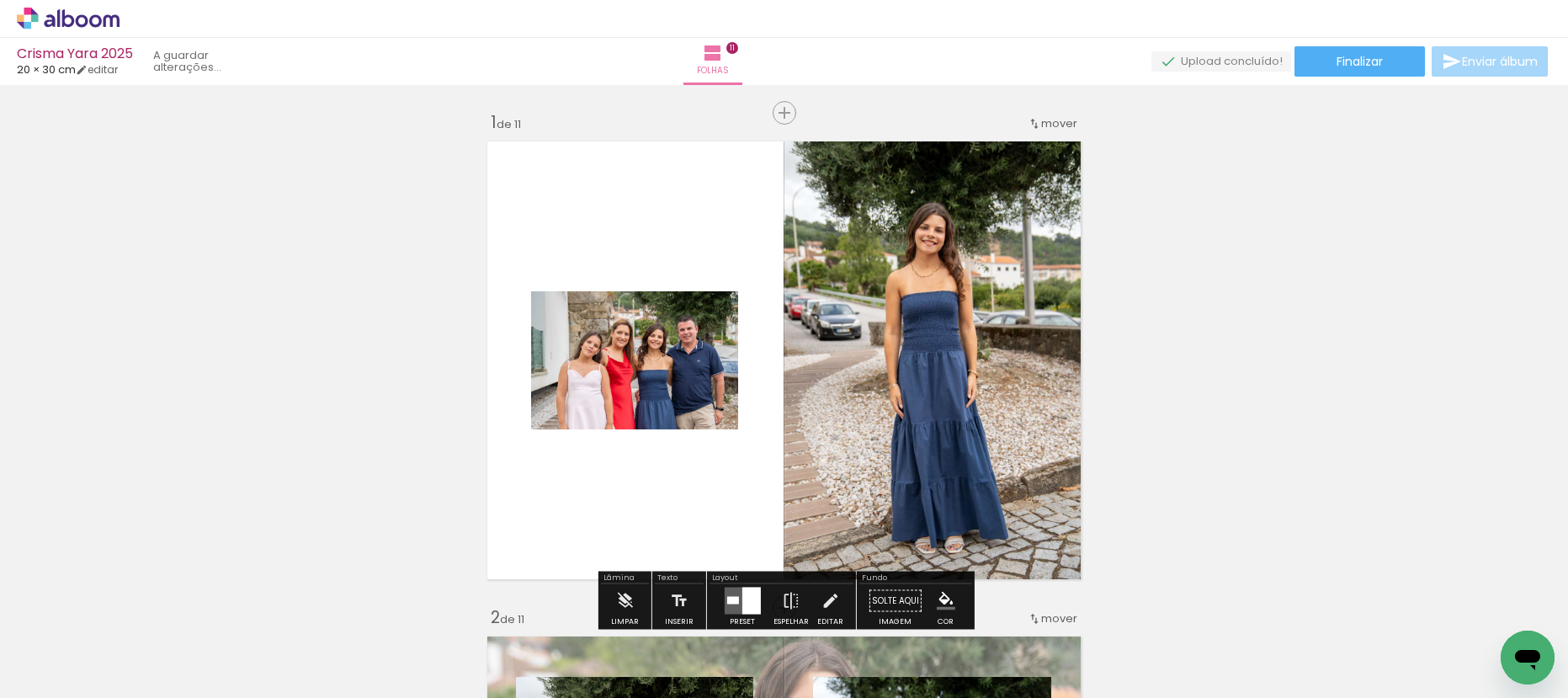
click at [85, 25] on icon at bounding box center [82, 20] width 12 height 12
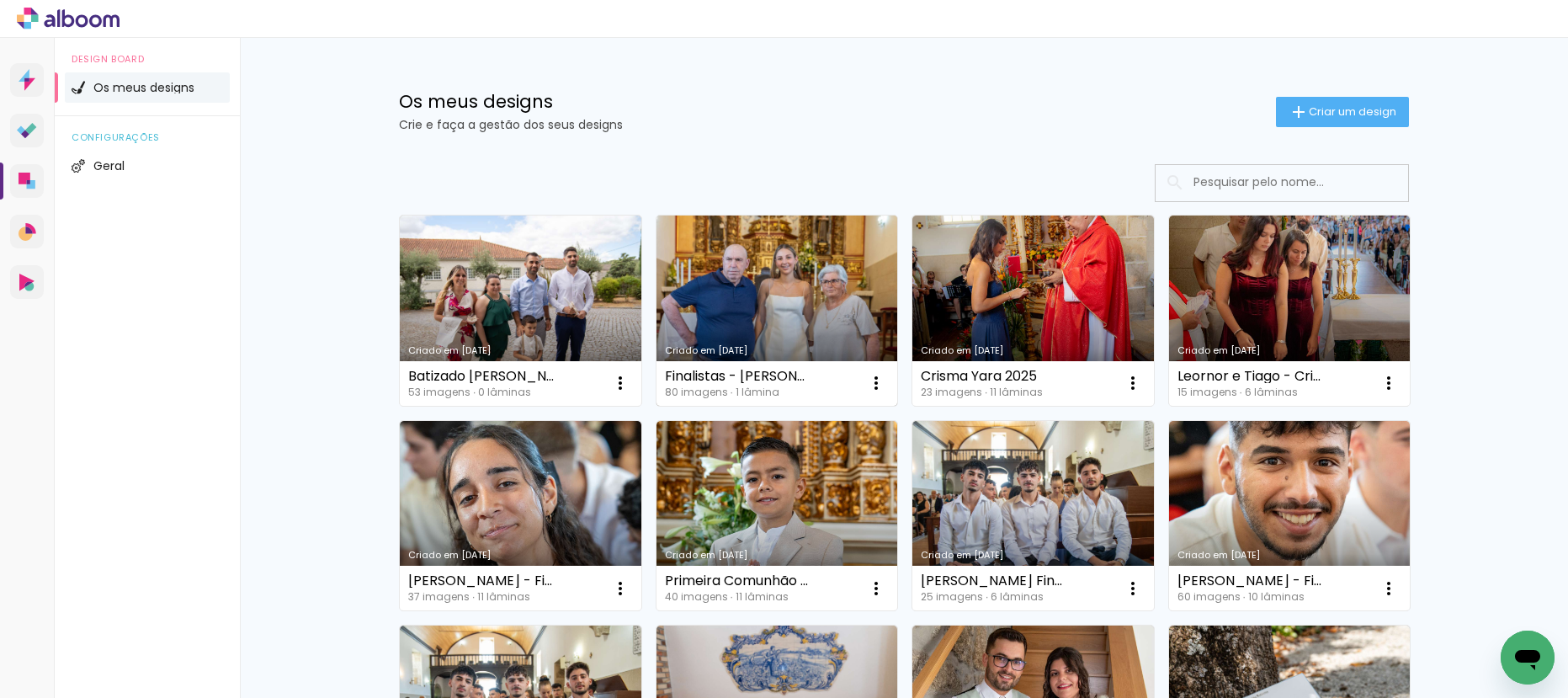
click at [783, 280] on link "Criado em [DATE]" at bounding box center [777, 311] width 241 height 191
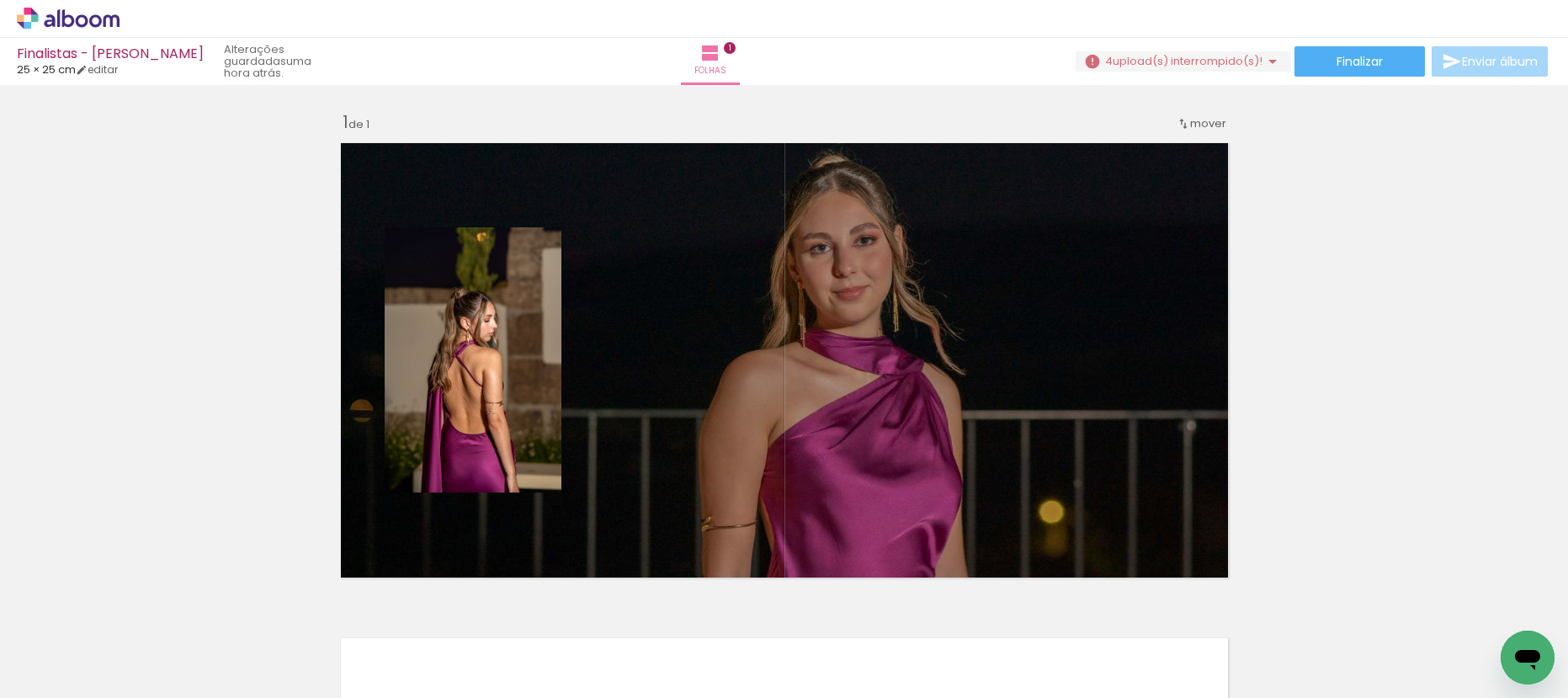
click at [1255, 59] on span "upload(s) interrompido(s)!" at bounding box center [1187, 61] width 150 height 16
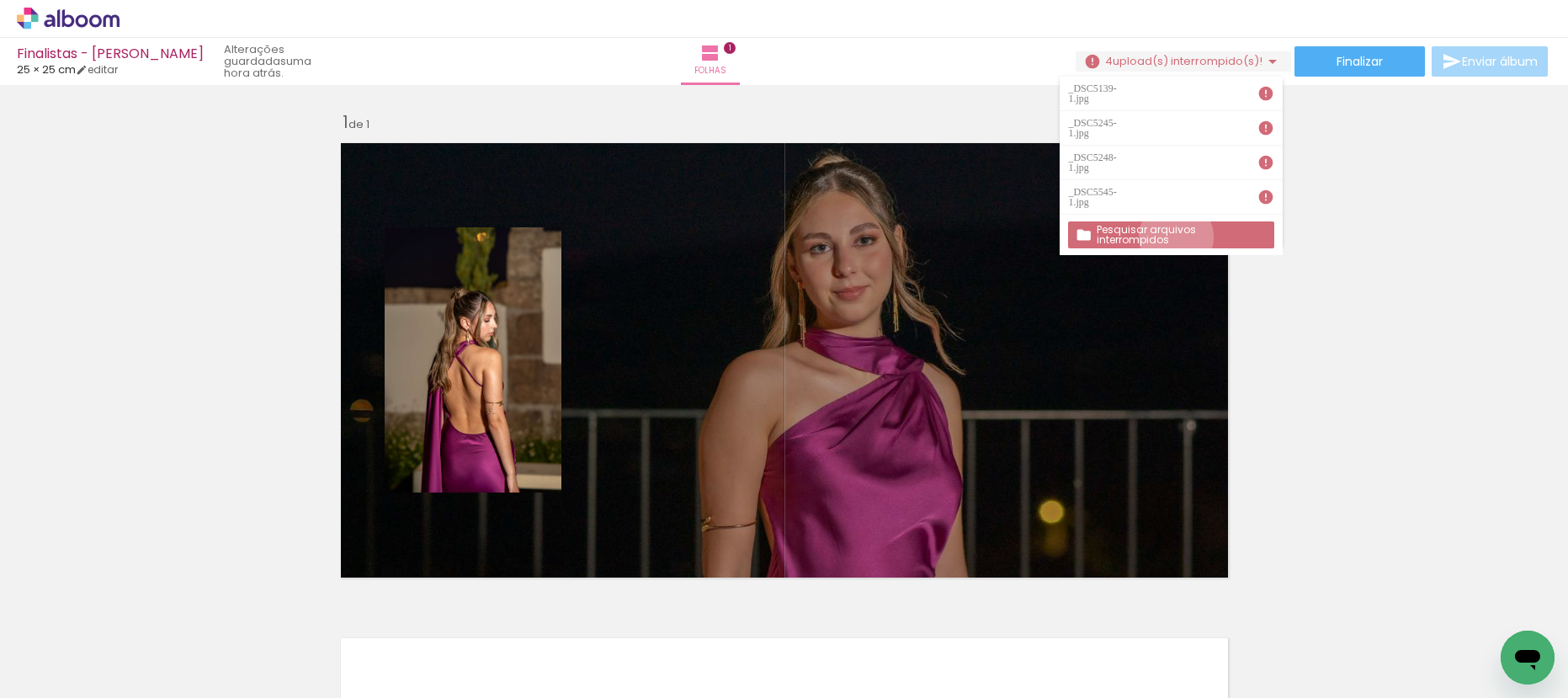
click at [0, 0] on slot "Pesquisar arquivos interrompidos" at bounding box center [0, 0] width 0 height 0
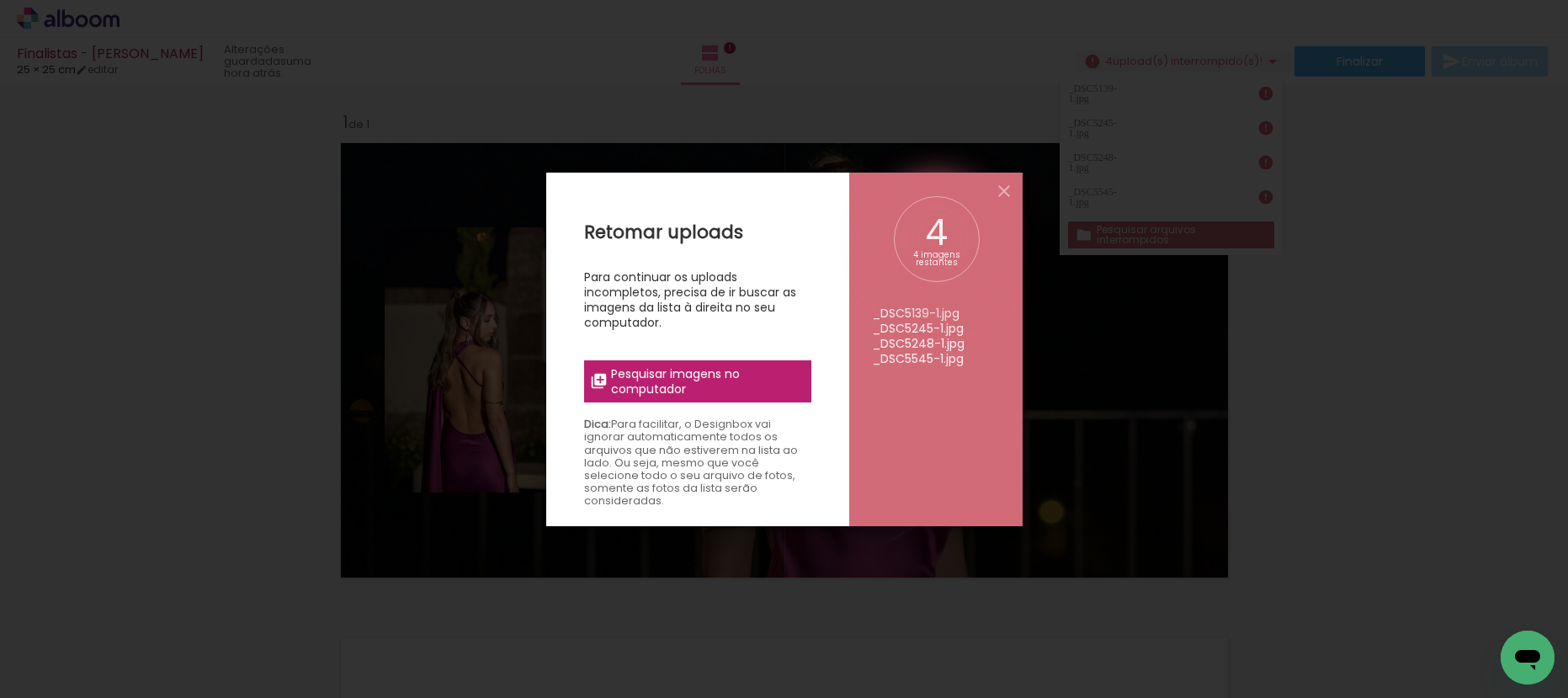
click at [702, 380] on span "Pesquisar imagens no computador" at bounding box center [706, 381] width 190 height 30
click at [0, 0] on input "file" at bounding box center [0, 0] width 0 height 0
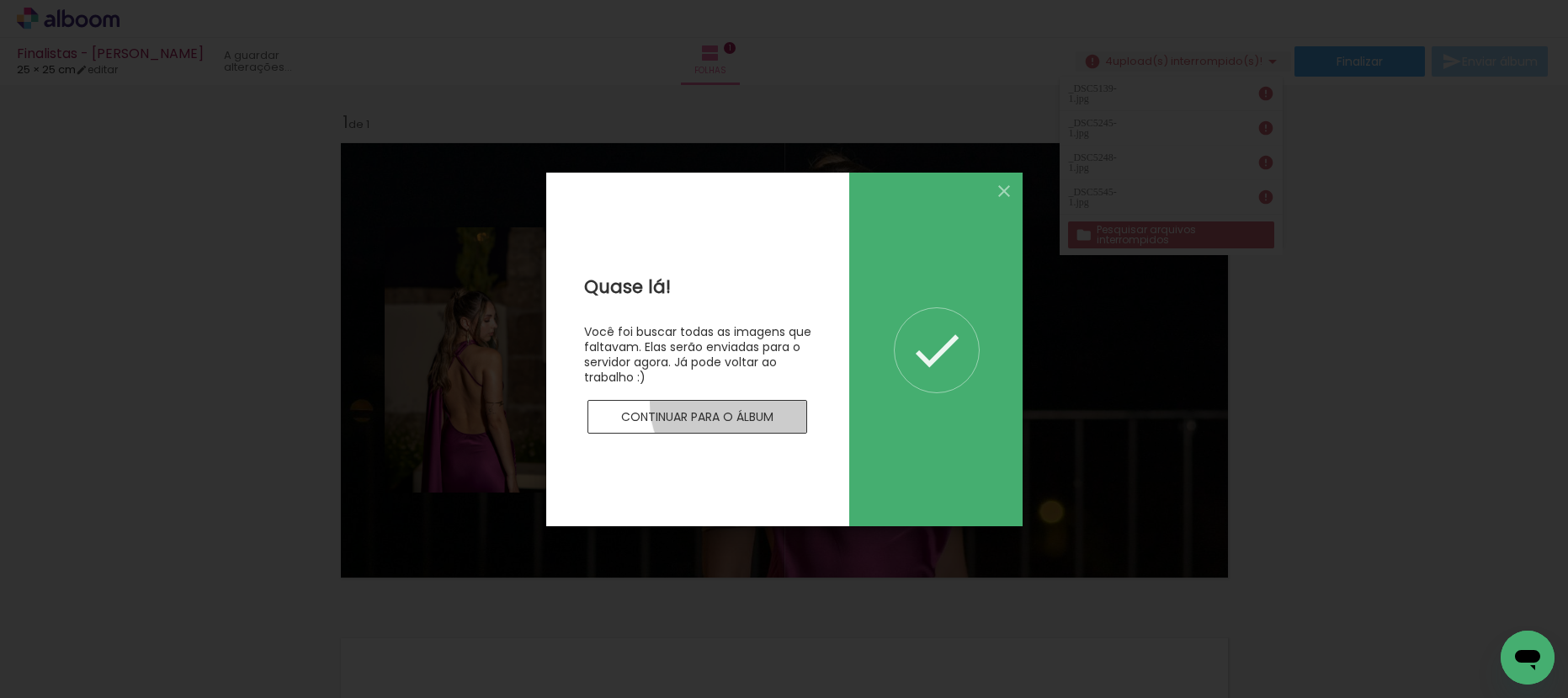
click at [742, 402] on paper-button "Continuar para o álbum" at bounding box center [698, 417] width 221 height 34
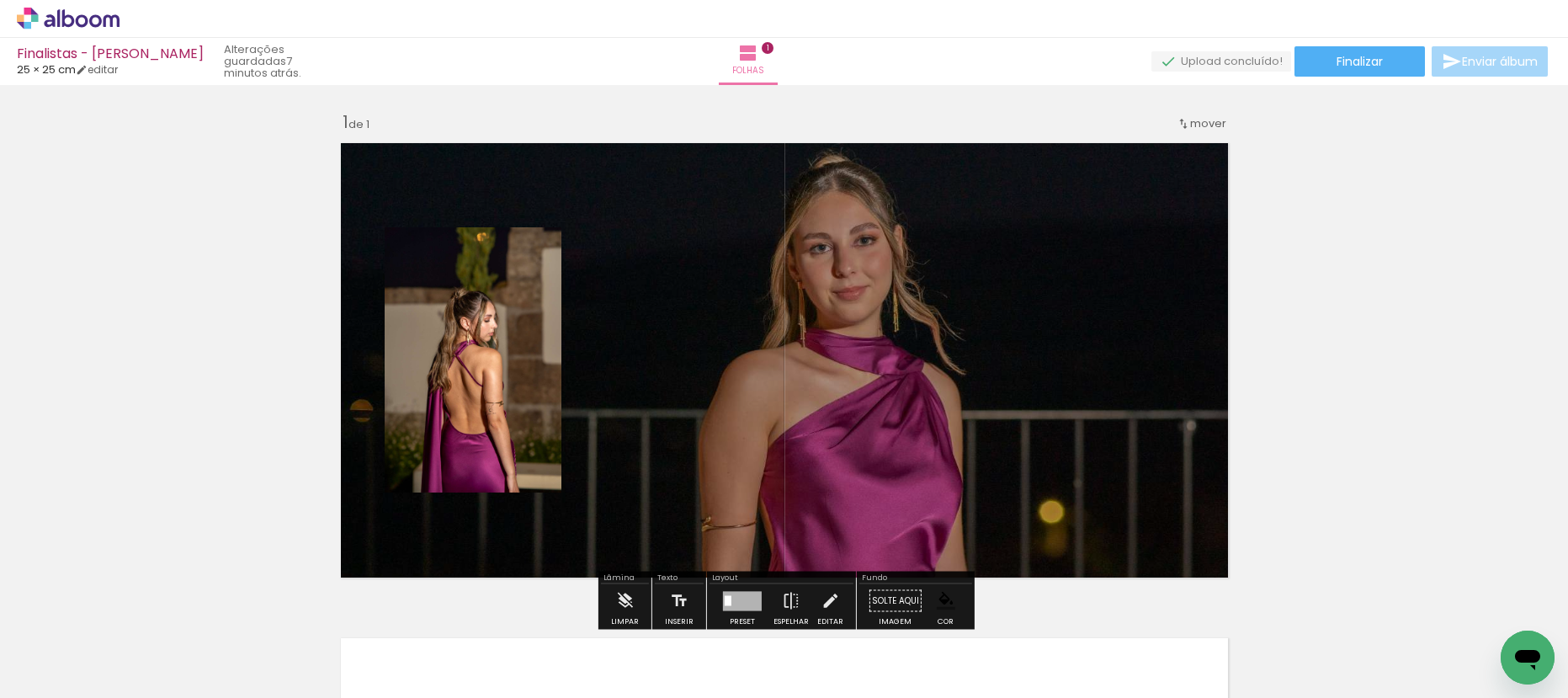
click at [91, 14] on icon at bounding box center [68, 19] width 102 height 22
